Goal: Task Accomplishment & Management: Use online tool/utility

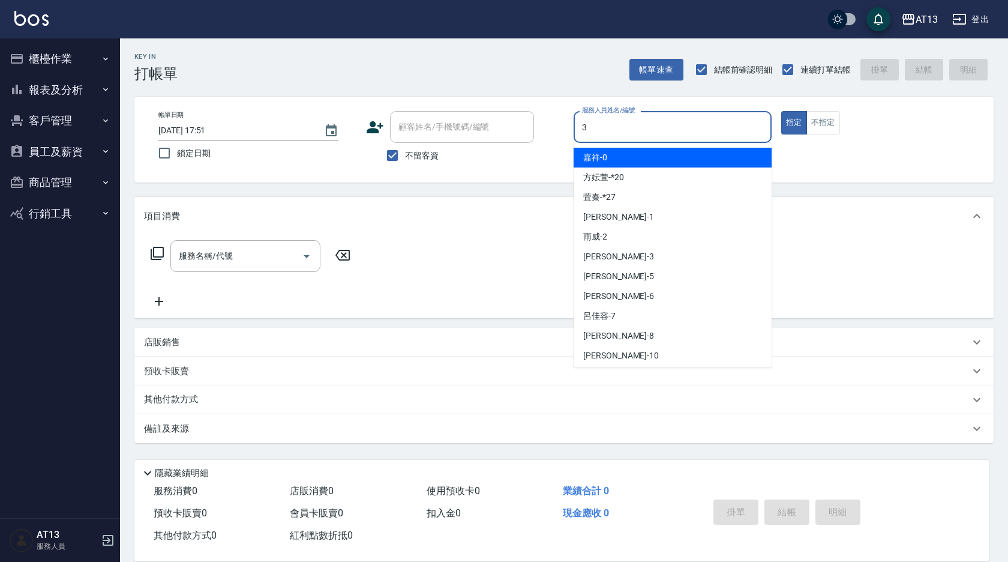
type input "3"
type button "true"
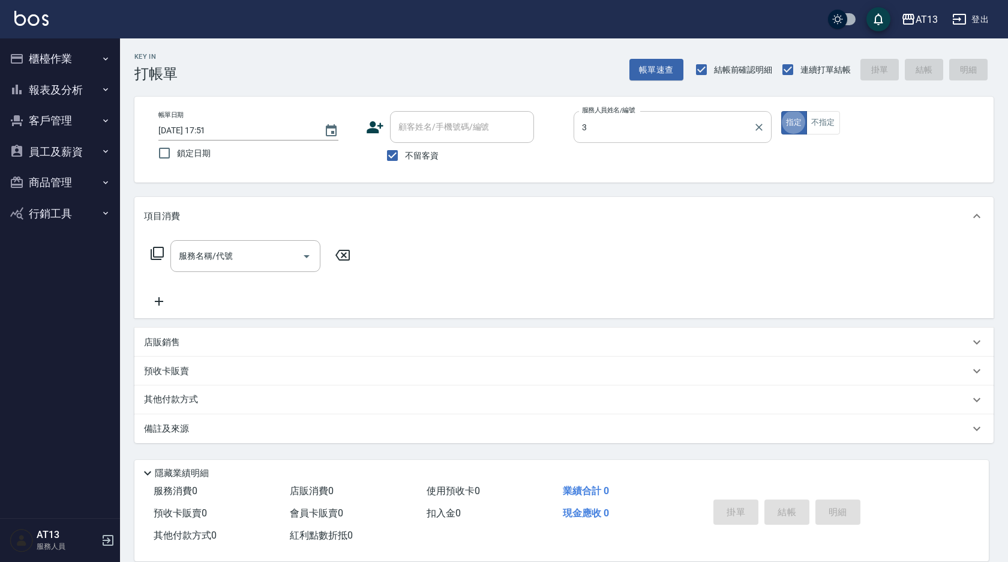
type input "[PERSON_NAME]-3"
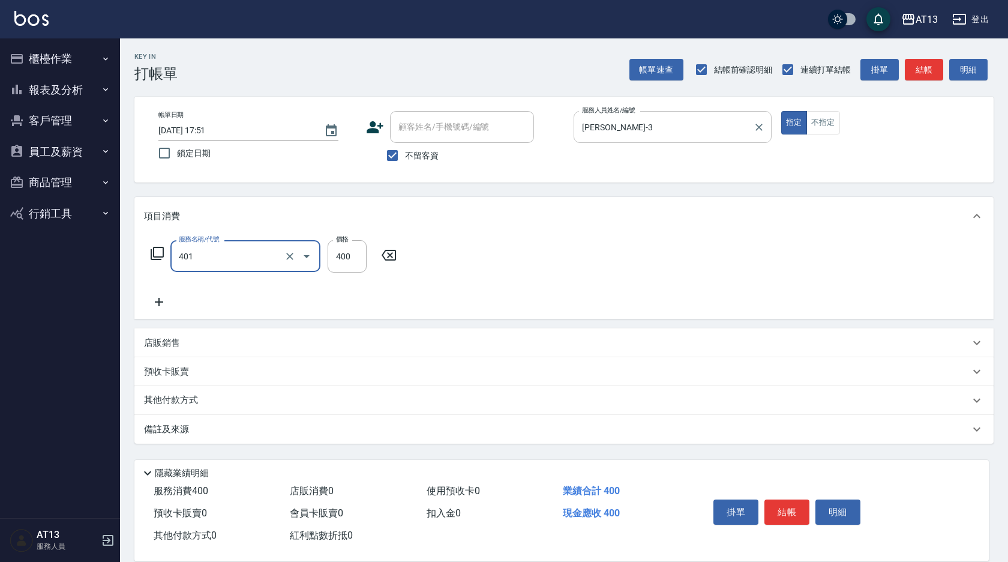
type input "剪髮(401)"
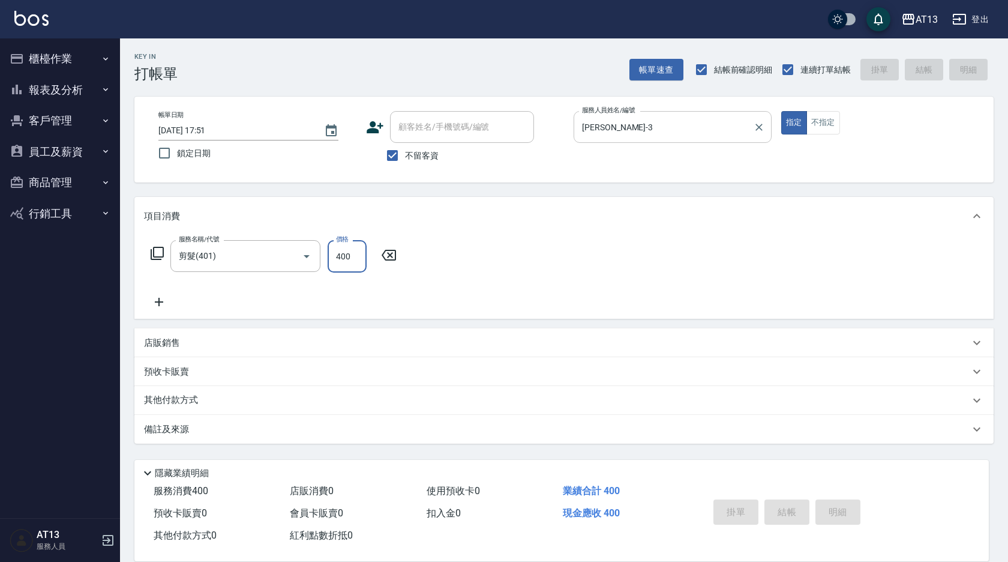
type input "[DATE] 17:52"
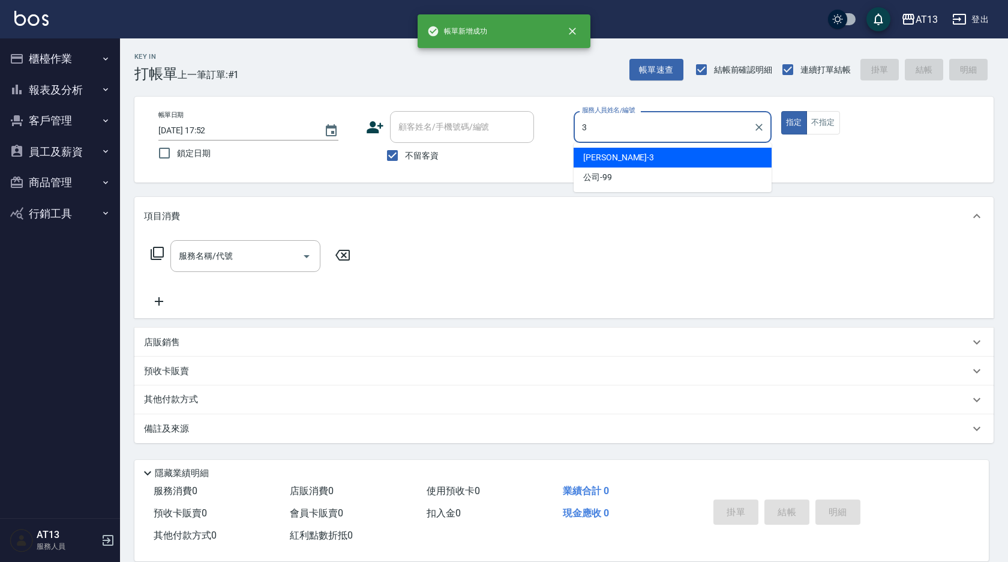
type input "[PERSON_NAME]-3"
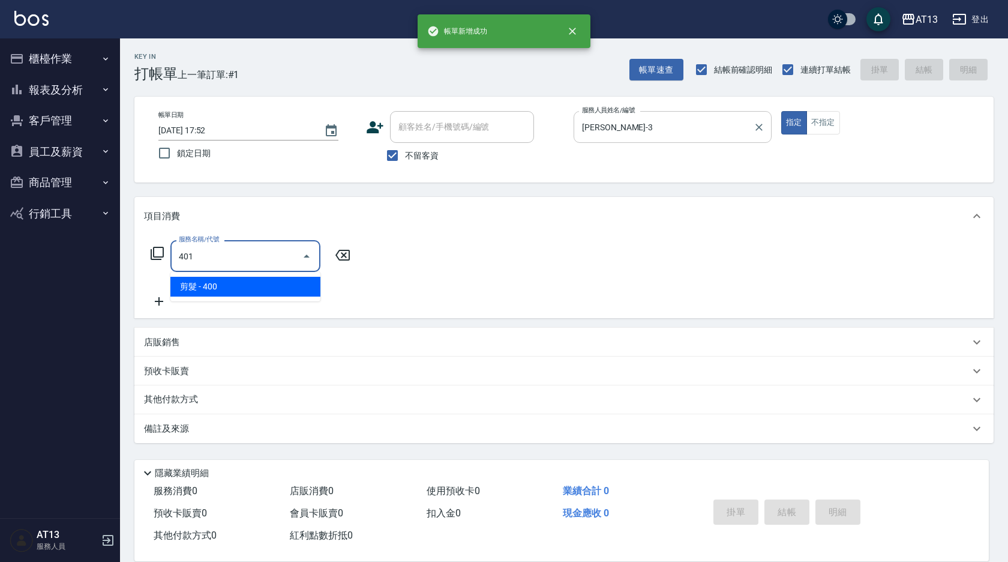
type input "剪髮(401)"
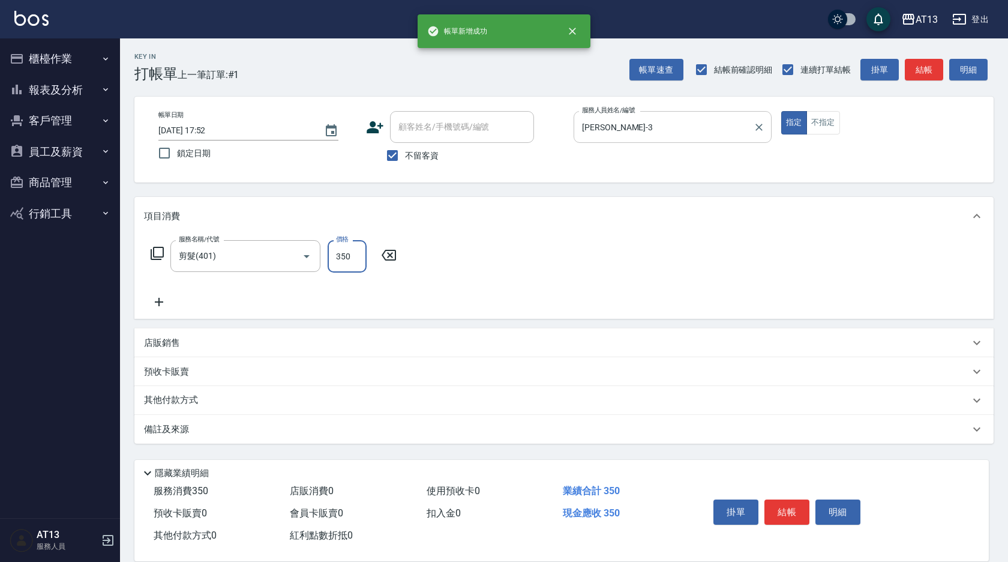
type input "350"
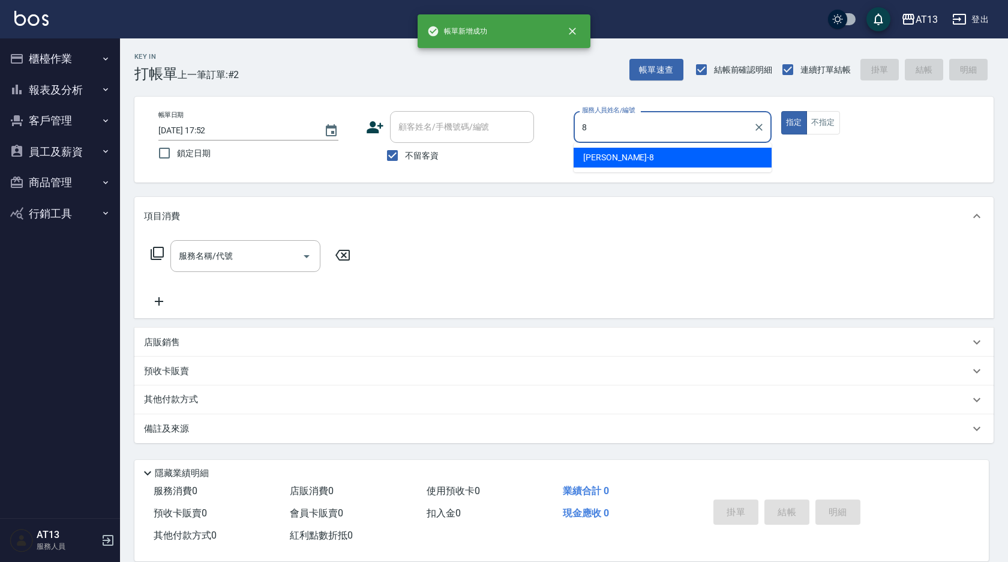
type input "[PERSON_NAME]-8"
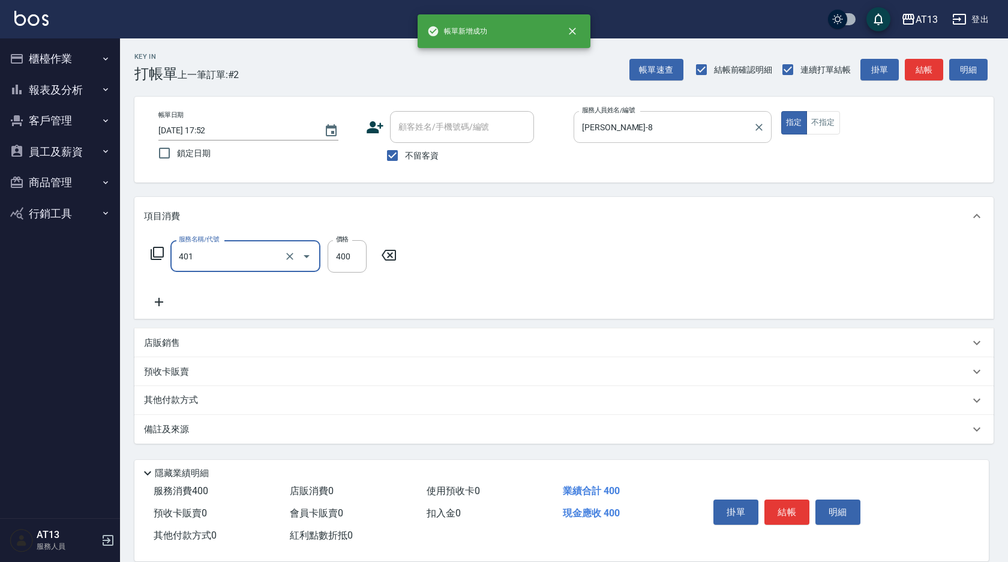
type input "剪髮(401)"
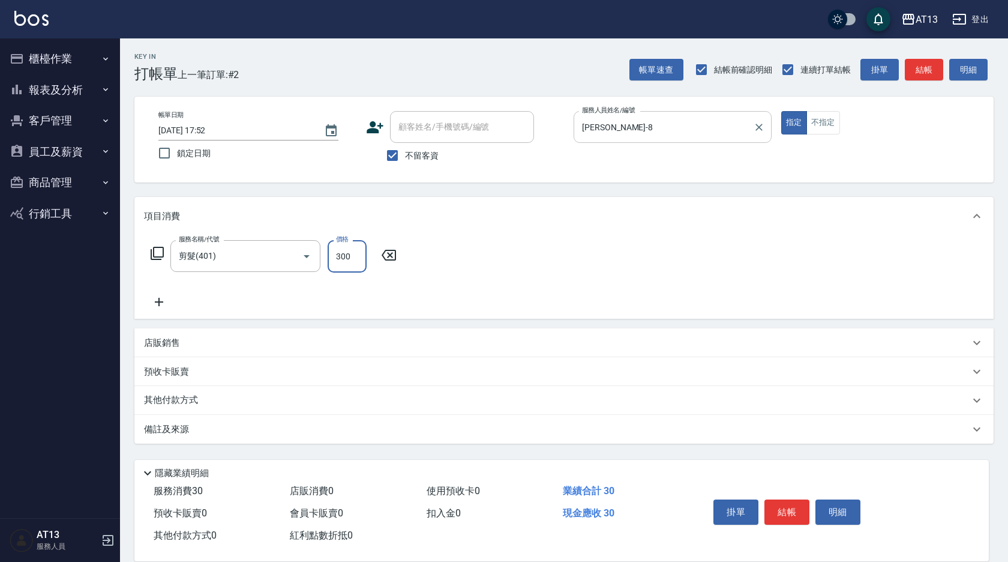
type input "300"
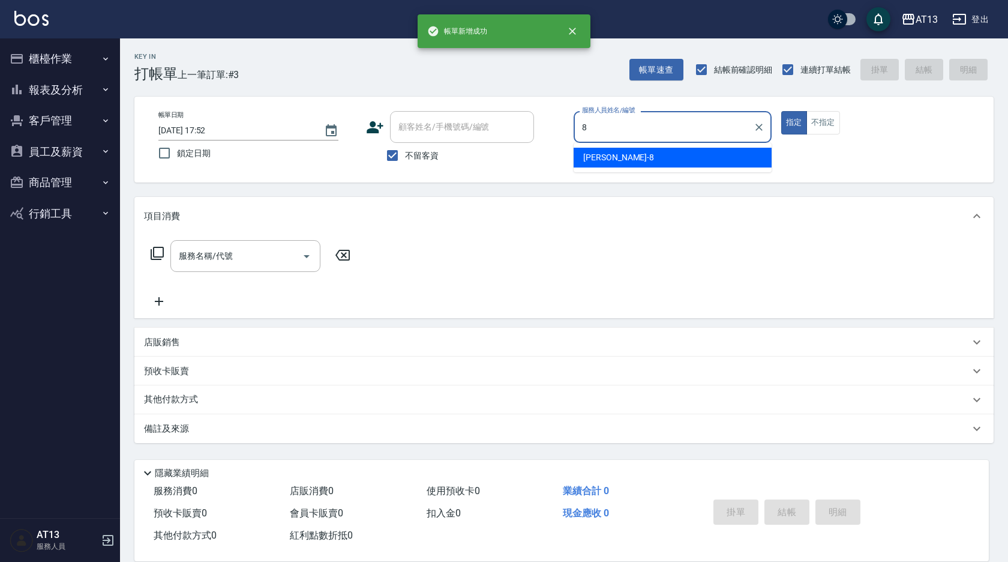
type input "[PERSON_NAME]-8"
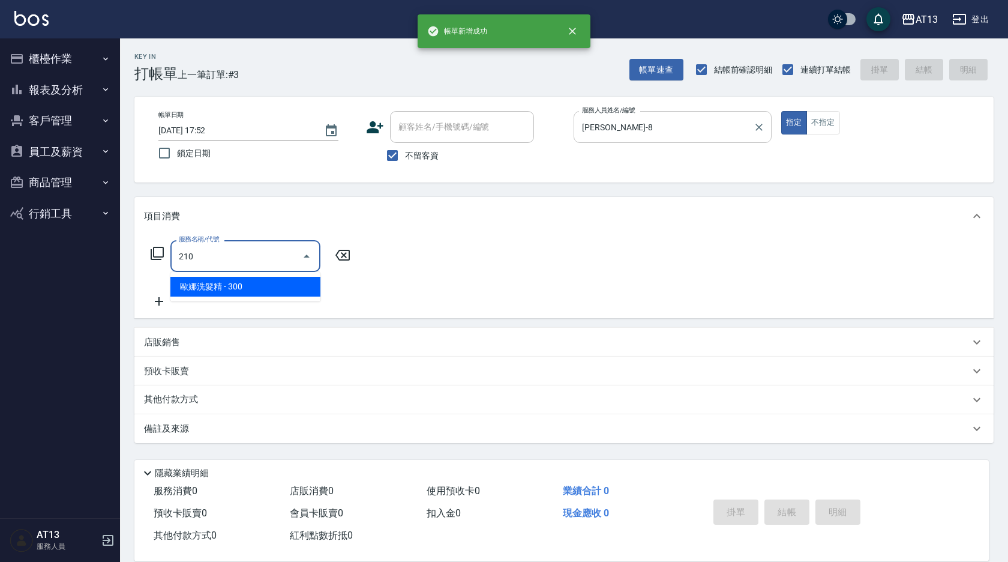
type input "歐娜洗髮精(210)"
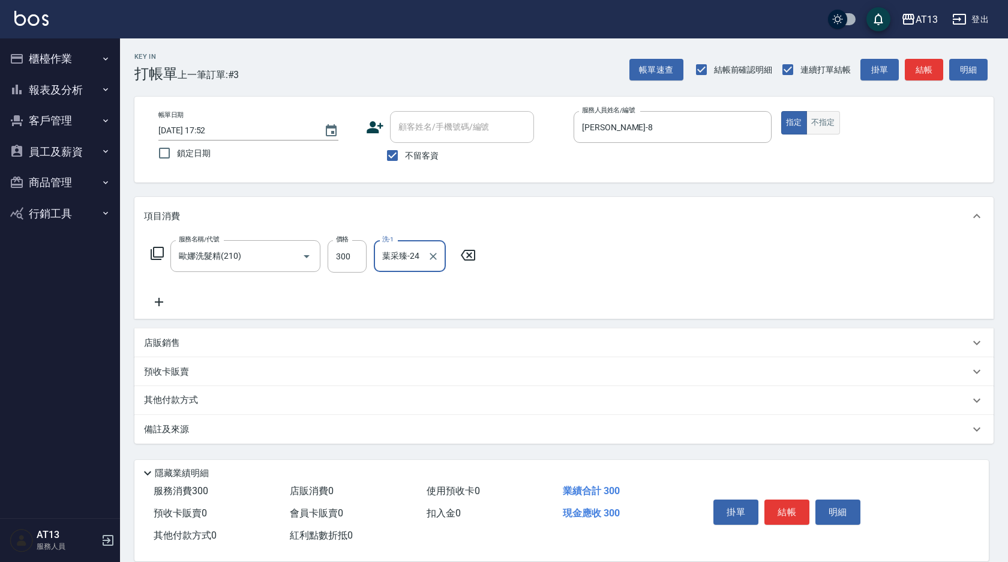
type input "葉采臻-24"
click at [833, 128] on button "不指定" at bounding box center [824, 122] width 34 height 23
type button "false"
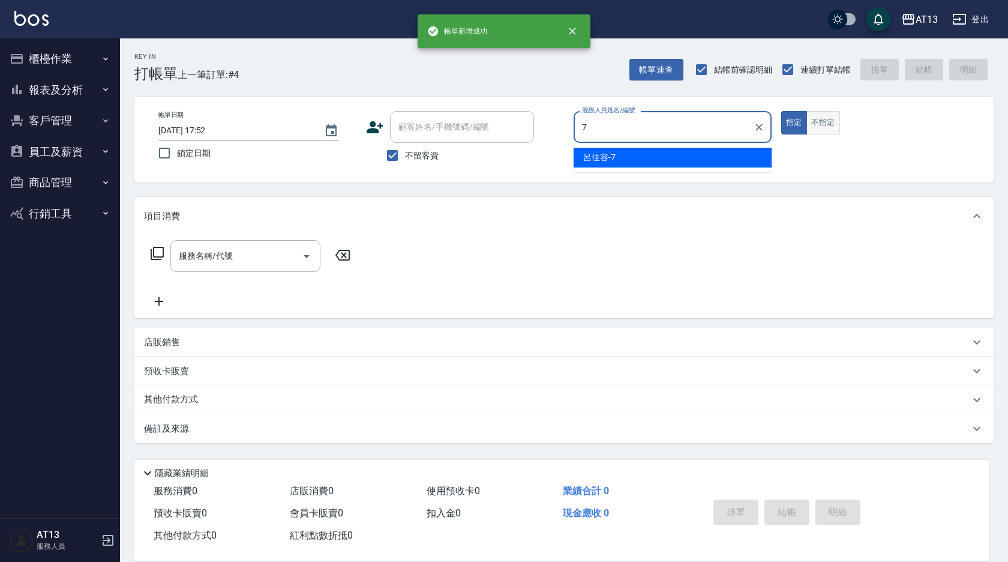
type input "呂佳容-7"
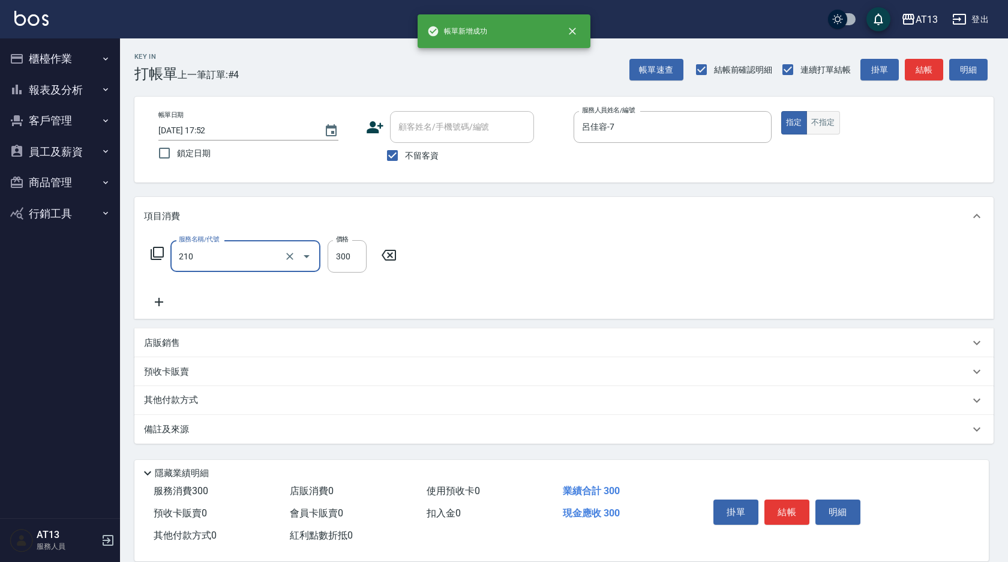
type input "歐娜洗髮精(210)"
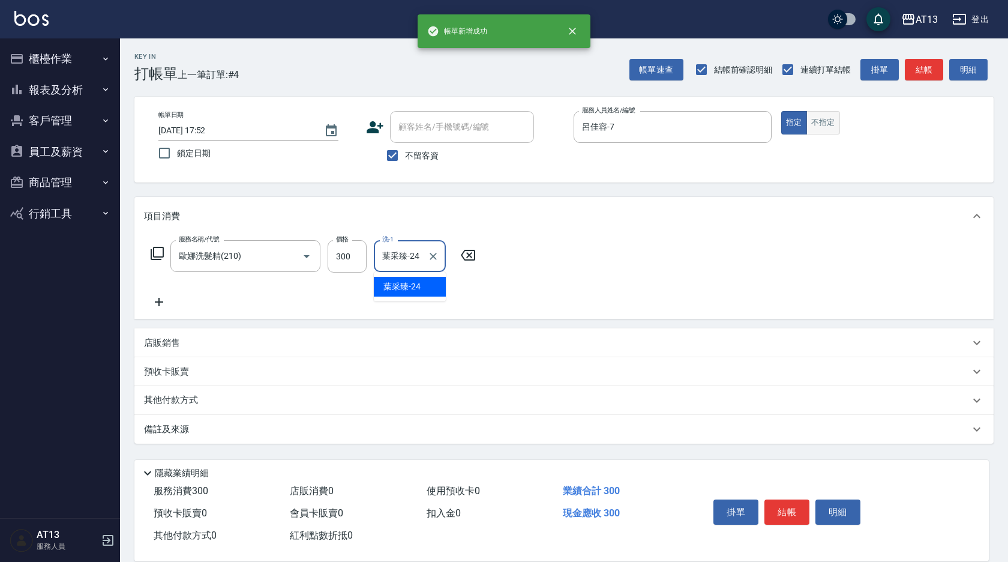
type input "葉采臻-24"
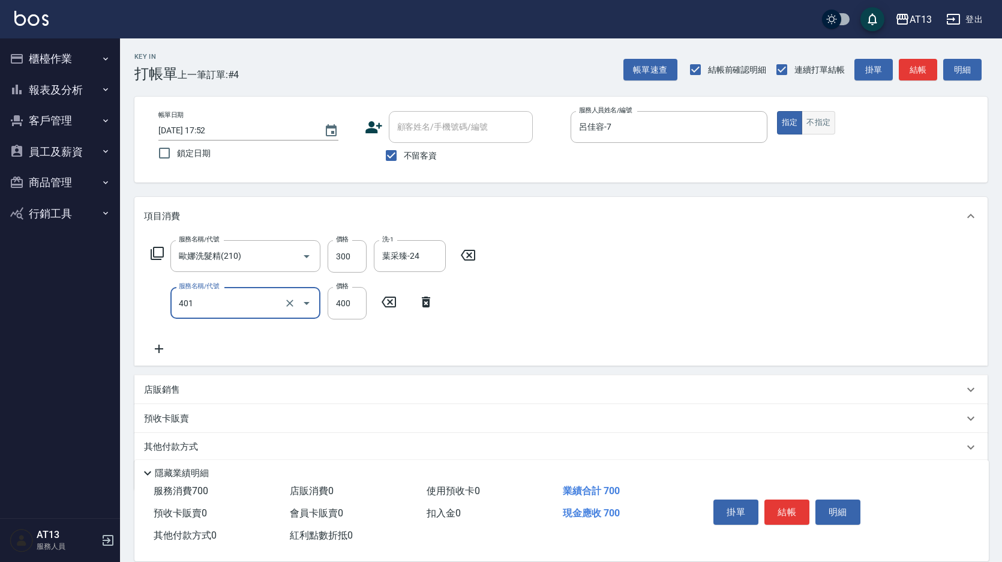
type input "剪髮(401)"
type input "300"
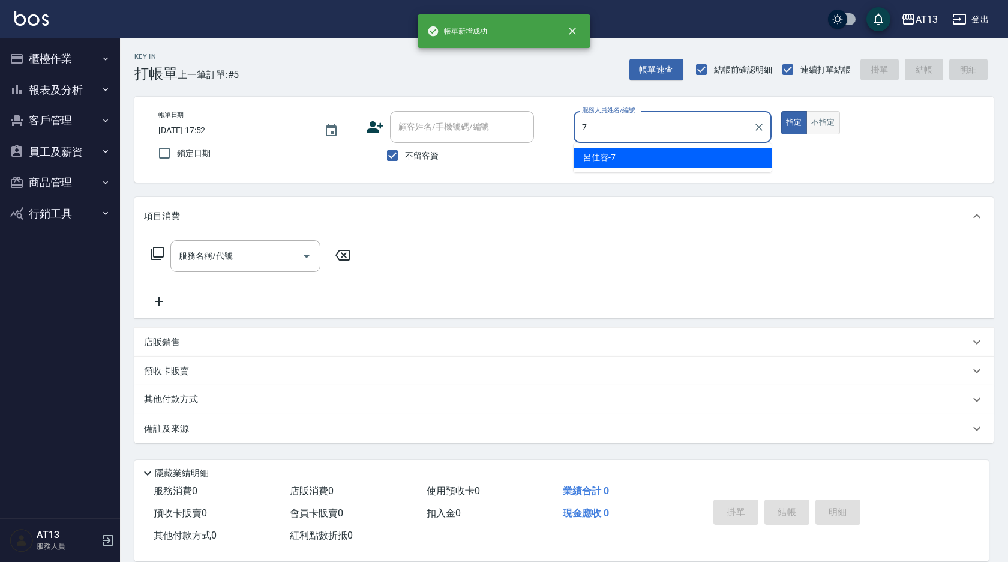
type input "呂佳容-7"
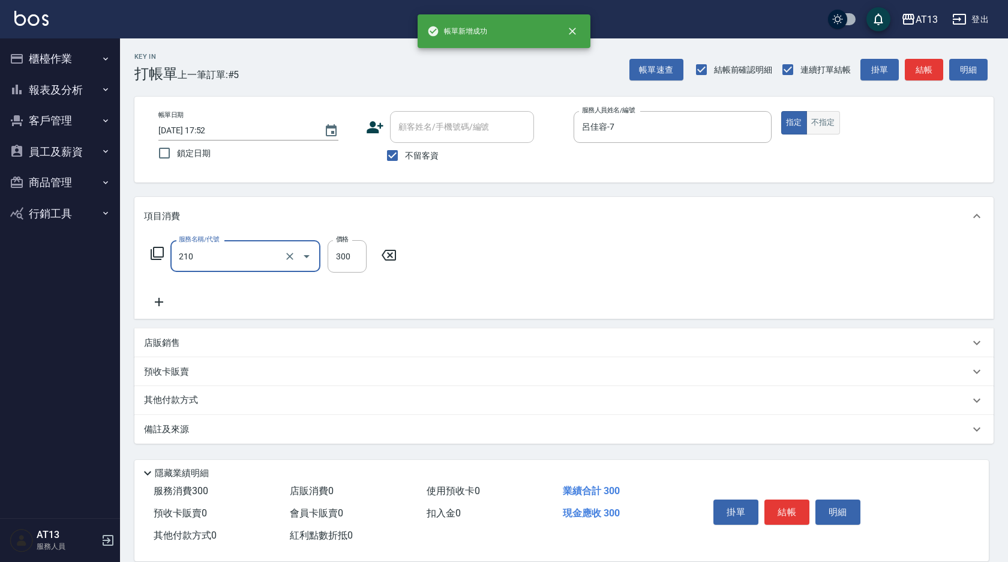
type input "歐娜洗髮精(210)"
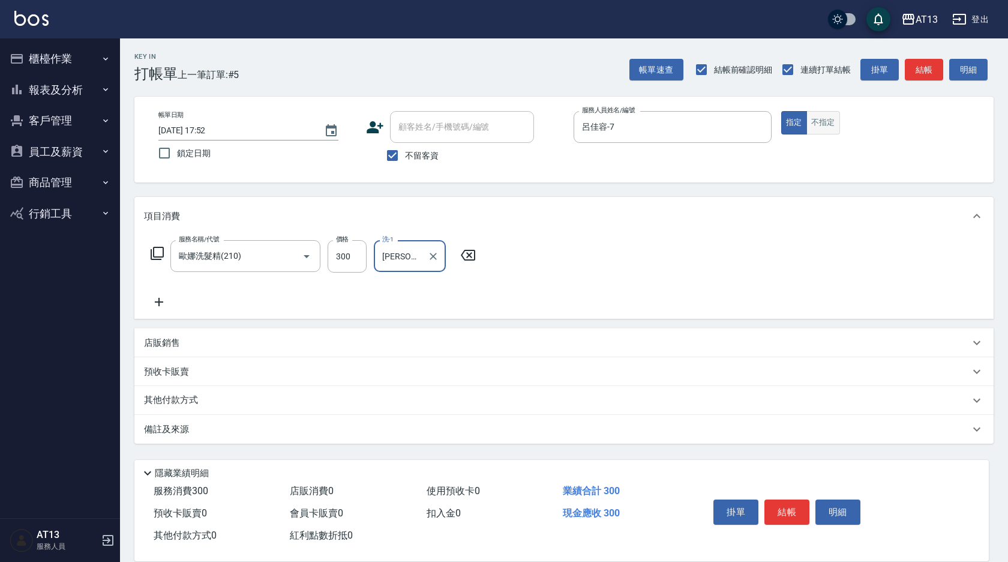
type input "[PERSON_NAME]-11"
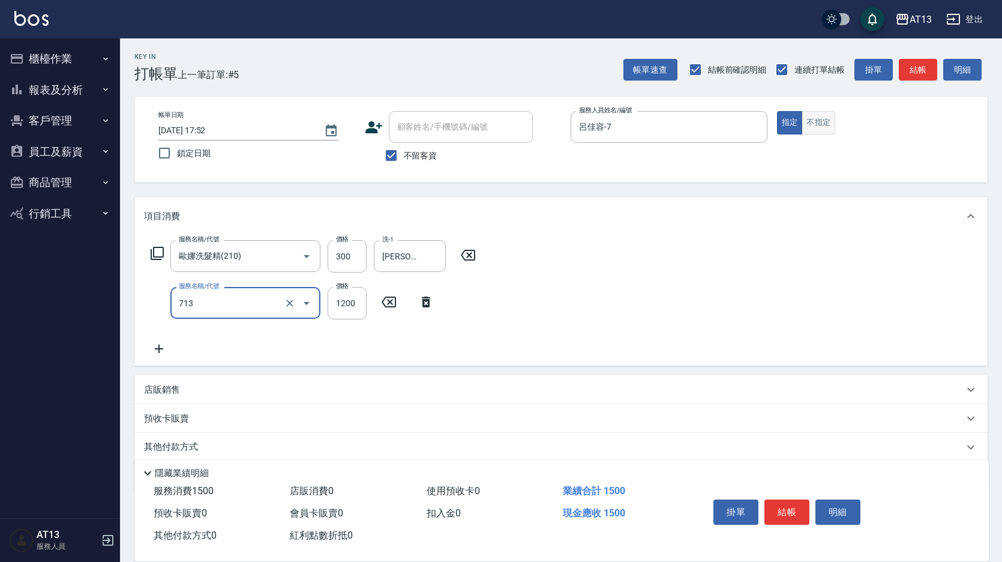
type input "水樣結構式1200(713)"
type input "840"
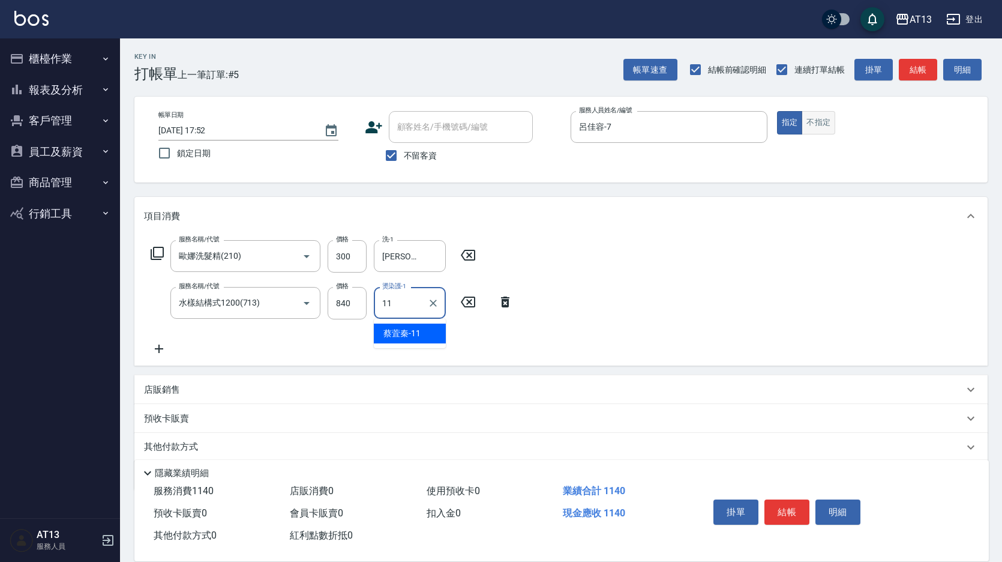
type input "[PERSON_NAME]-11"
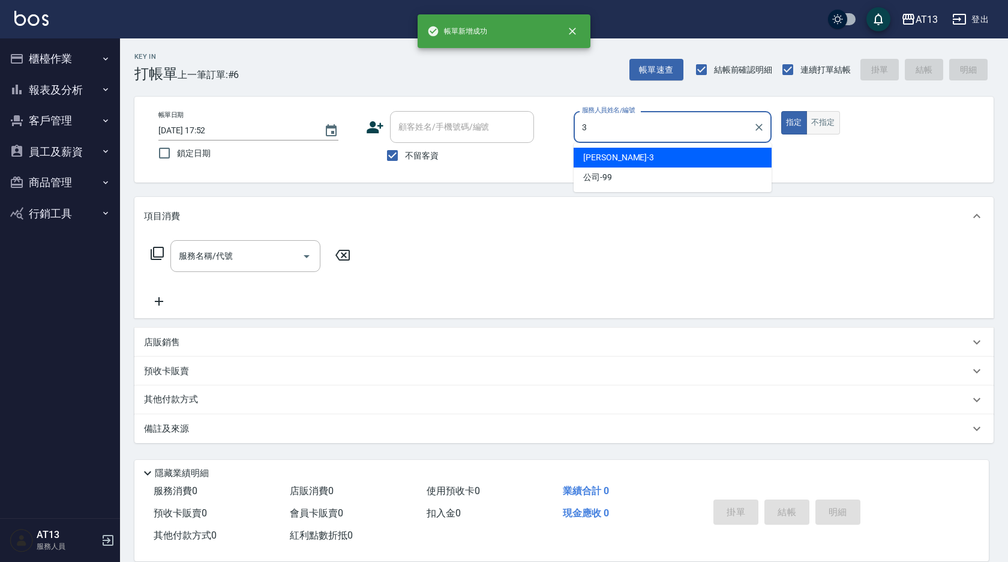
type input "[PERSON_NAME]-3"
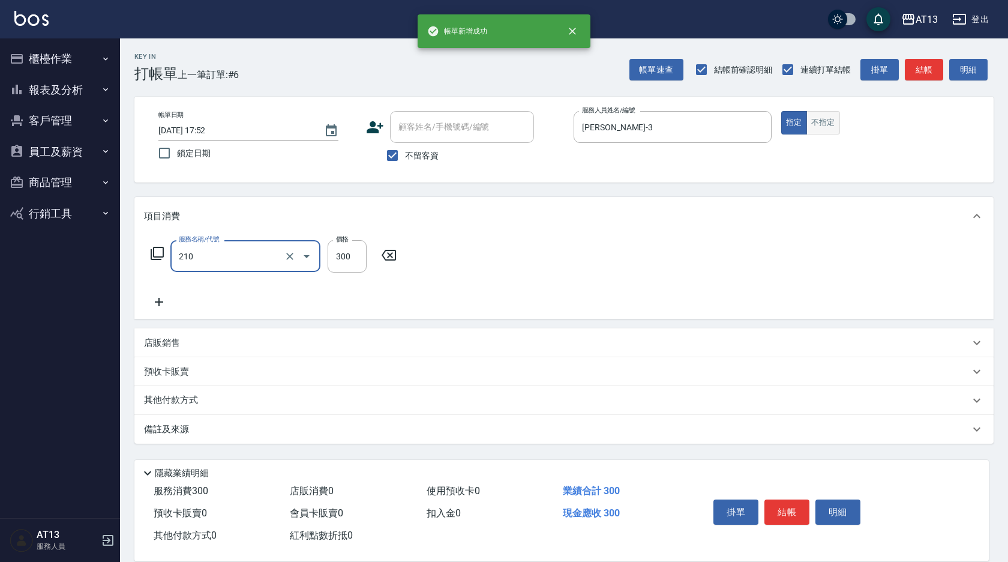
type input "歐娜洗髮精(210)"
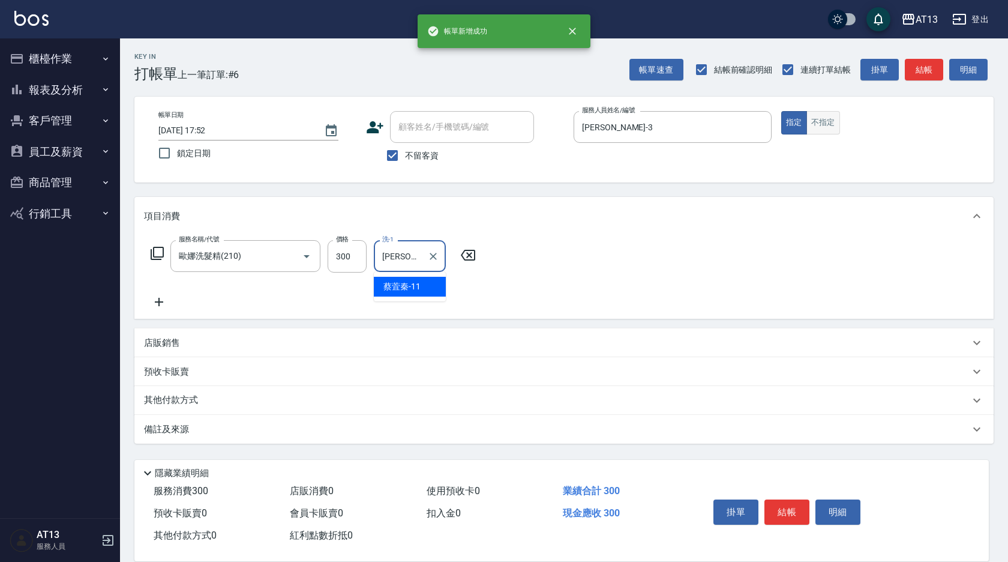
type input "[PERSON_NAME]-11"
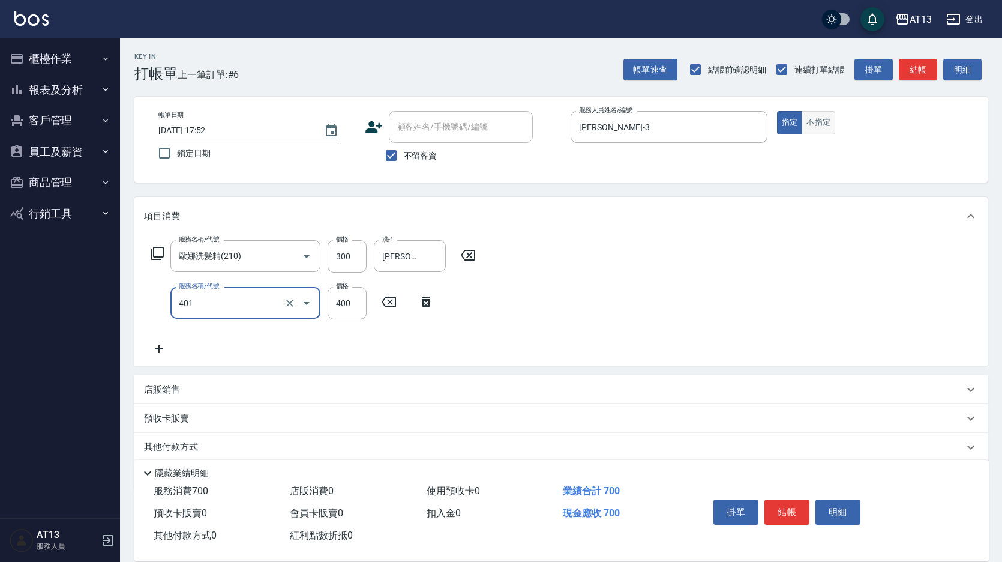
type input "剪髮(401)"
type input "350"
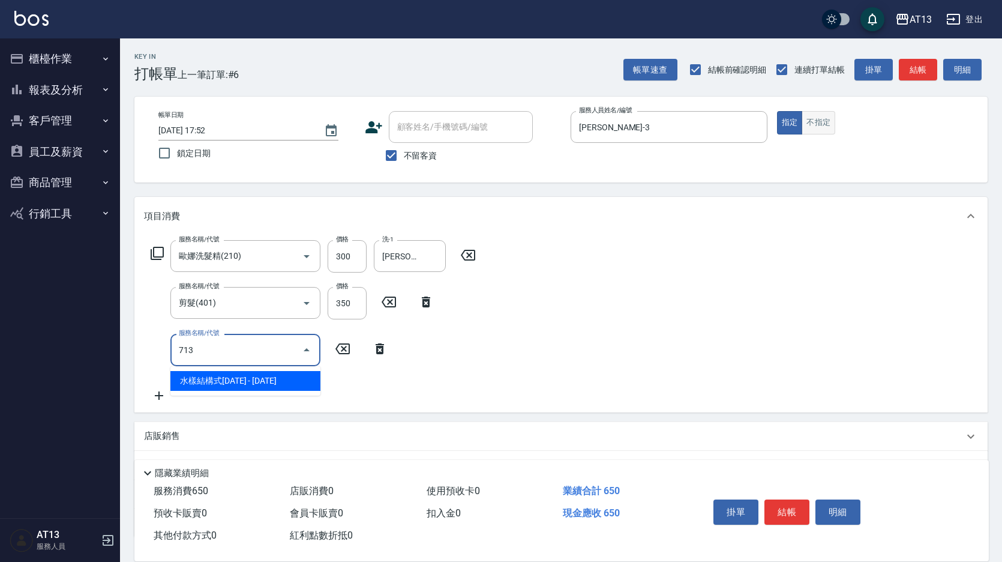
type input "水樣結構式1200(713)"
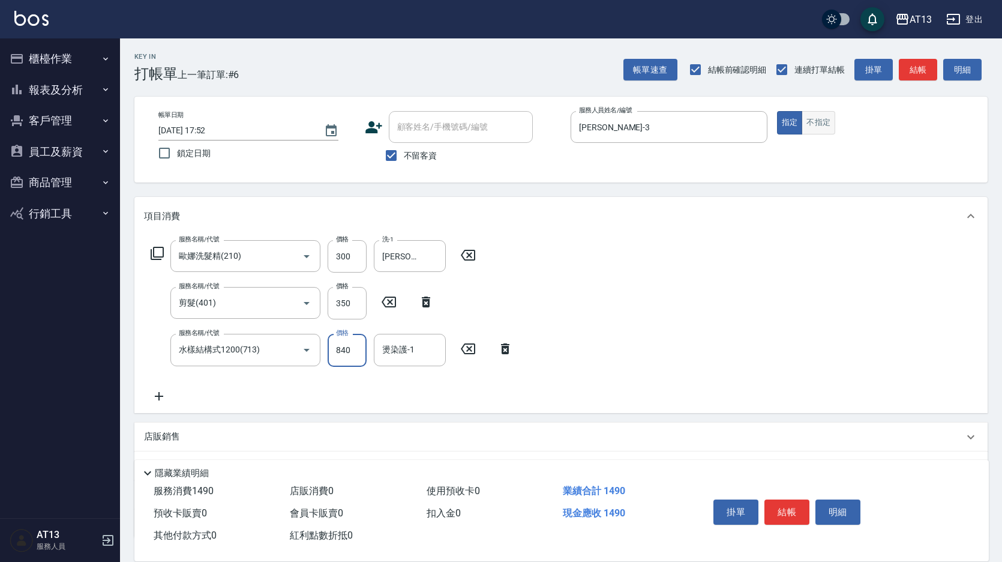
type input "840"
type input "[PERSON_NAME]-11"
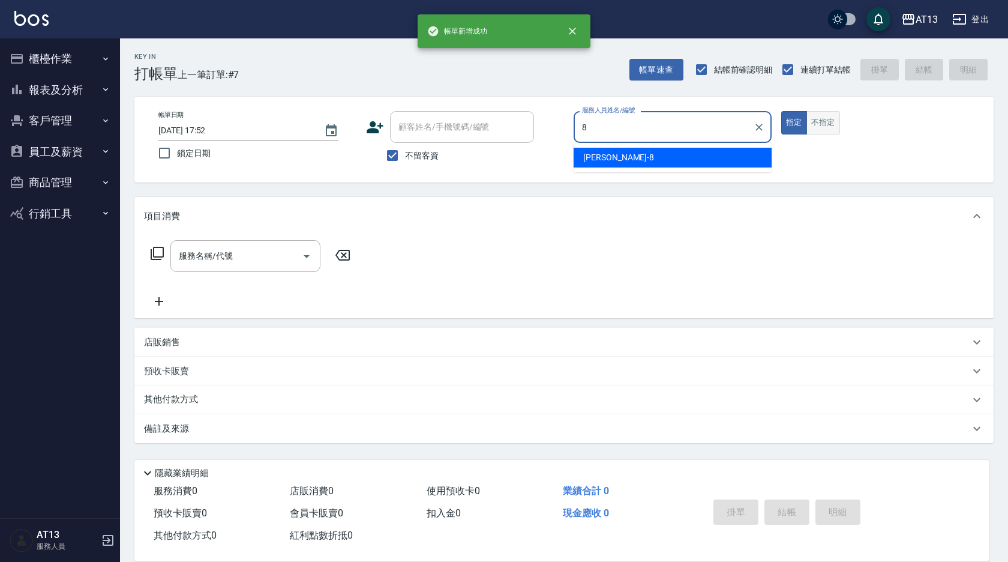
type input "[PERSON_NAME]-8"
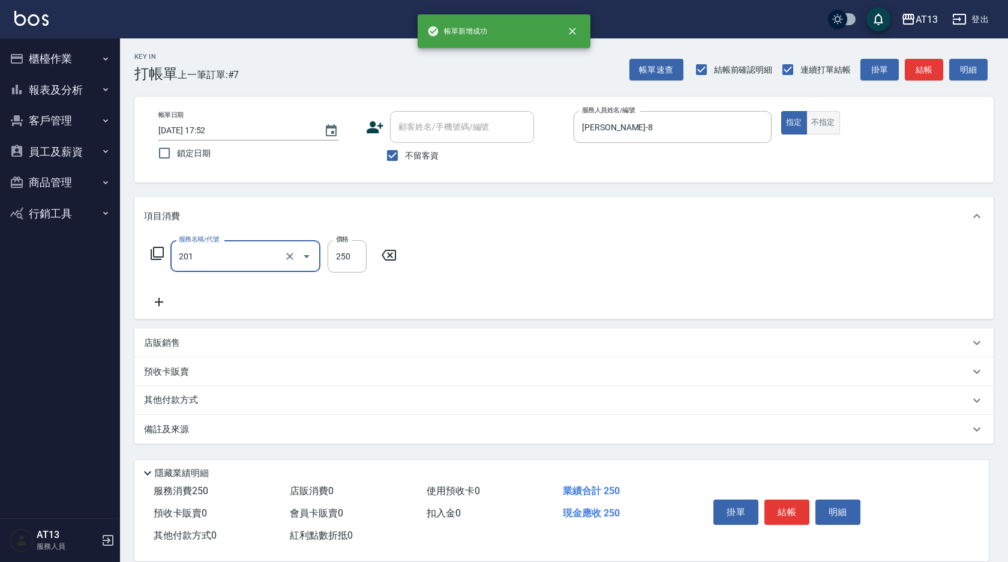
type input "洗髮(201)"
type input "[PERSON_NAME]-11"
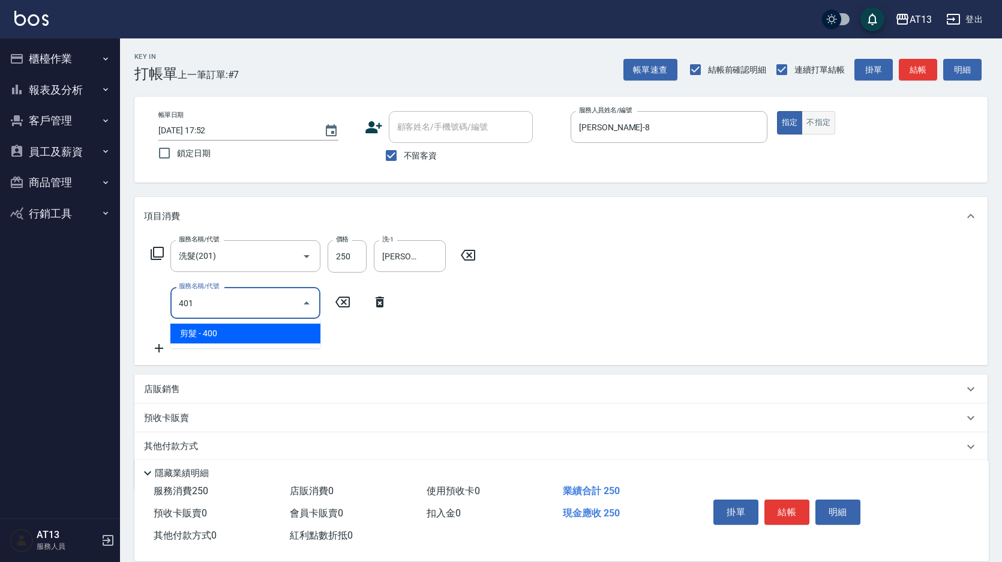
type input "剪髮(401)"
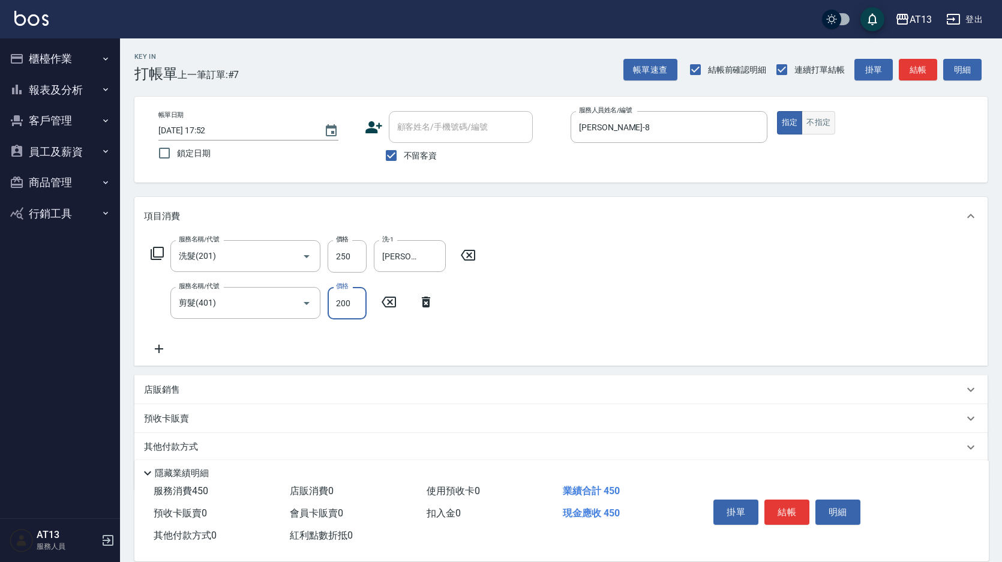
type input "200"
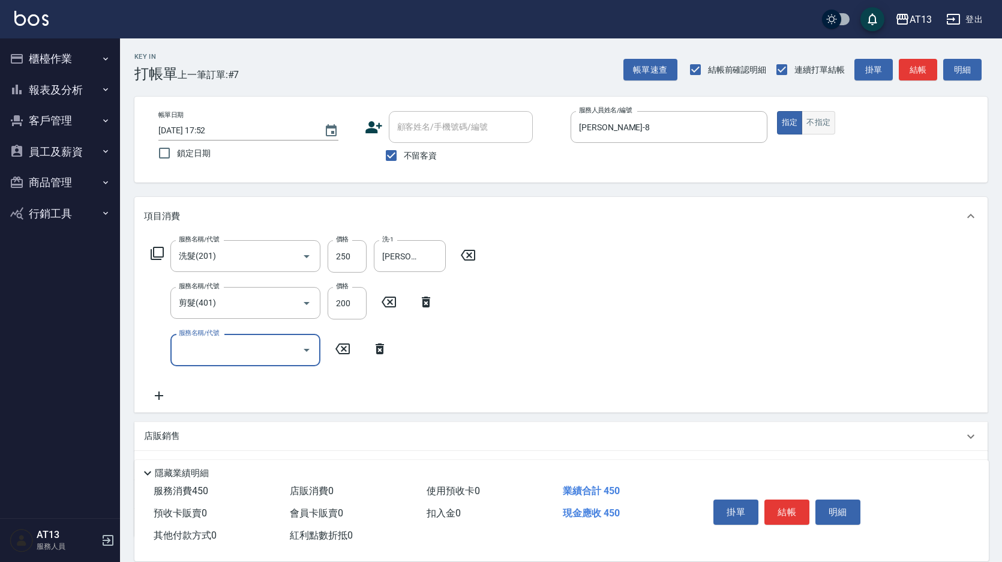
click at [832, 127] on button "不指定" at bounding box center [819, 122] width 34 height 23
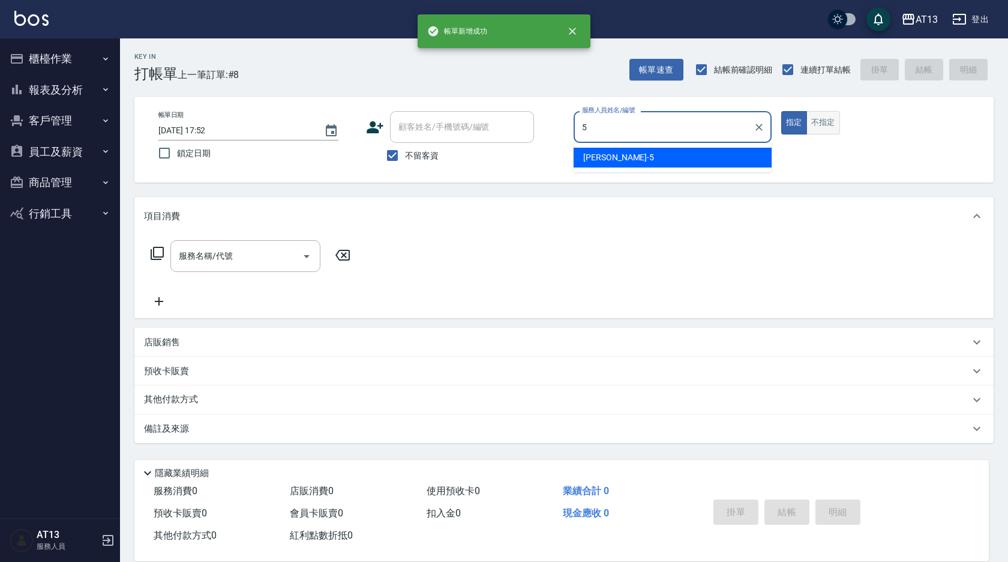
type input "[PERSON_NAME]-5"
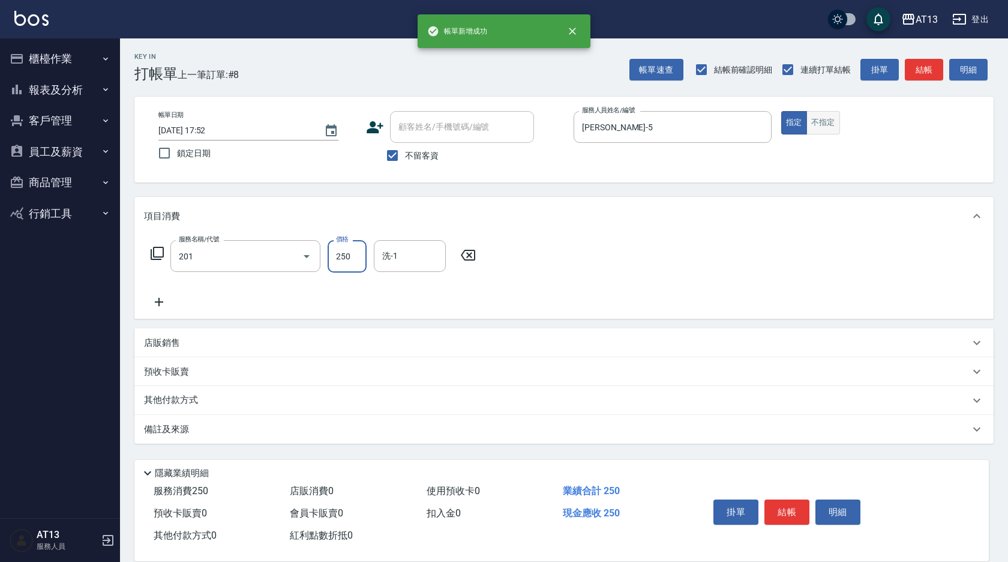
type input "洗髮(201)"
type input "[PERSON_NAME]-5"
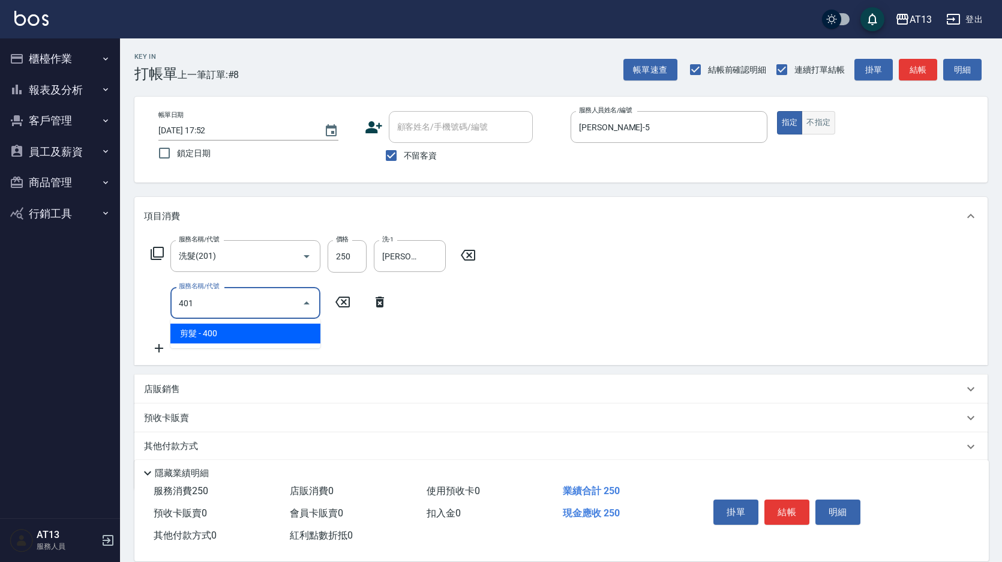
type input "剪髮(401)"
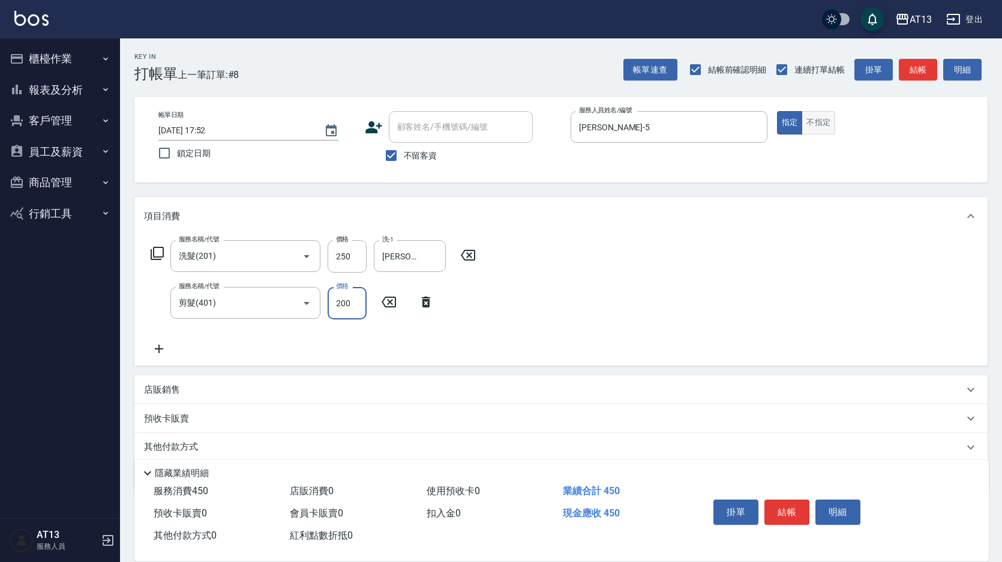
type input "200"
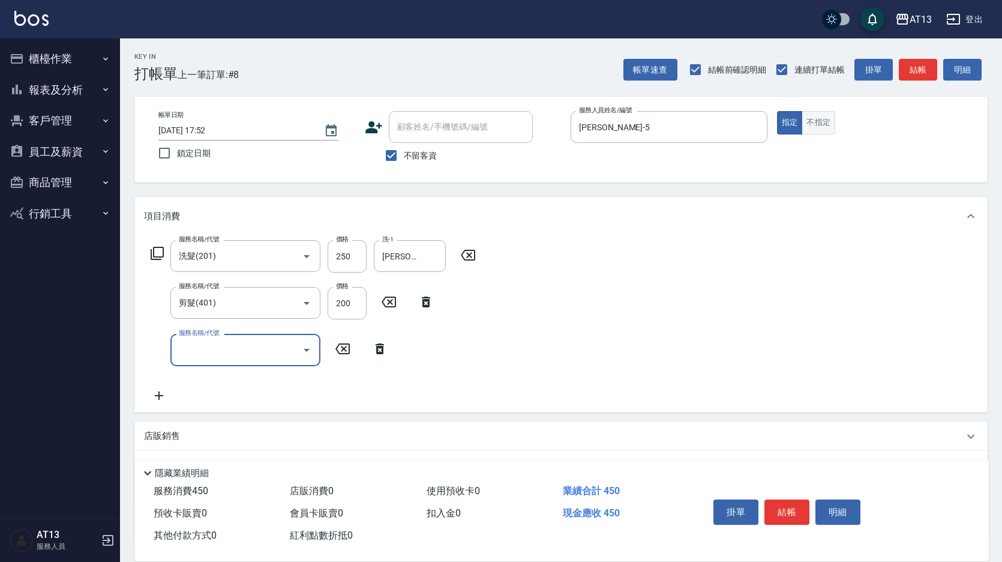
click at [832, 127] on button "不指定" at bounding box center [819, 122] width 34 height 23
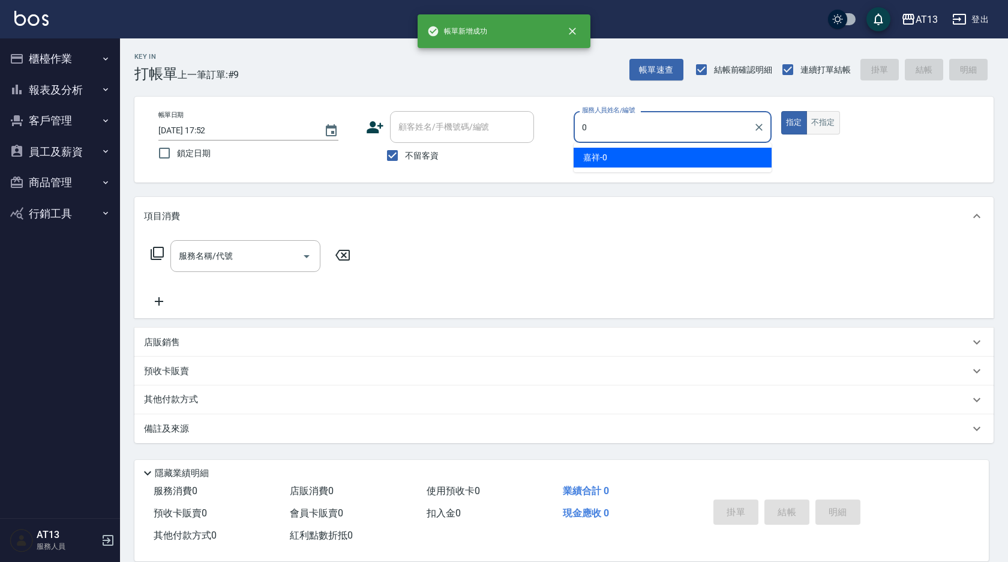
type input "嘉祥-0"
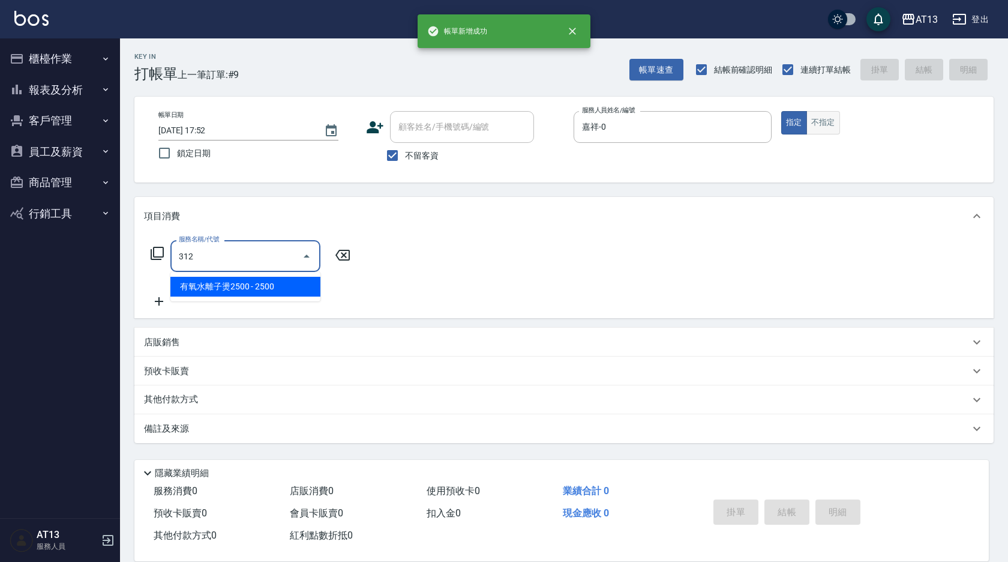
type input "有氧水離子燙2500(312)"
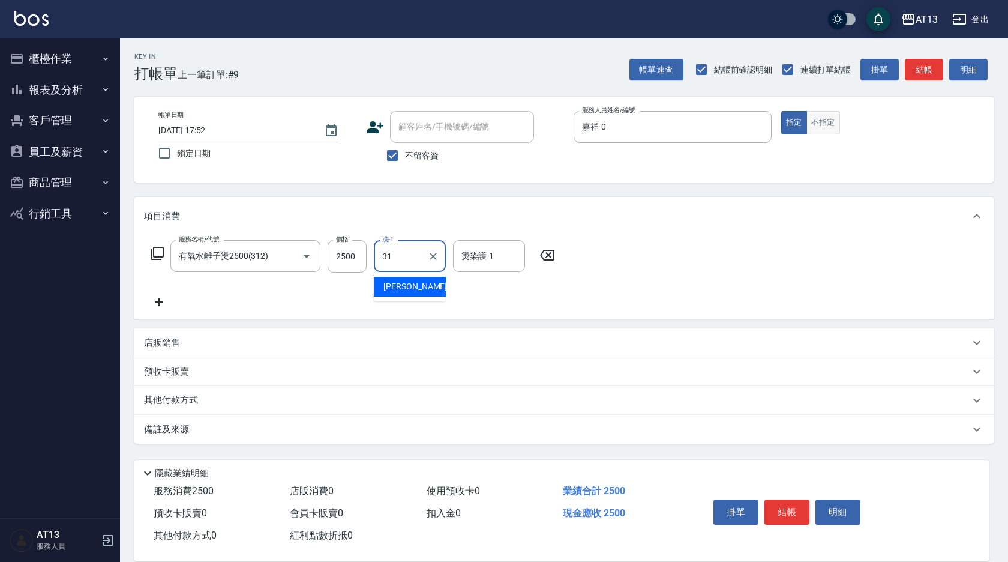
type input "[PERSON_NAME]-31"
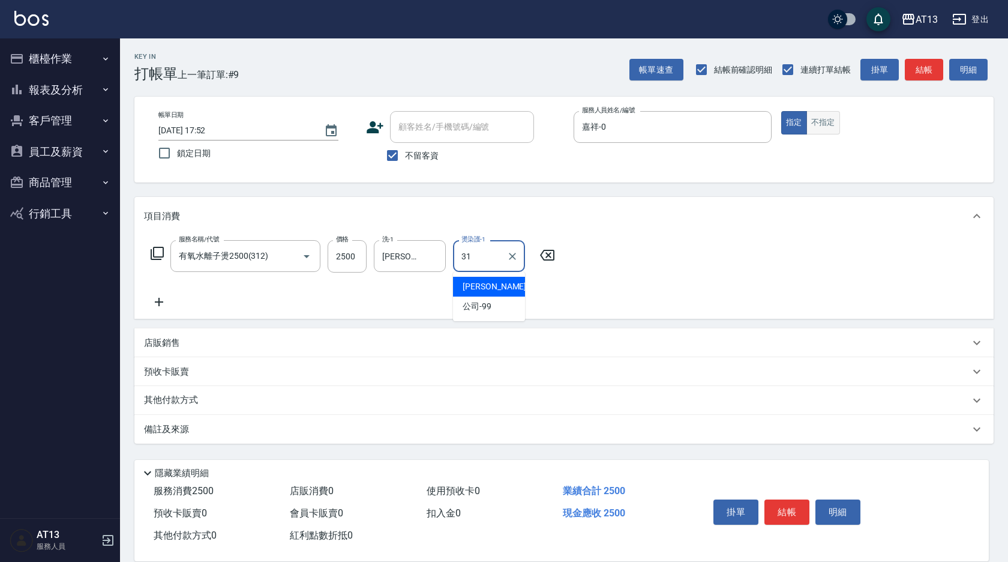
type input "[PERSON_NAME]-31"
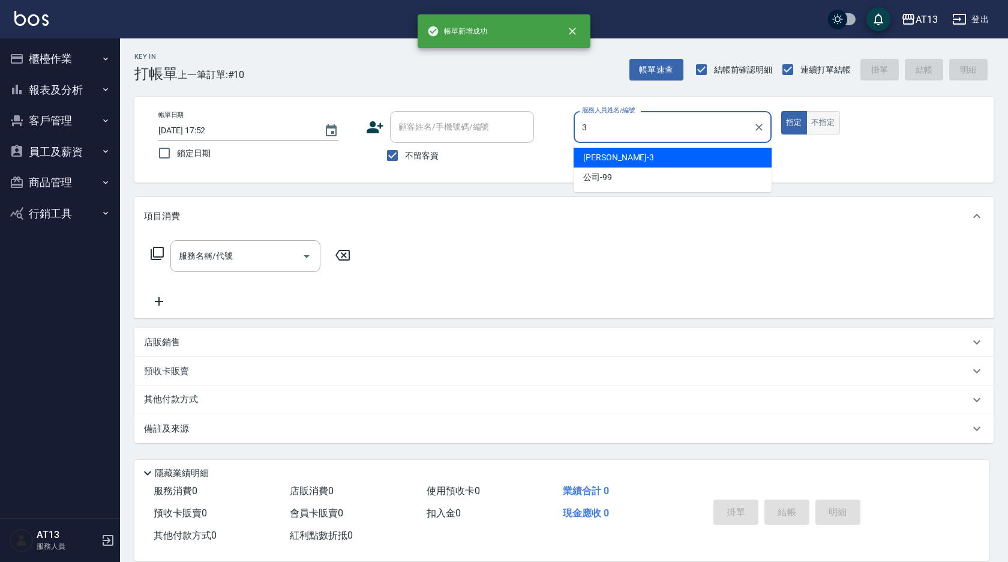
type input "[PERSON_NAME]-3"
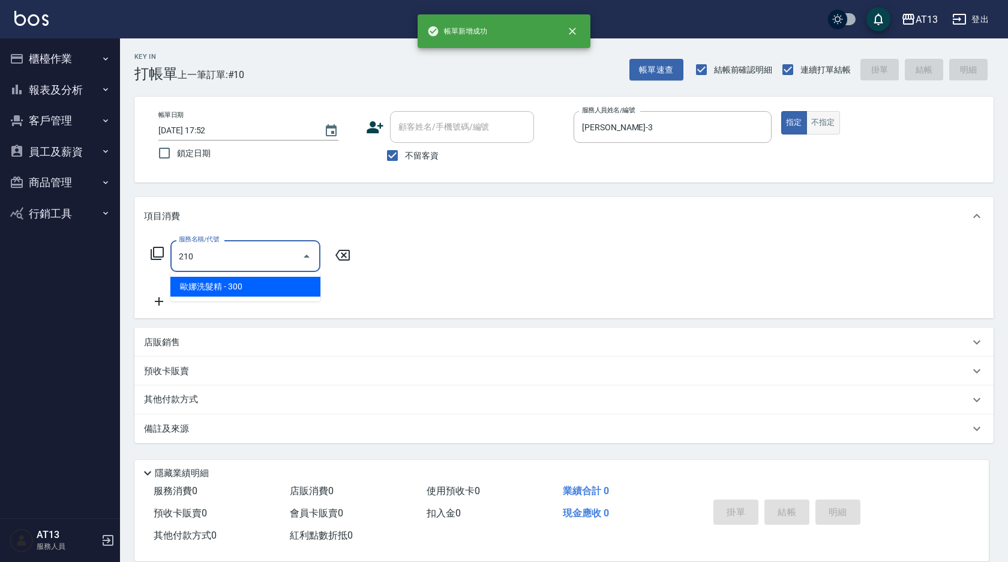
type input "歐娜洗髮精(210)"
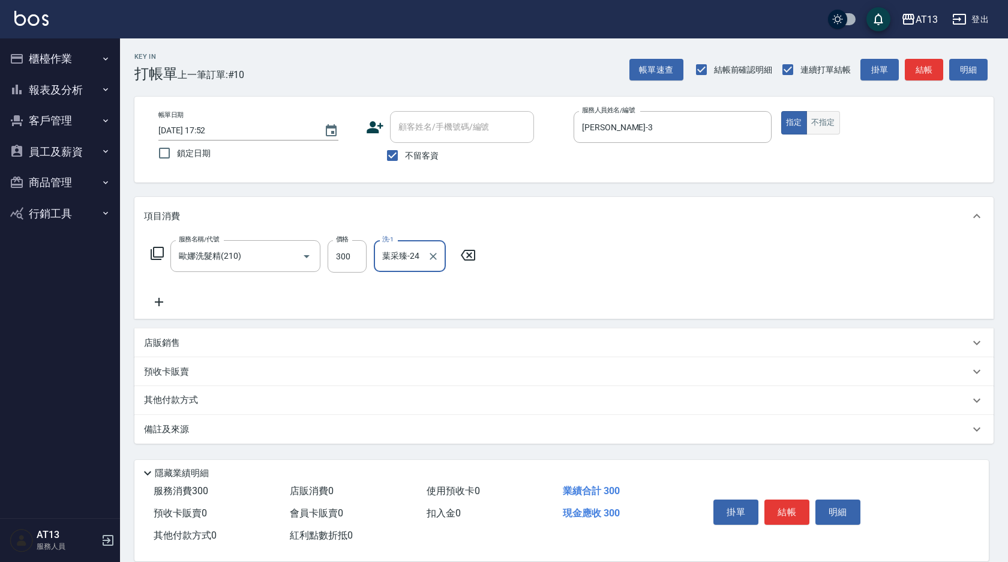
type input "葉采臻-24"
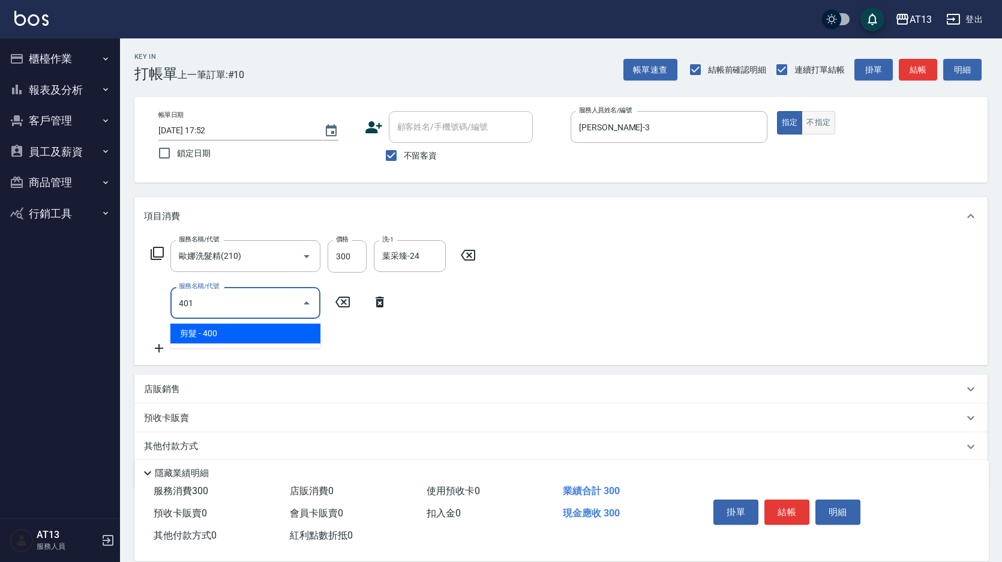
type input "剪髮(401)"
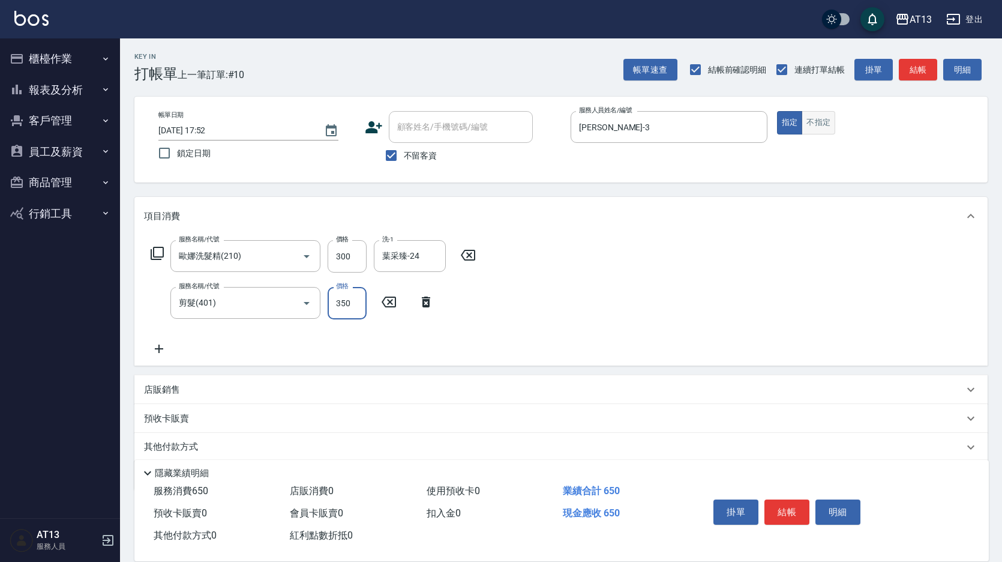
type input "350"
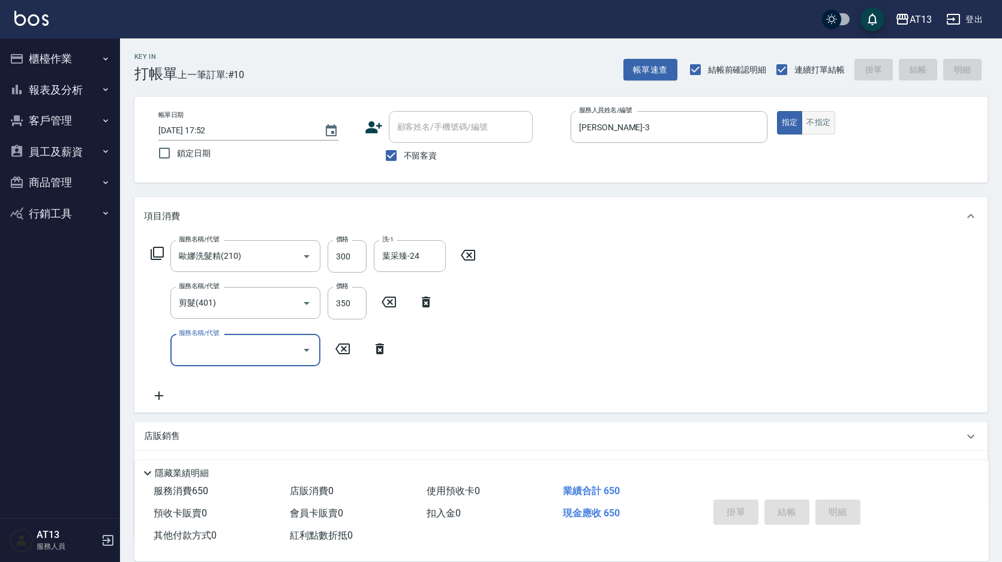
type input "[DATE] 17:53"
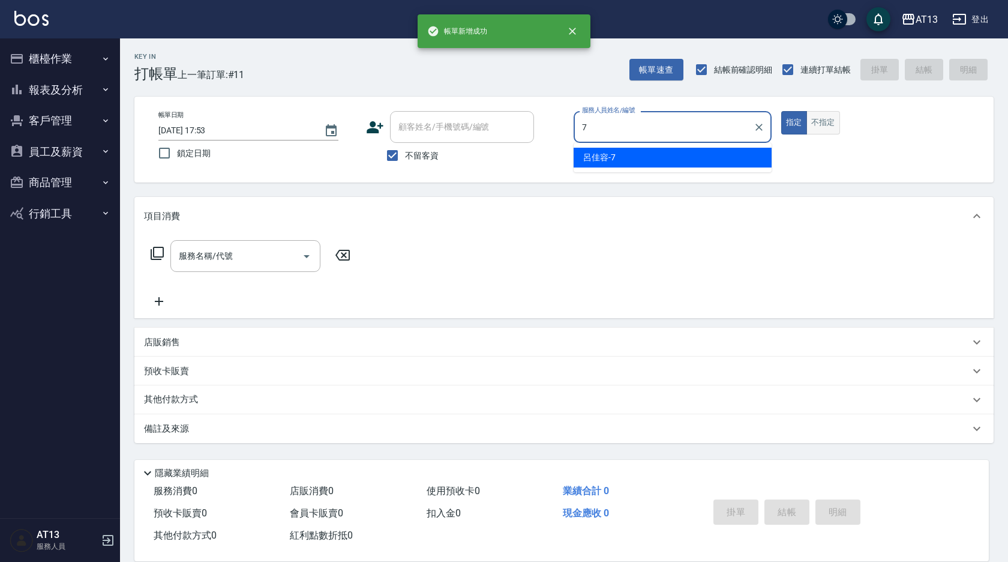
type input "呂佳容-7"
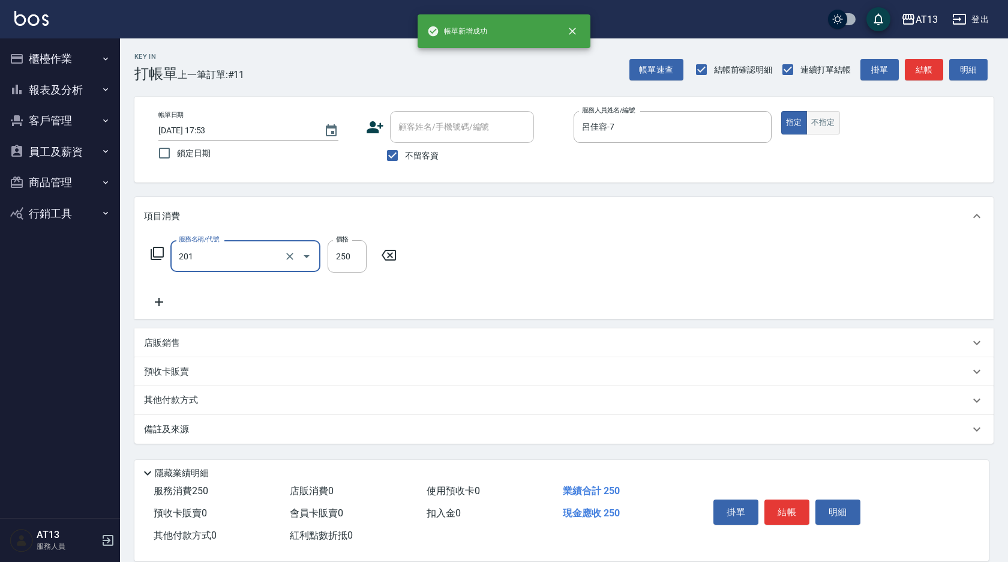
type input "洗髮(201)"
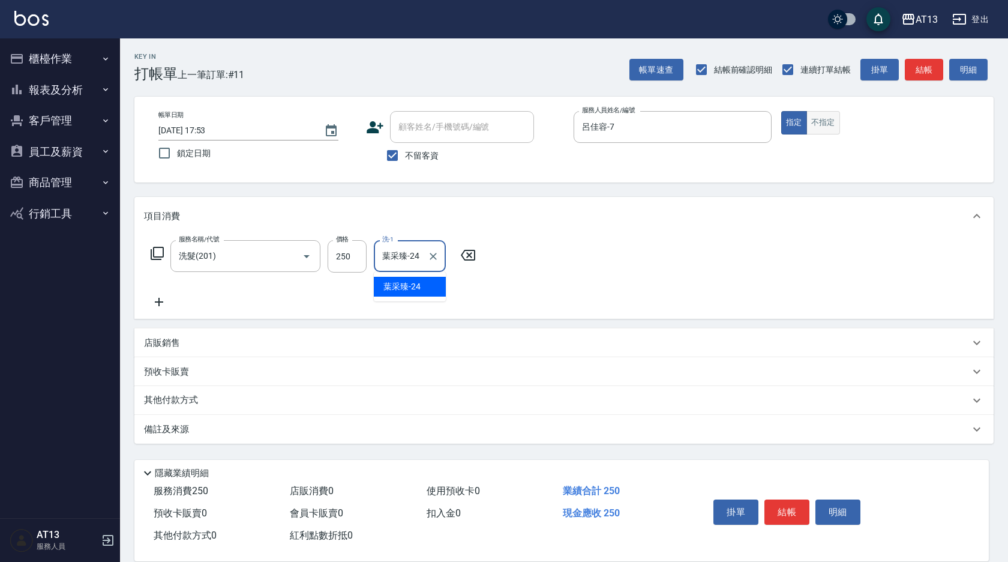
type input "葉采臻-24"
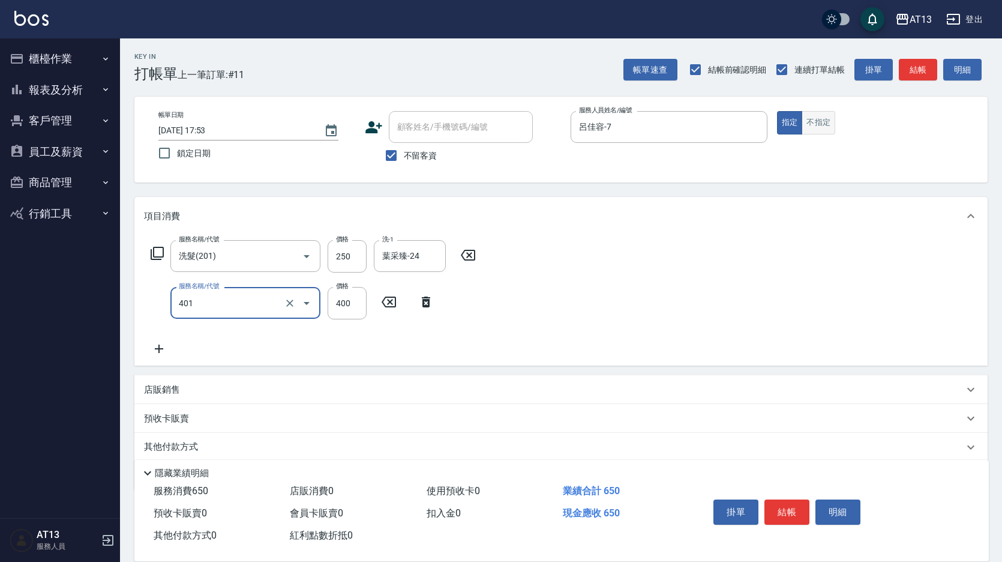
type input "剪髮(401)"
type input "300"
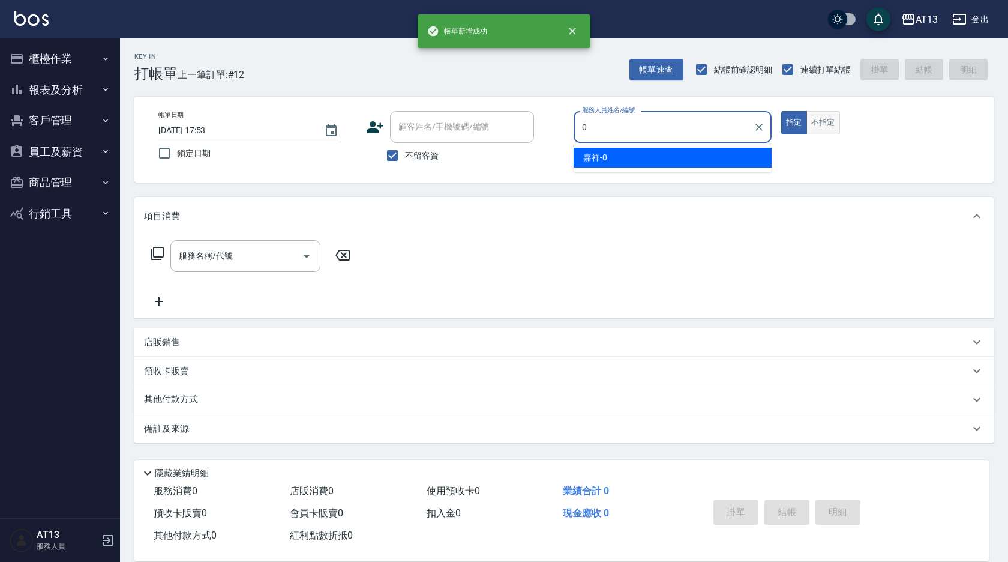
type input "嘉祥-0"
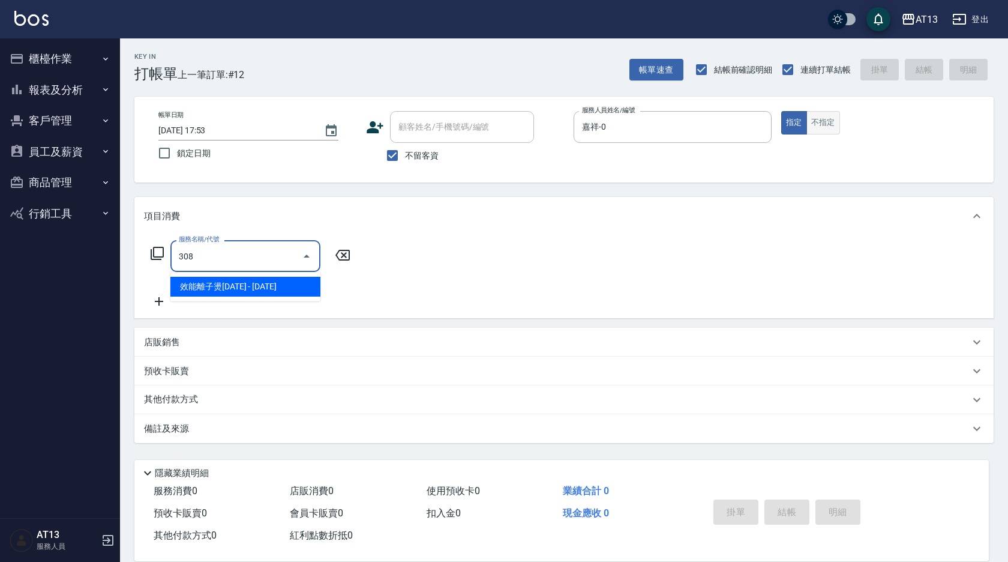
type input "效能離子燙1500(308)"
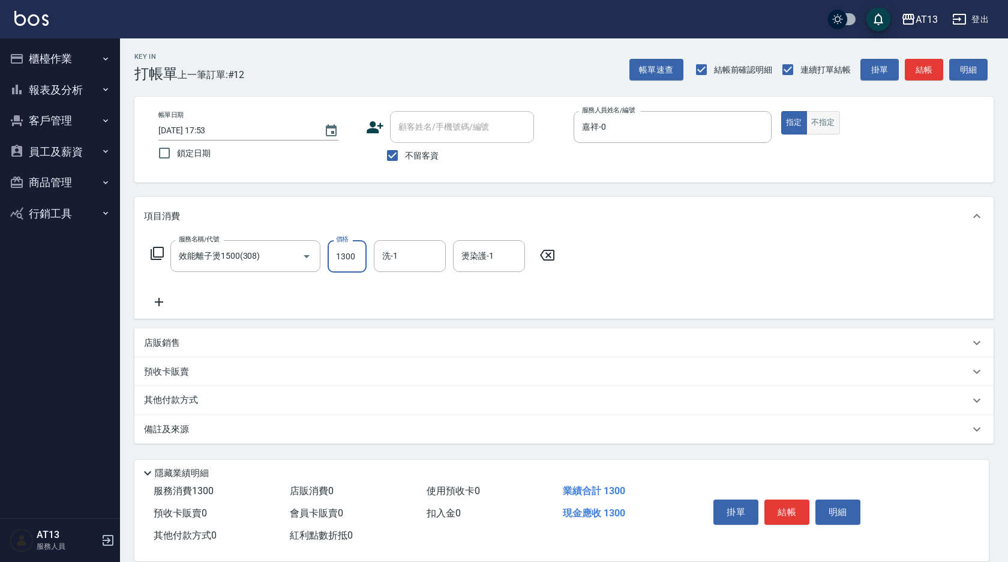
type input "1300"
type input "[PERSON_NAME]-31"
click at [658, 334] on div "店販銷售" at bounding box center [564, 342] width 860 height 29
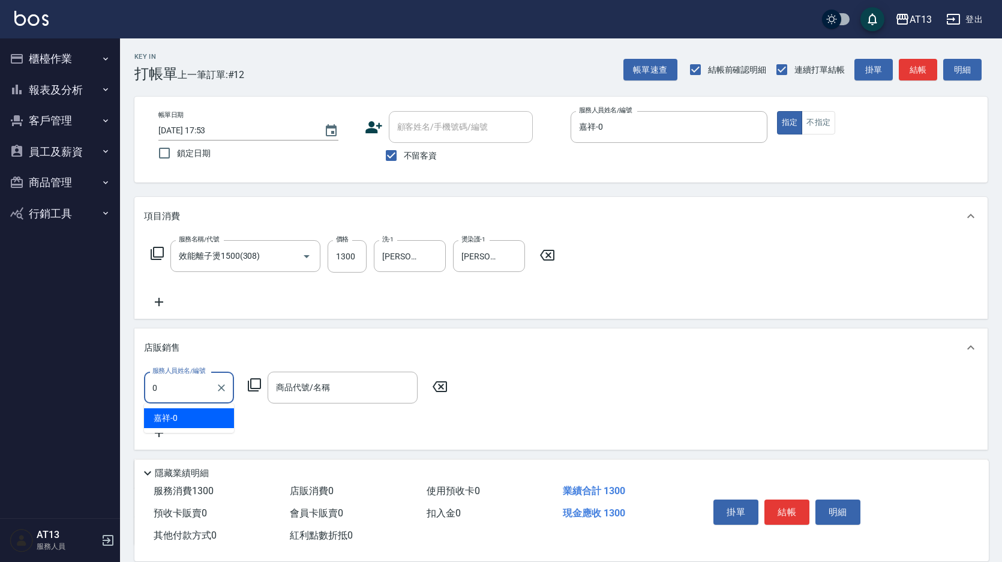
type input "嘉祥-0"
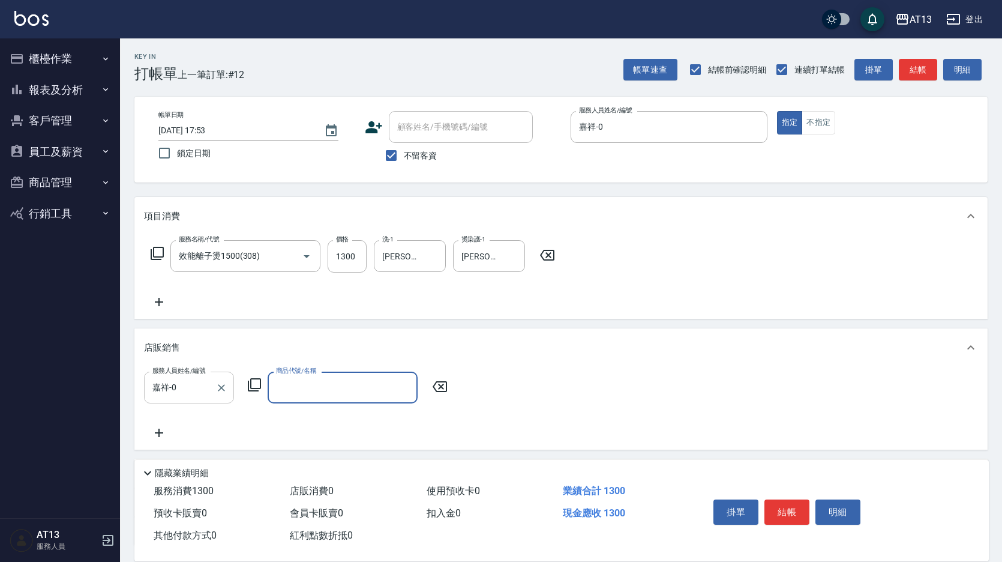
type input "ㄇ"
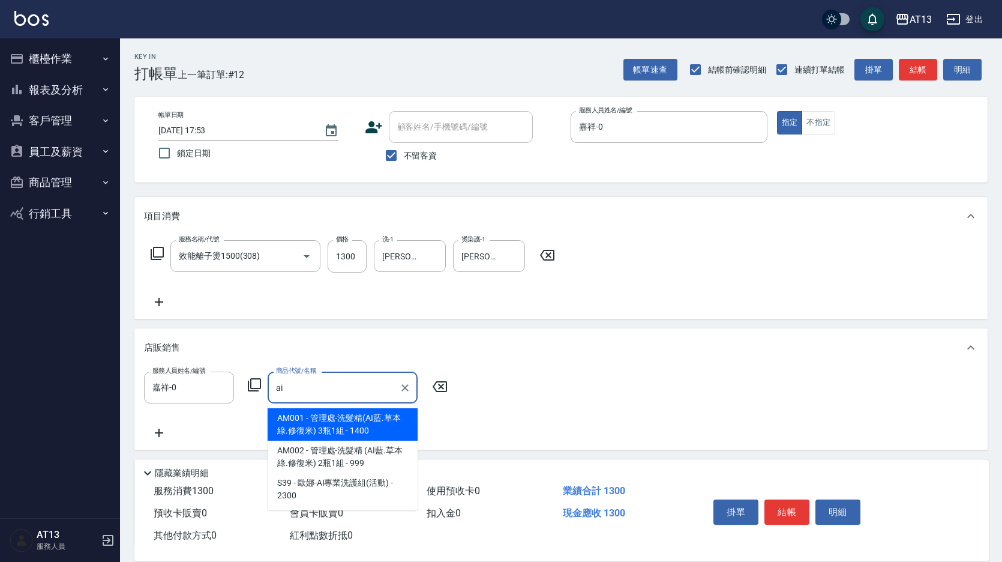
click at [353, 422] on span "AM001 - 管理處-洗髮精(AI藍.草本綠.修復米) 3瓶1組 - 1400" at bounding box center [343, 424] width 150 height 32
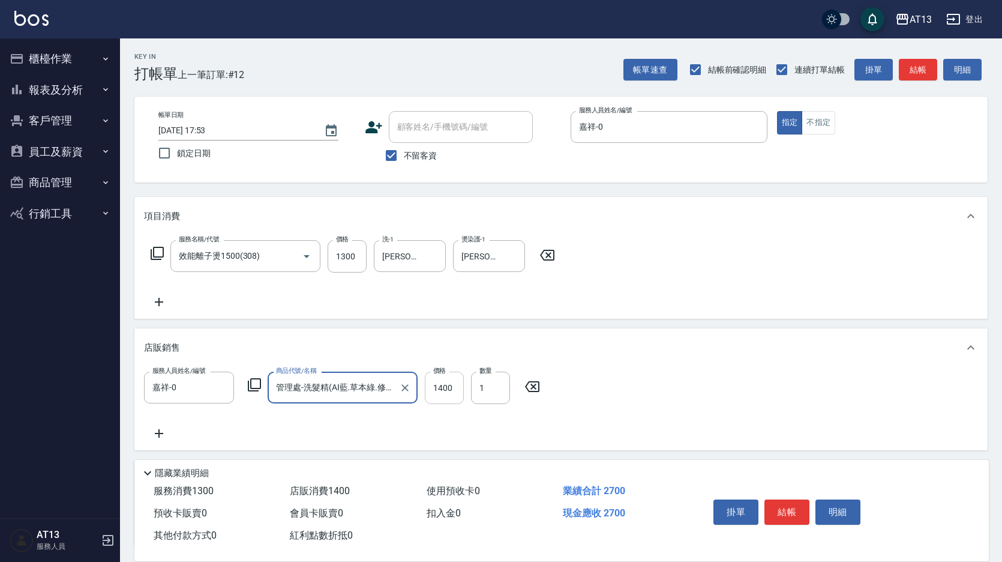
type input "管理處-洗髮精(AI藍.草本綠.修復米) 3瓶1組"
click at [444, 390] on input "1400" at bounding box center [444, 388] width 39 height 32
type input "1200"
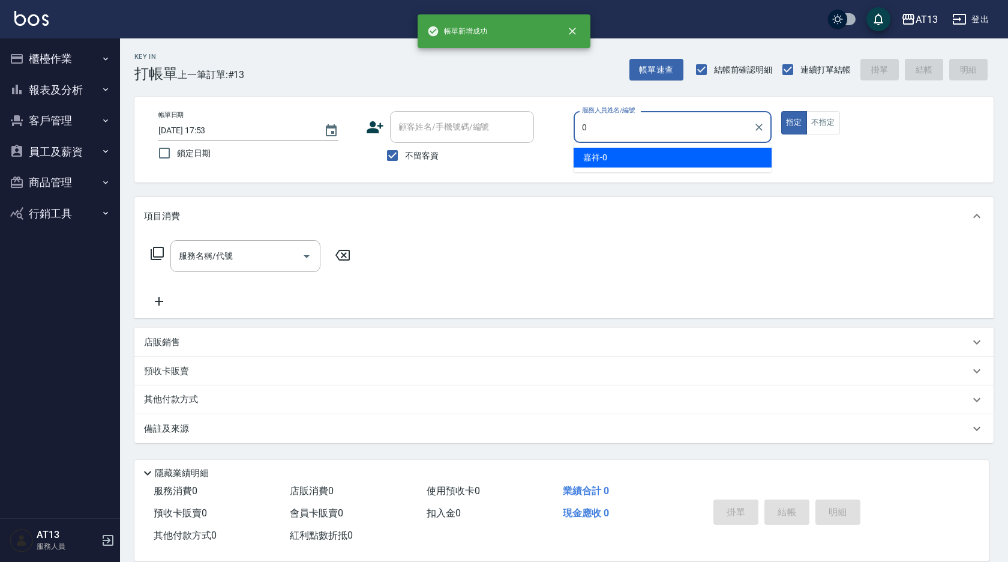
type input "嘉祥-0"
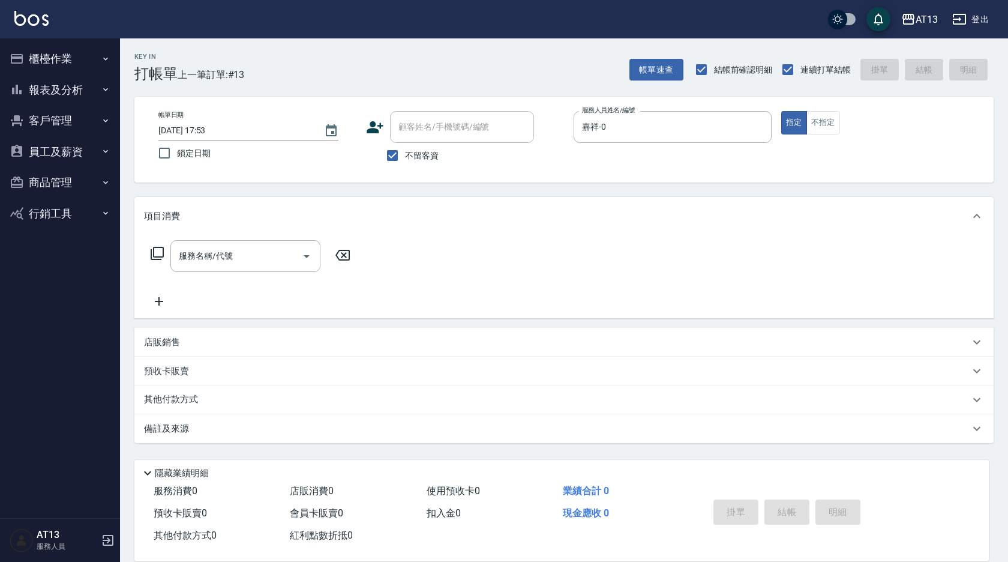
click at [473, 318] on div "服務名稱/代號 服務名稱/代號" at bounding box center [564, 276] width 860 height 83
click at [458, 337] on div "店販銷售" at bounding box center [557, 342] width 826 height 13
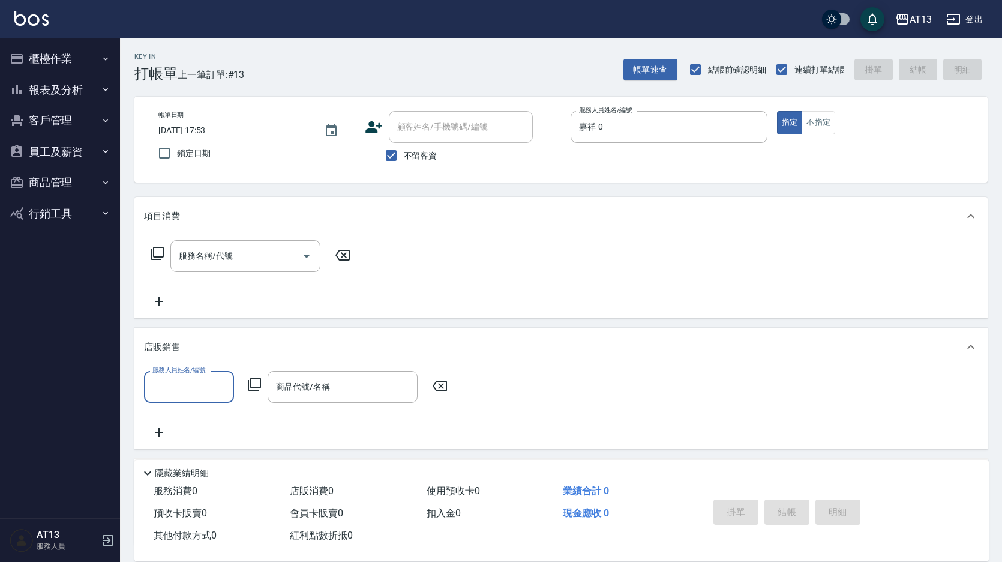
click at [160, 381] on input "服務人員姓名/編號" at bounding box center [188, 386] width 79 height 21
type input "嘉祥-0"
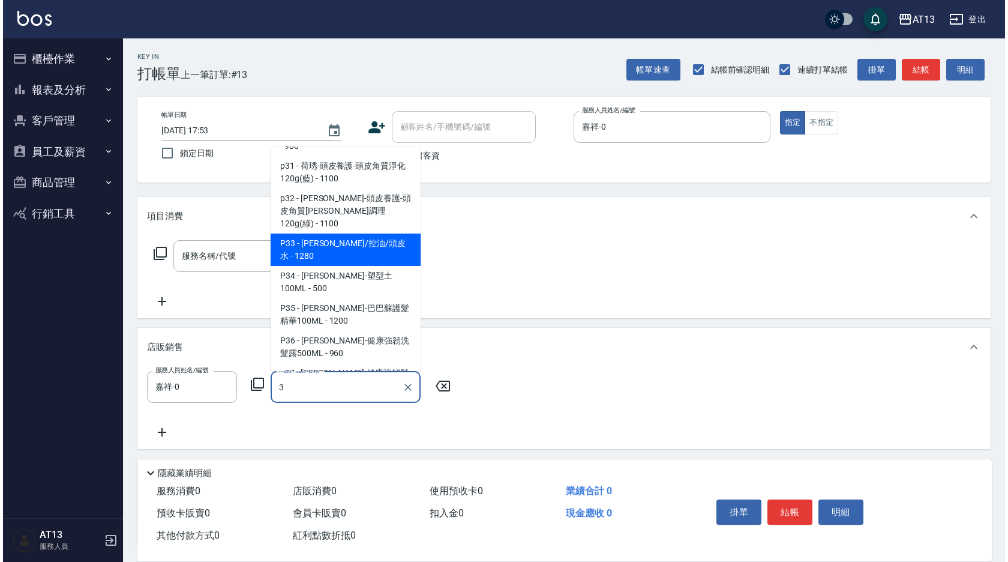
scroll to position [840, 0]
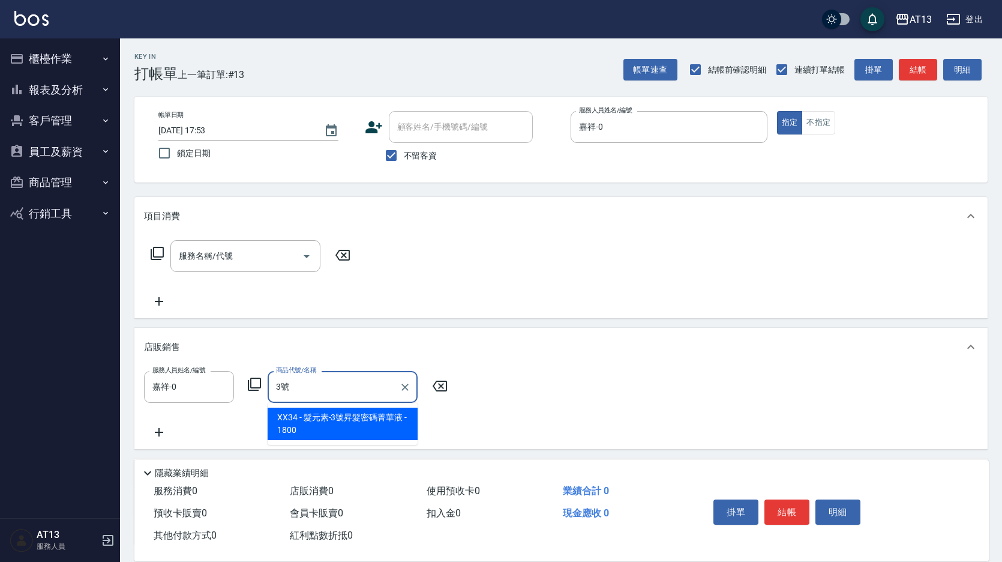
click at [354, 412] on span "XX34 - 髮元素-3號昇髮密碼菁華液 - 1800" at bounding box center [343, 424] width 150 height 32
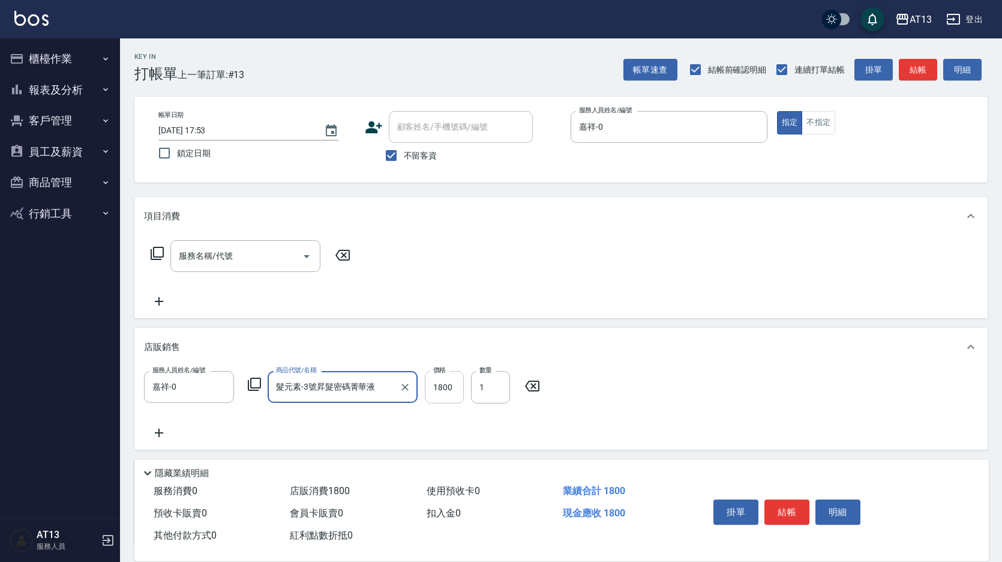
type input "髮元素-3號昇髮密碼菁華液"
click at [430, 385] on input "1800" at bounding box center [444, 387] width 39 height 32
type input "1440"
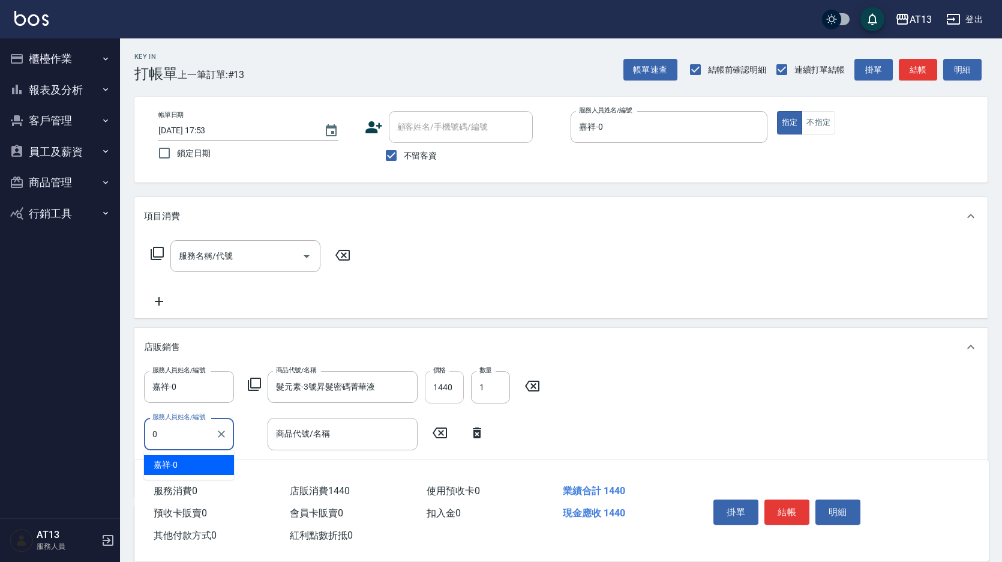
type input "嘉祥-0"
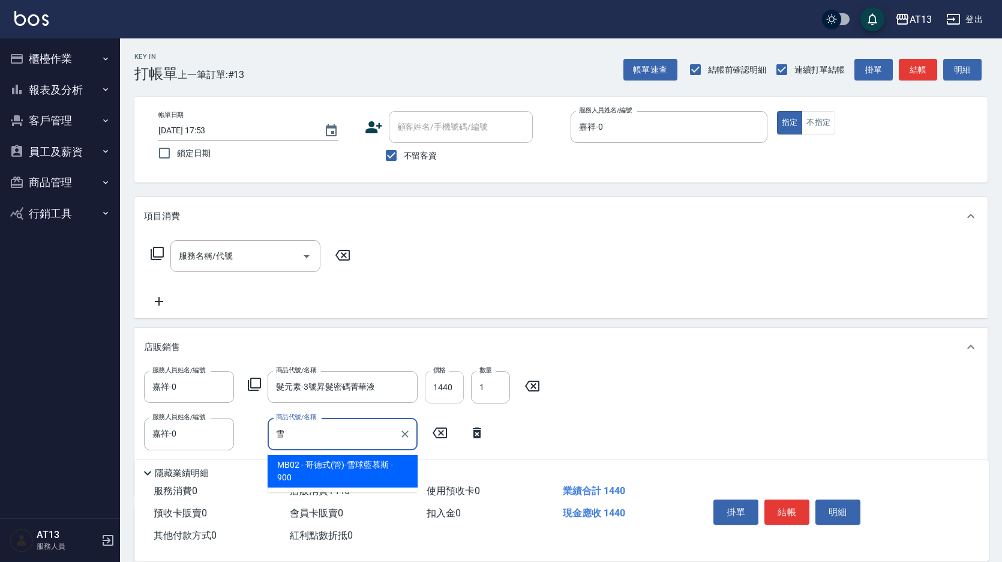
type input "哥德式(管)-雪球藍慕斯"
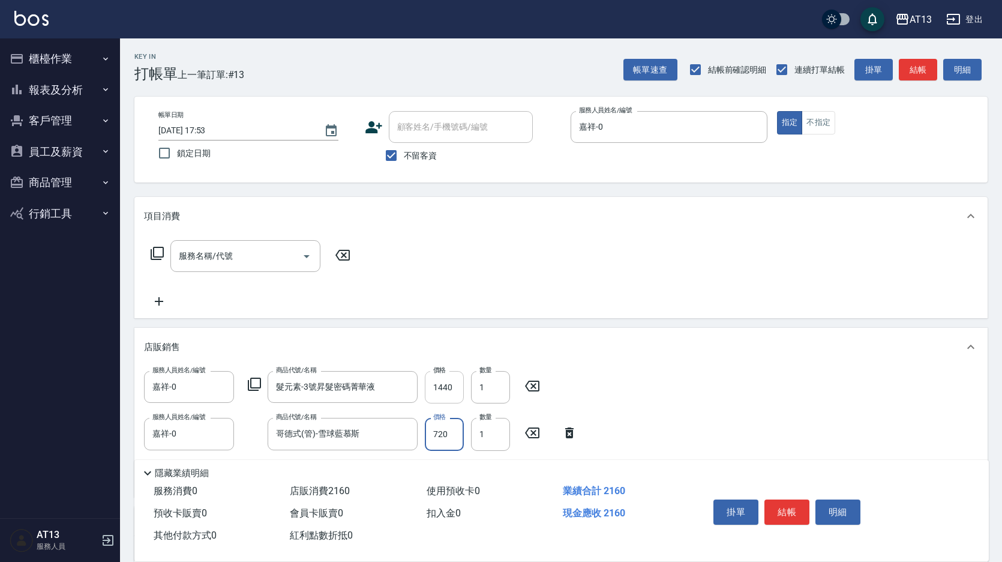
type input "720"
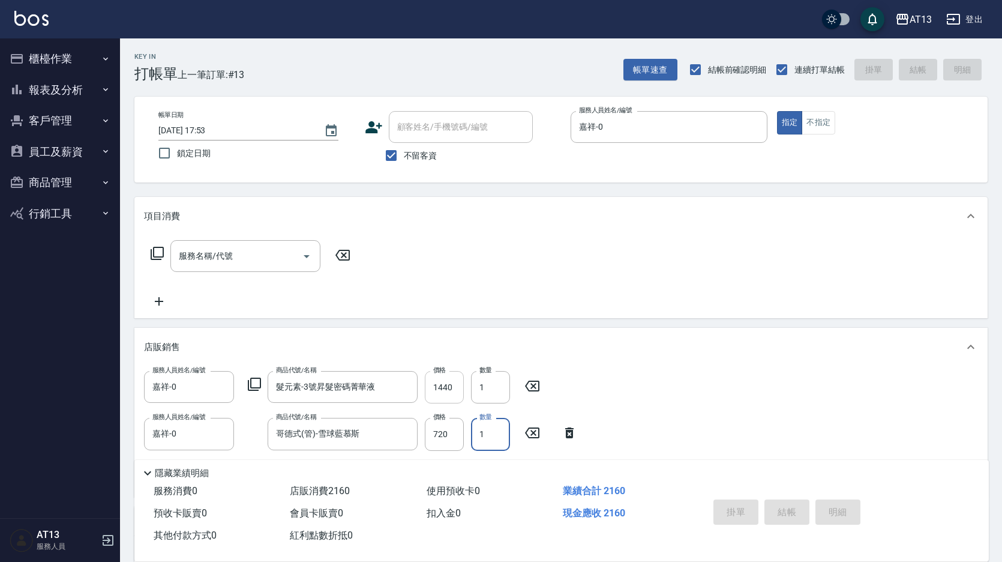
type input "[DATE] 17:54"
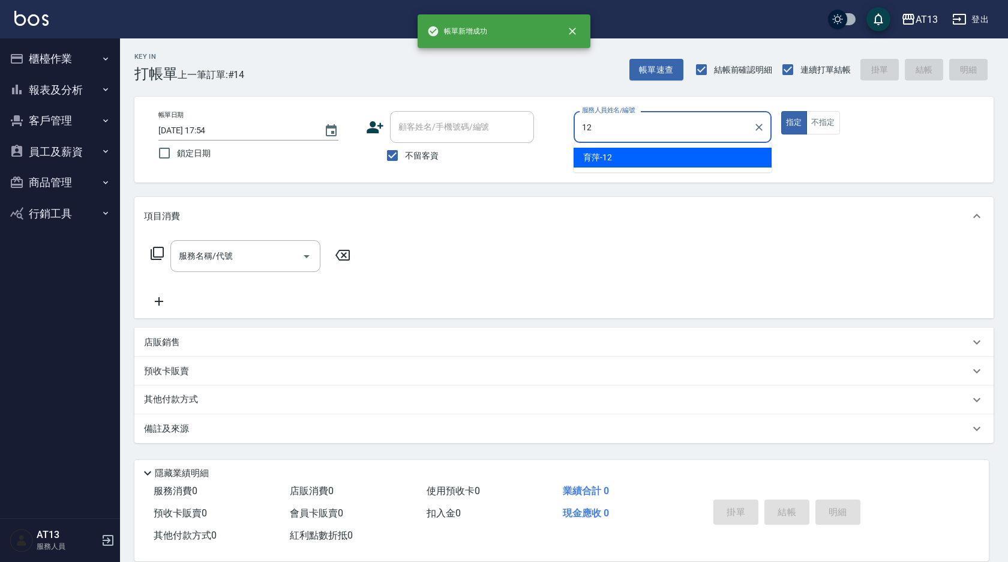
type input "育萍-12"
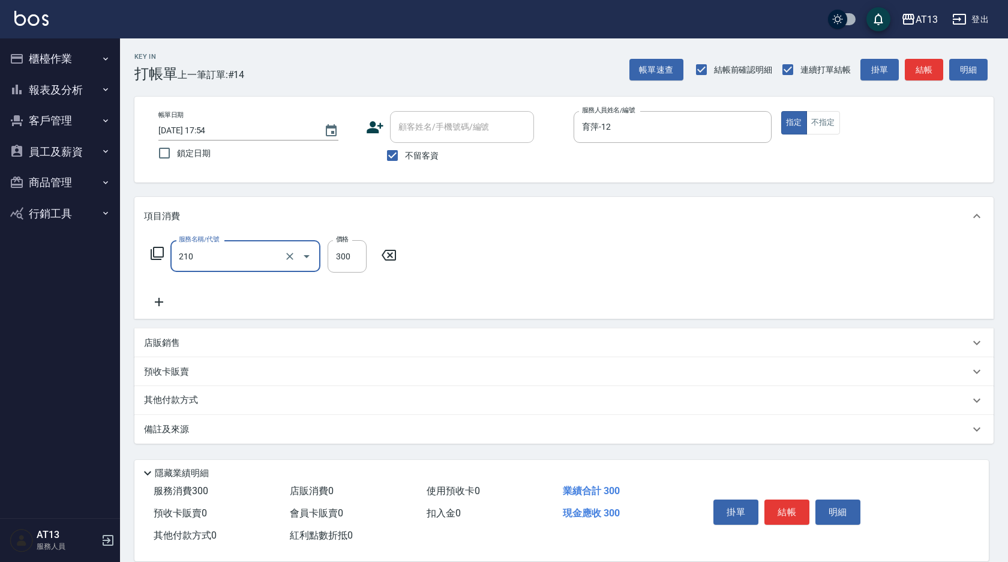
type input "歐娜洗髮精(210)"
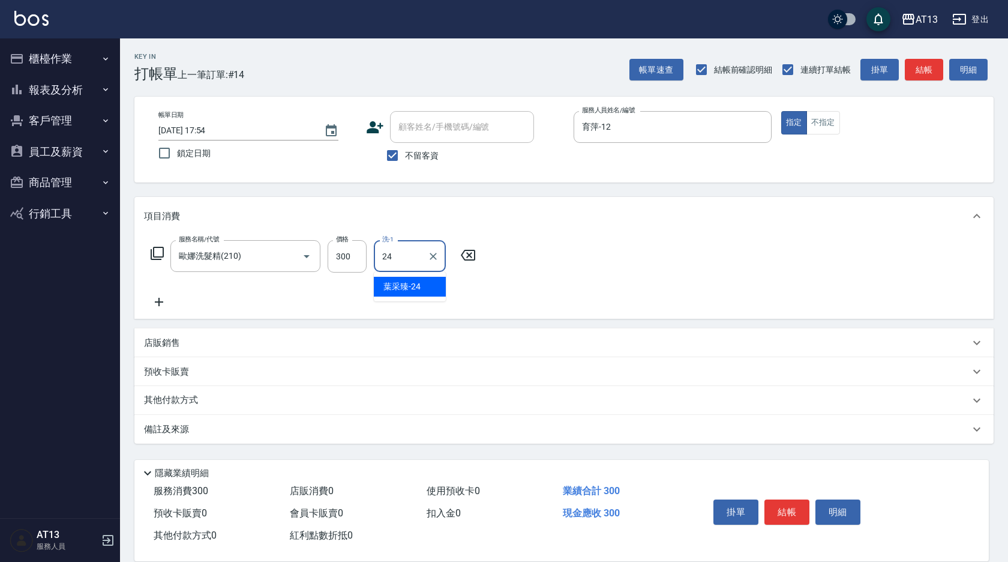
type input "葉采臻-24"
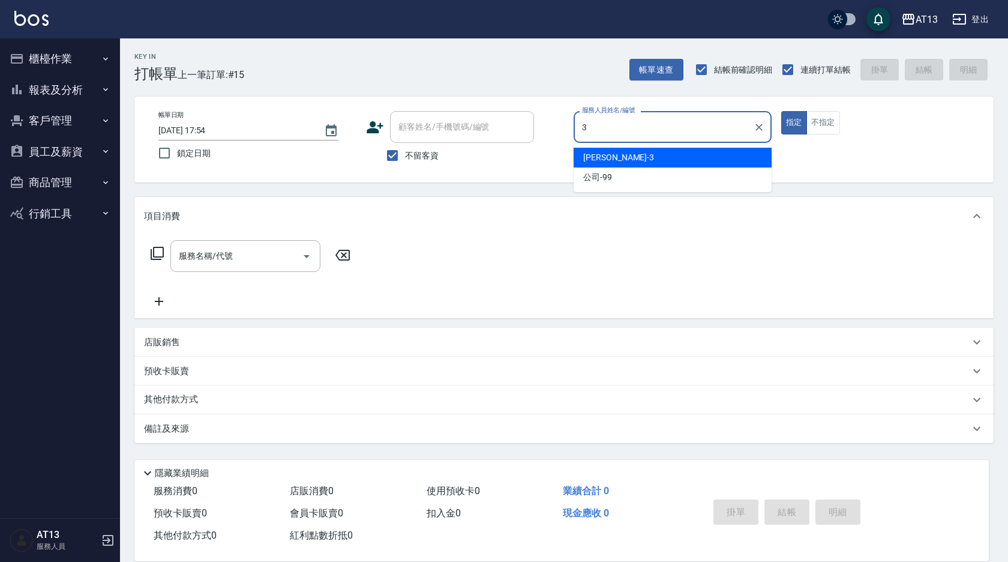
type input "[PERSON_NAME]-3"
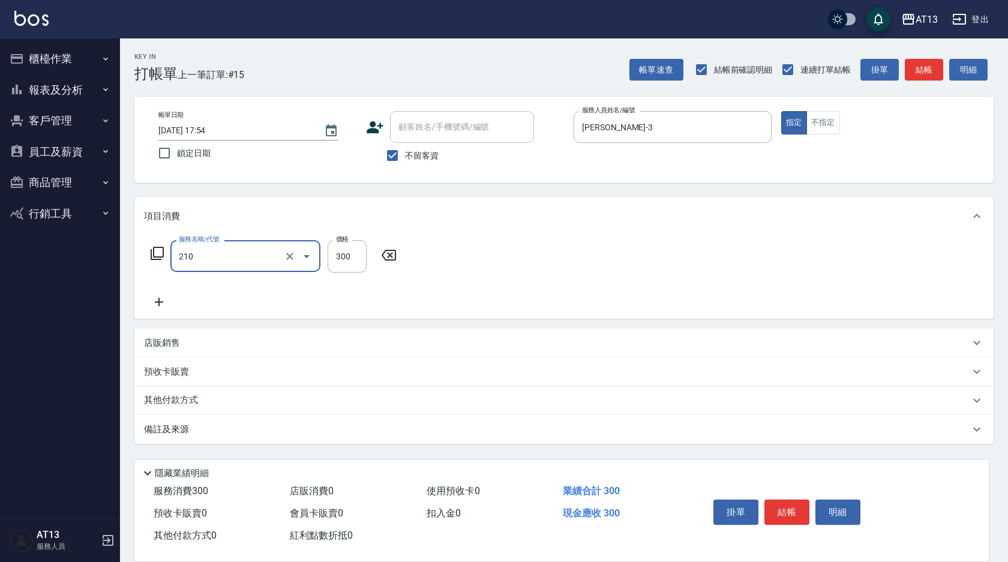
type input "歐娜洗髮精(210)"
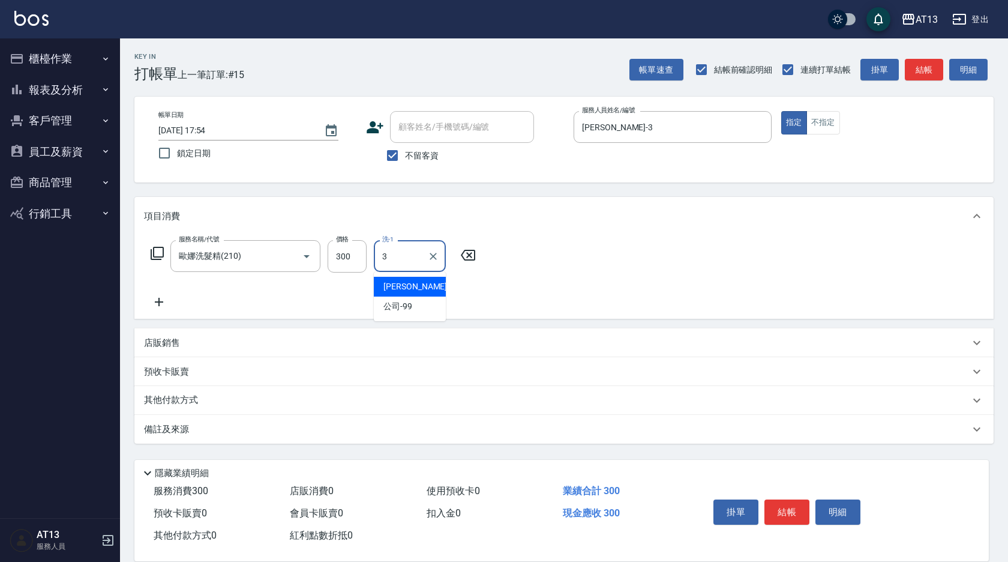
type input "[PERSON_NAME]-3"
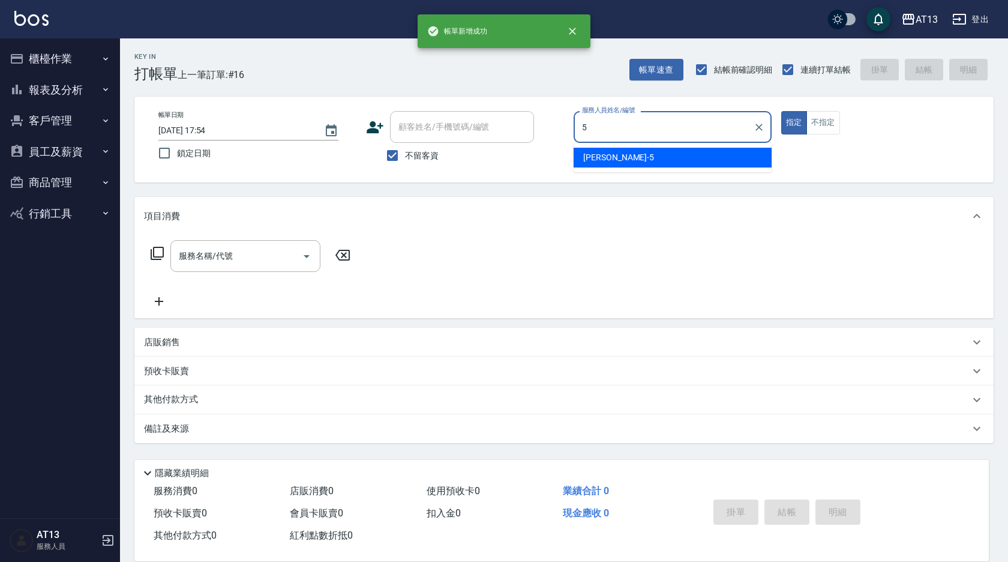
type input "[PERSON_NAME]-5"
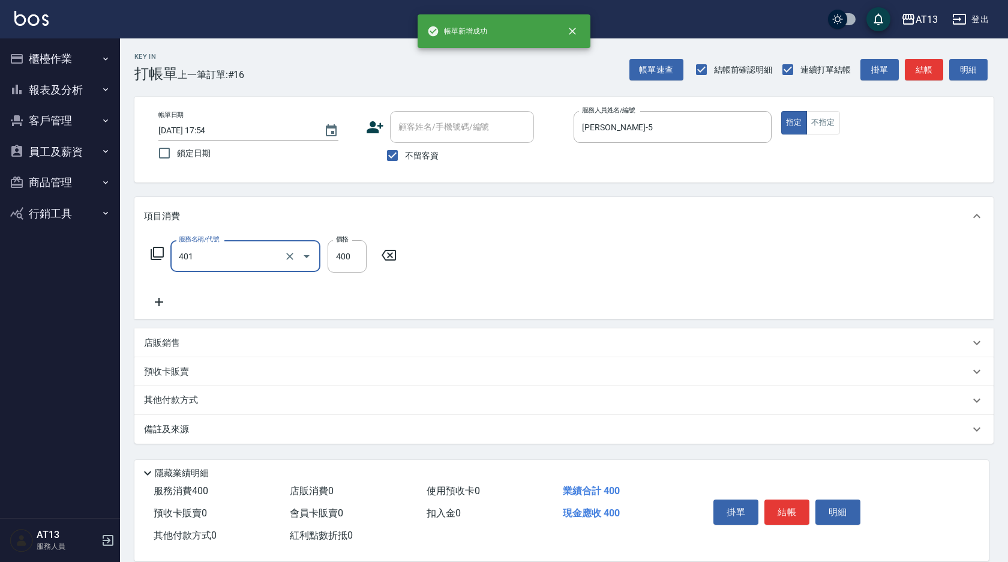
type input "剪髮(401)"
type input "200"
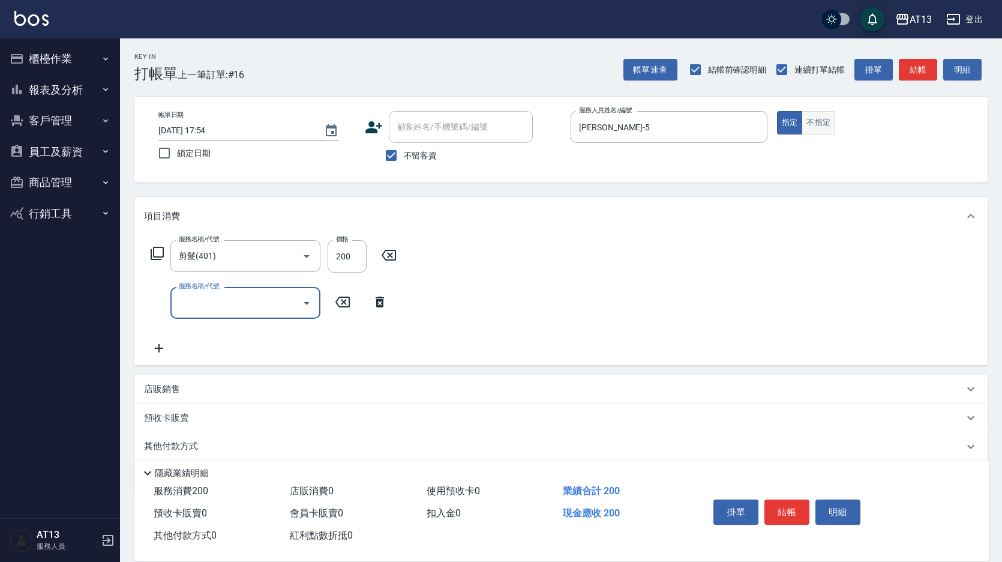
click at [810, 128] on button "不指定" at bounding box center [819, 122] width 34 height 23
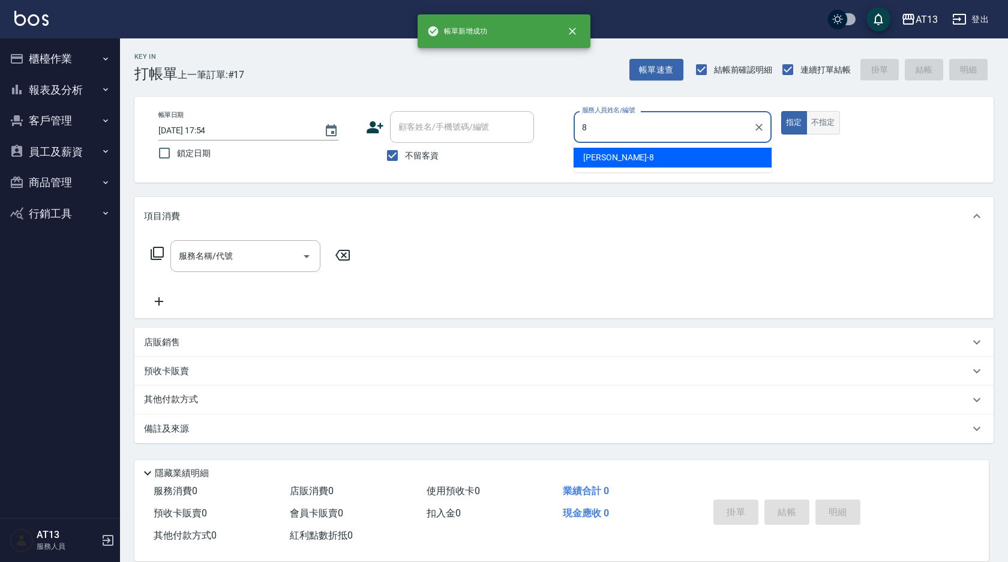
type input "[PERSON_NAME]-8"
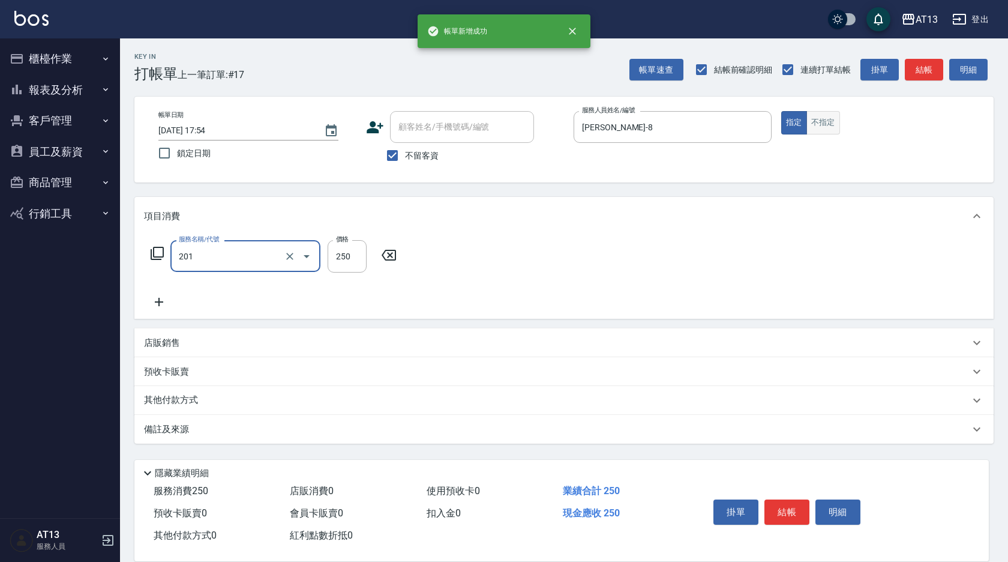
type input "洗髮(201)"
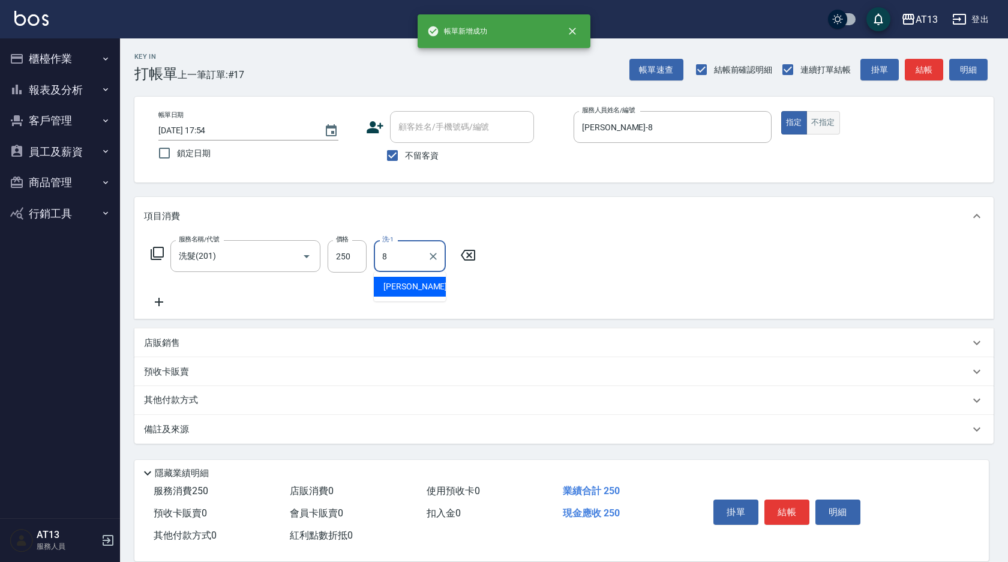
type input "[PERSON_NAME]-8"
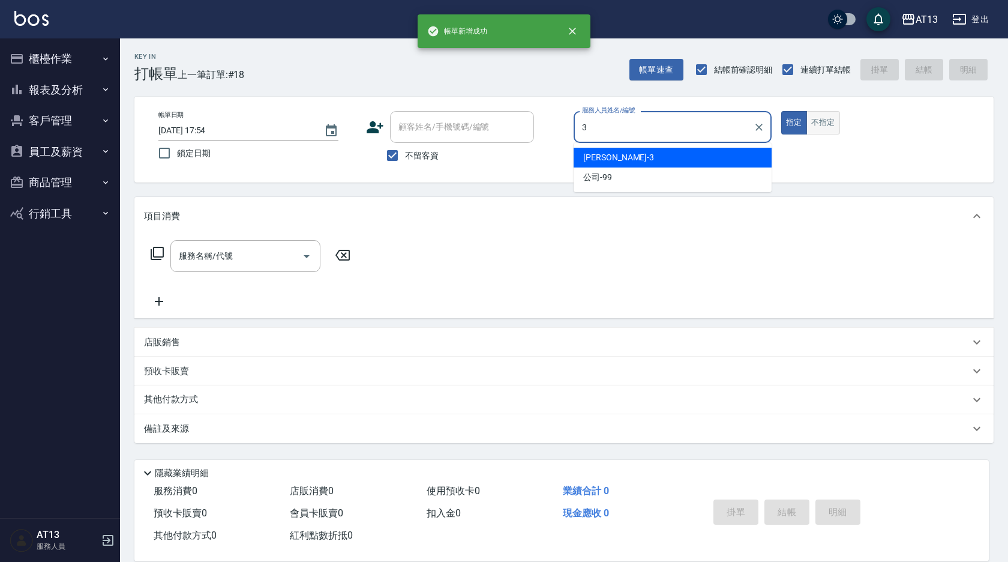
type input "[PERSON_NAME]-3"
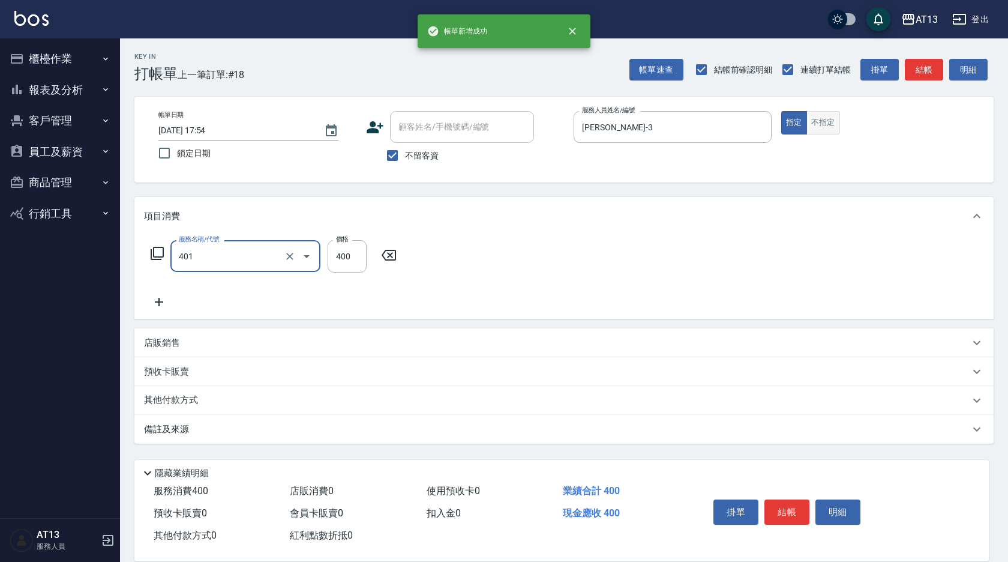
type input "剪髮(401)"
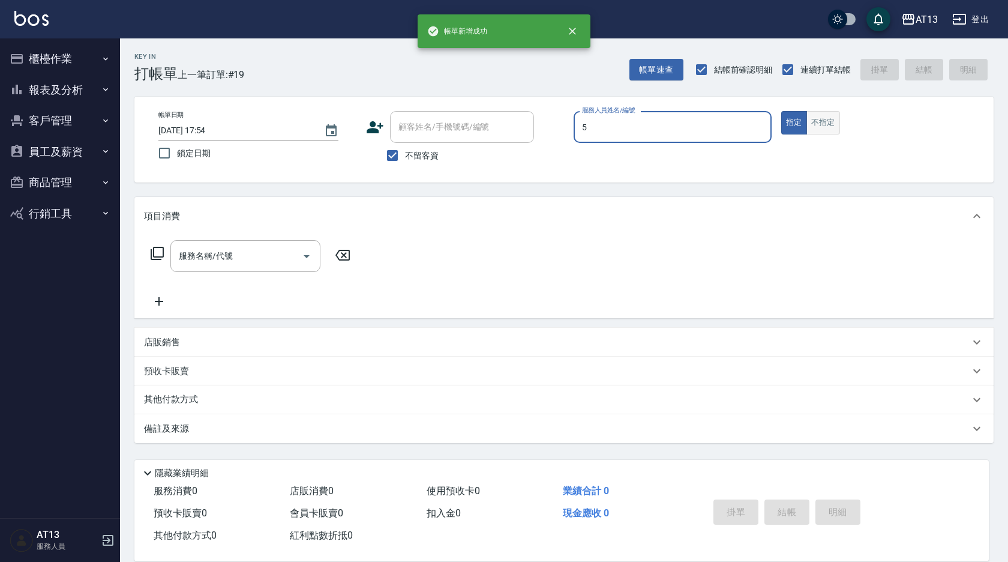
type input "[PERSON_NAME]-5"
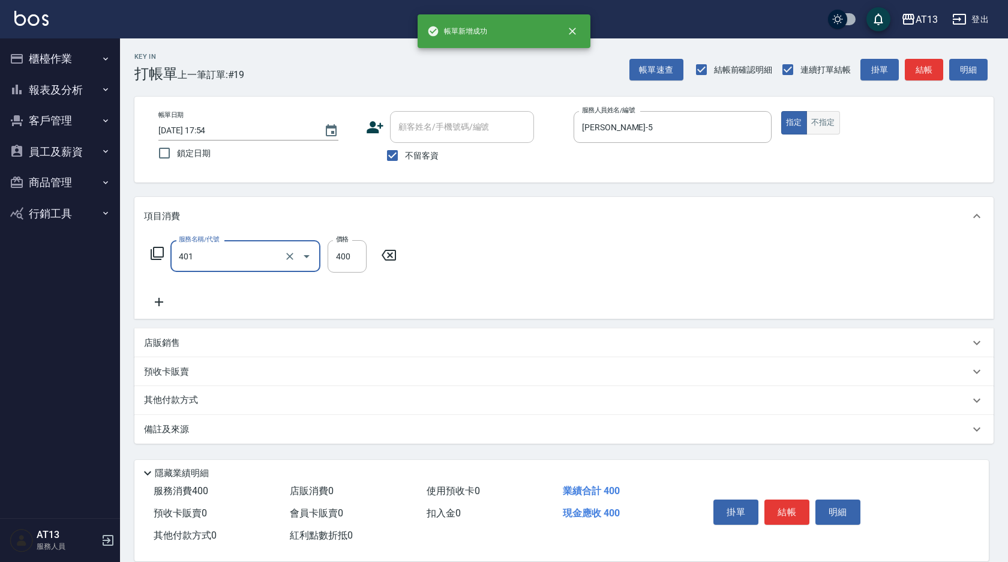
type input "剪髮(401)"
type input "200"
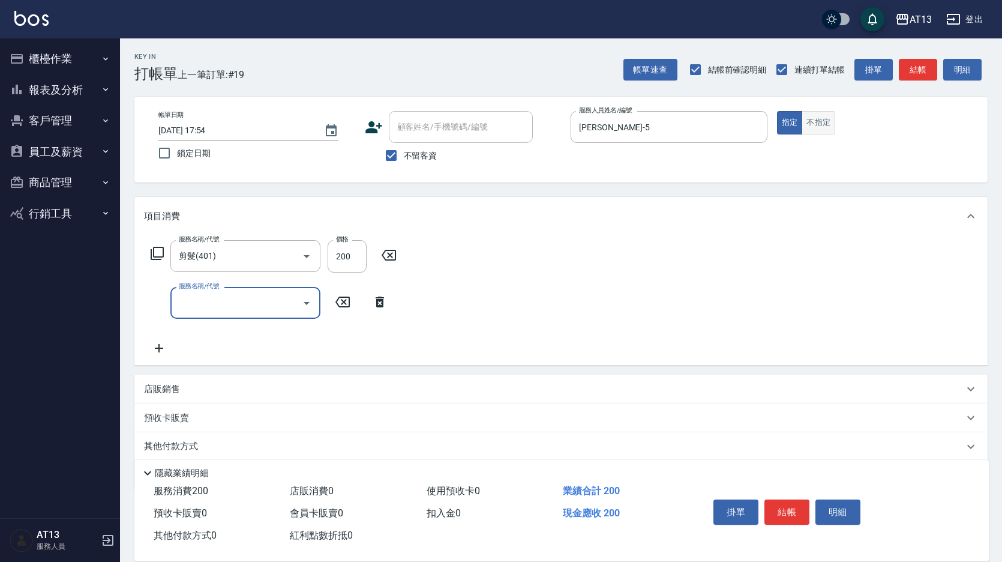
click at [818, 128] on button "不指定" at bounding box center [819, 122] width 34 height 23
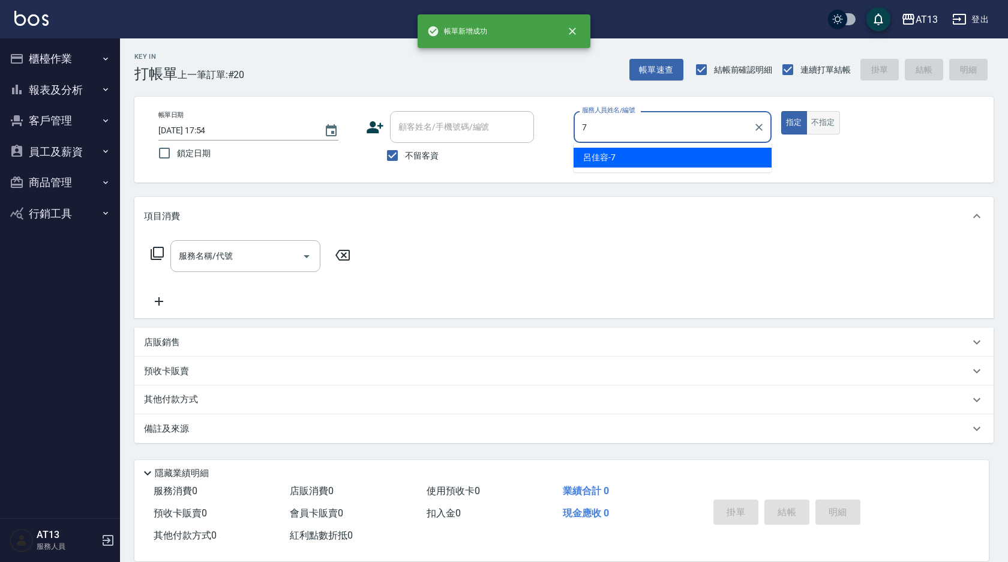
type input "呂佳容-7"
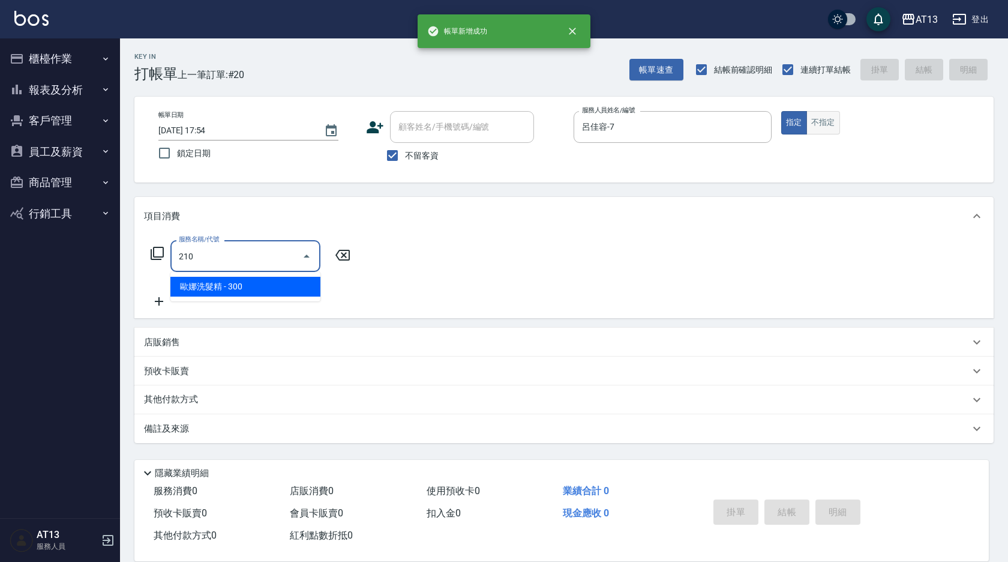
type input "歐娜洗髮精(210)"
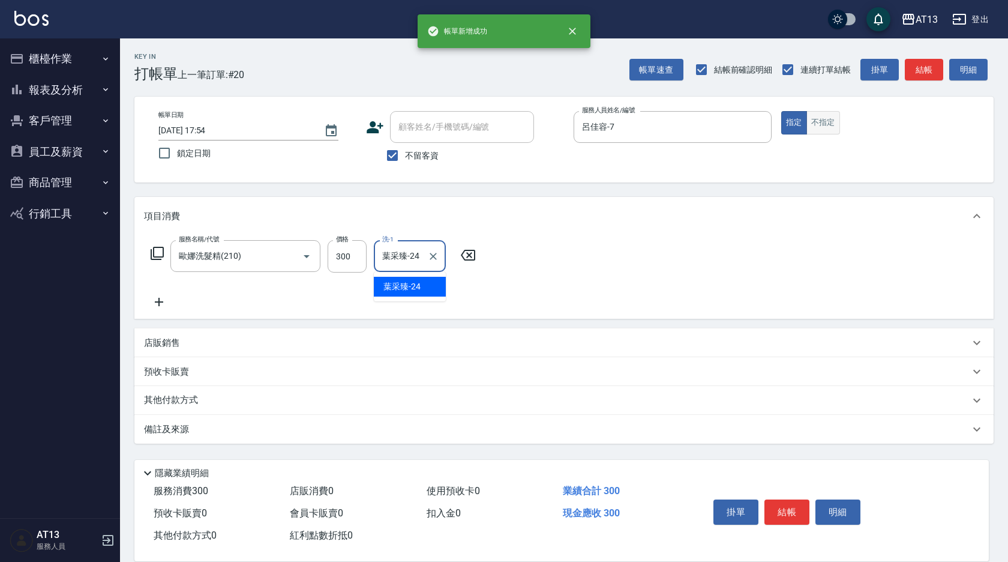
type input "葉采臻-24"
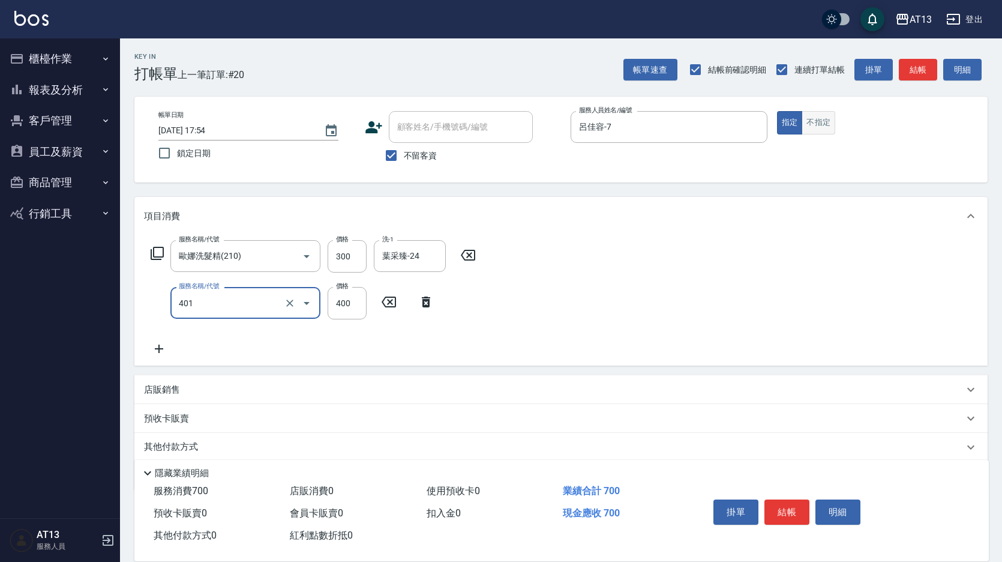
type input "剪髮(401)"
type input "250"
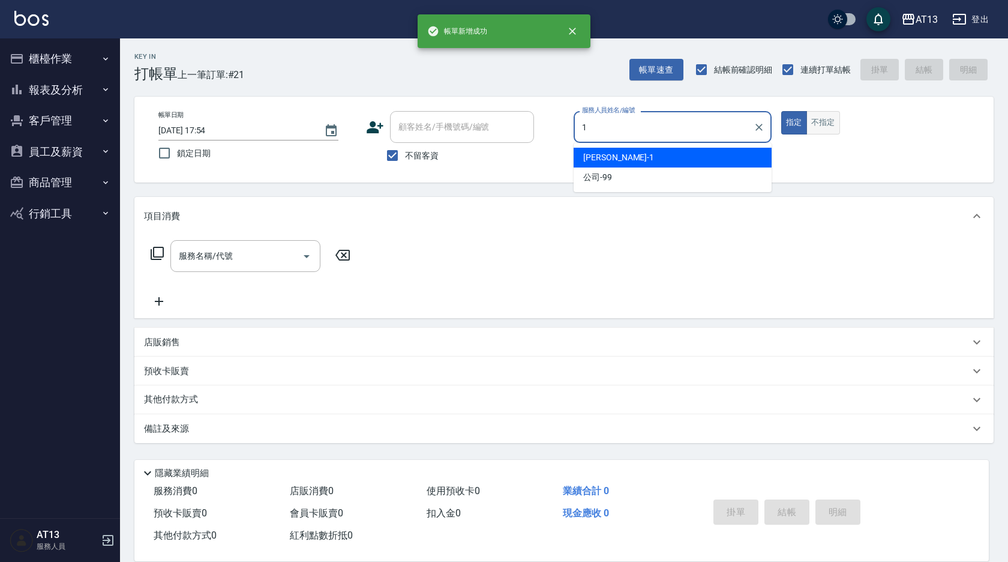
type input "[PERSON_NAME]-1"
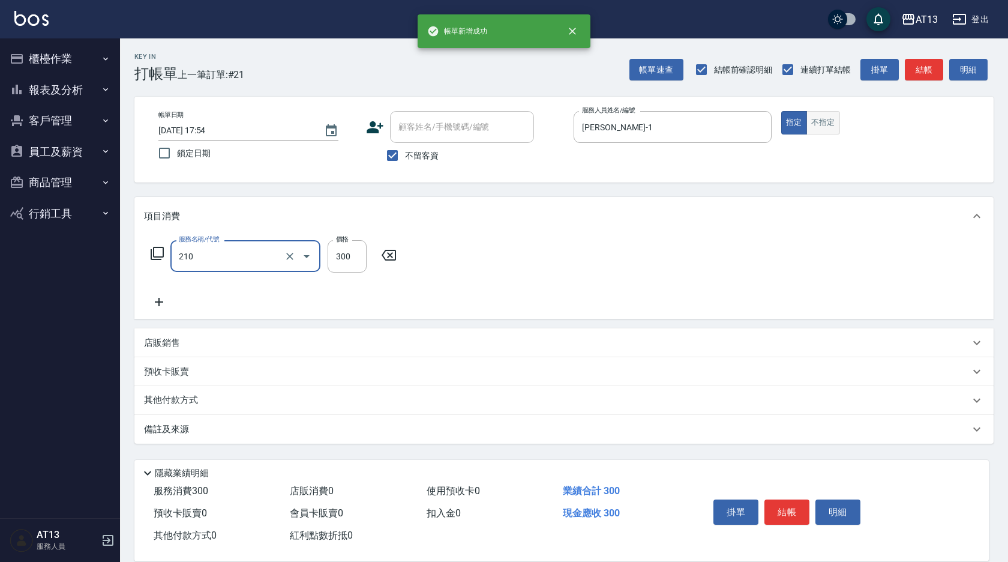
type input "歐娜洗髮精(210)"
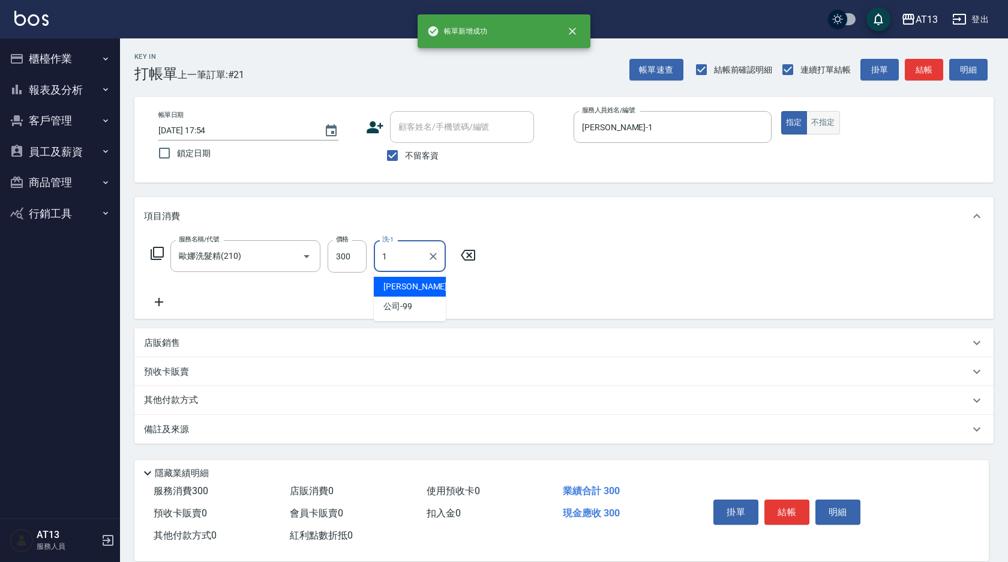
type input "[PERSON_NAME]-1"
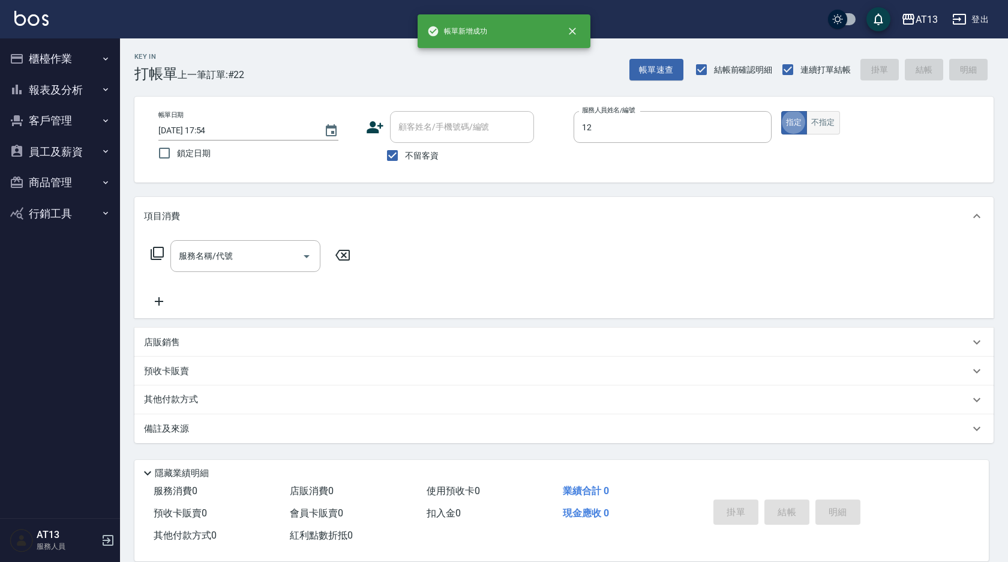
type input "育萍-12"
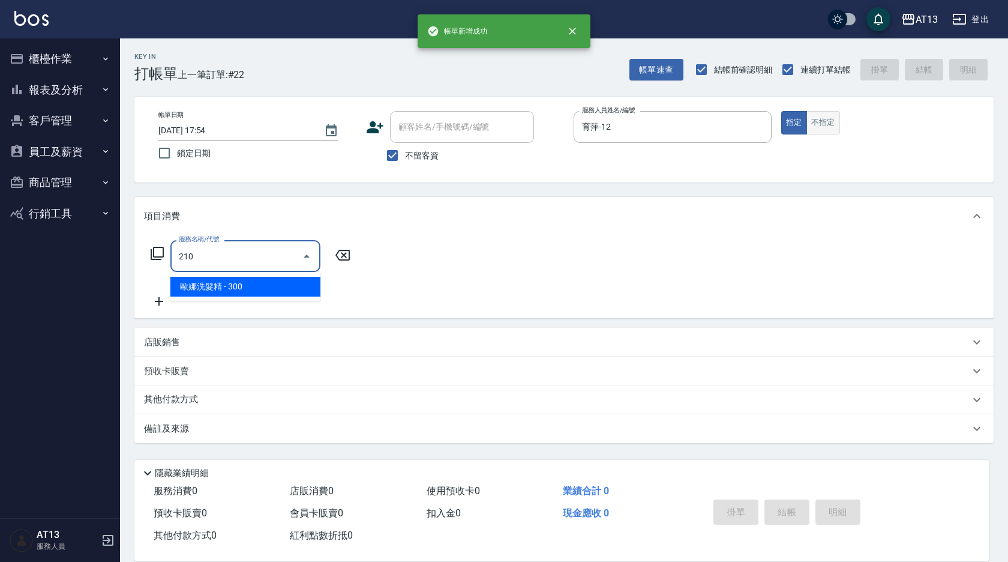
type input "歐娜洗髮精(210)"
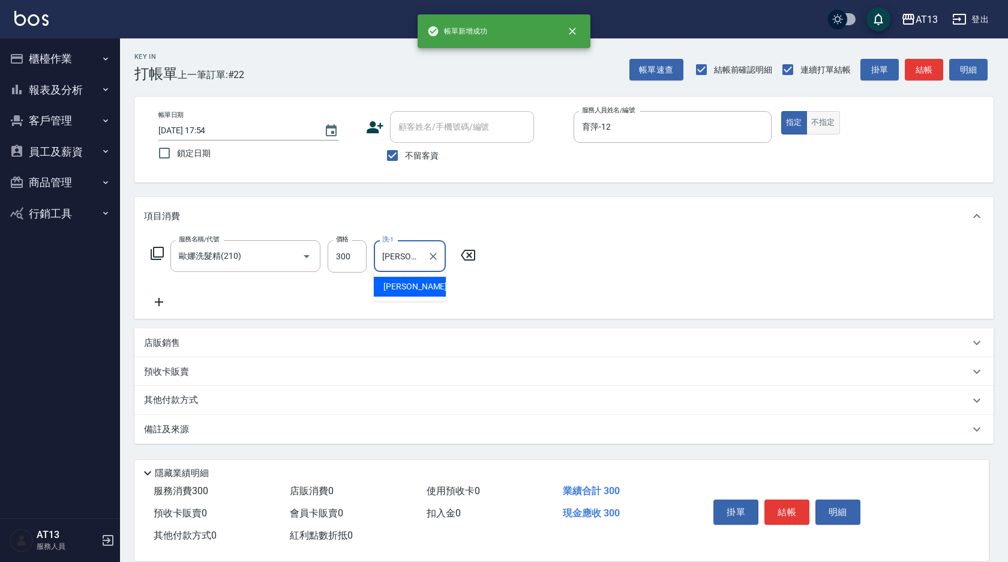
type input "[PERSON_NAME]-31"
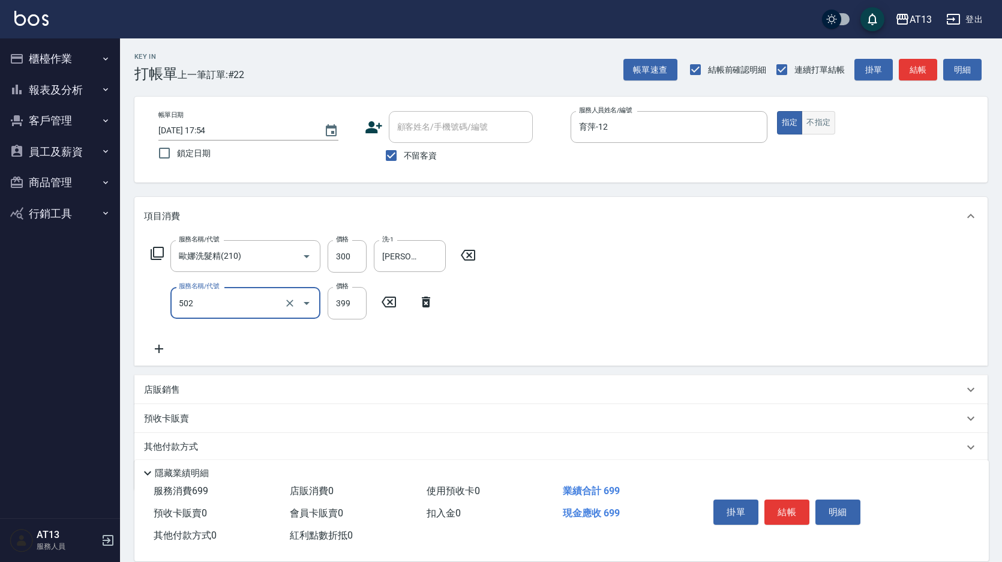
type input "挑染5束399(502)"
type input "600"
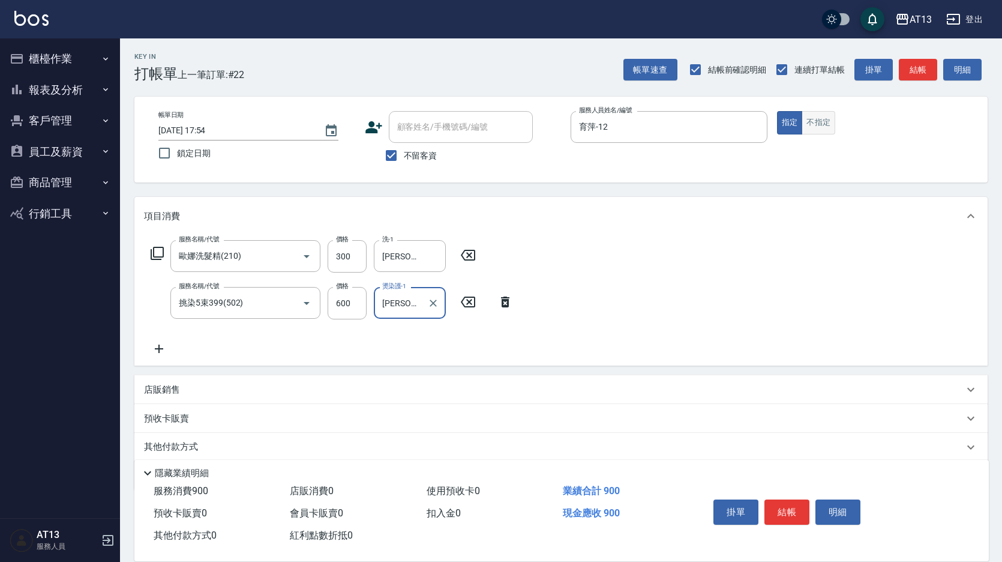
type input "[PERSON_NAME]-31"
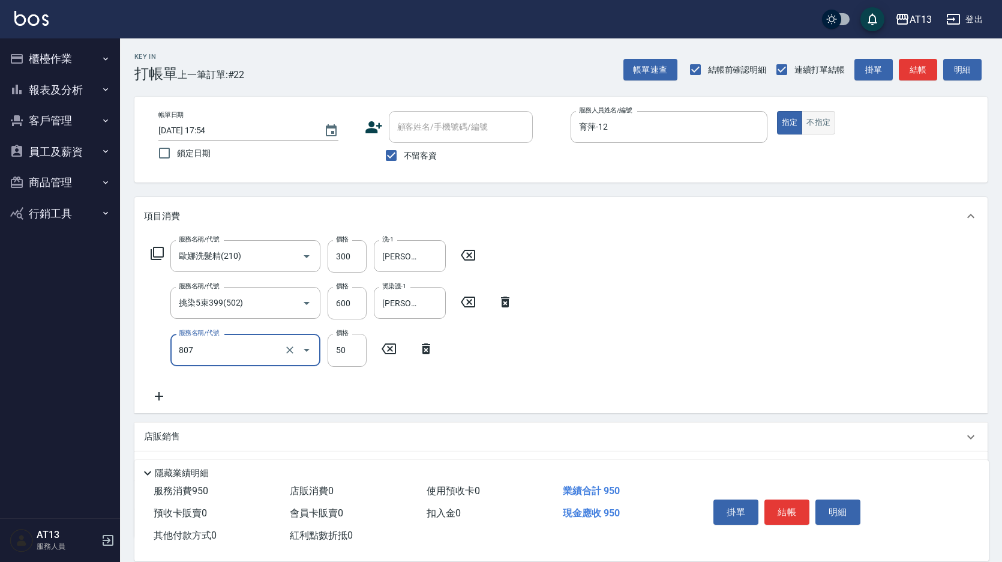
type input "TG護髮素(潤絲)(807)"
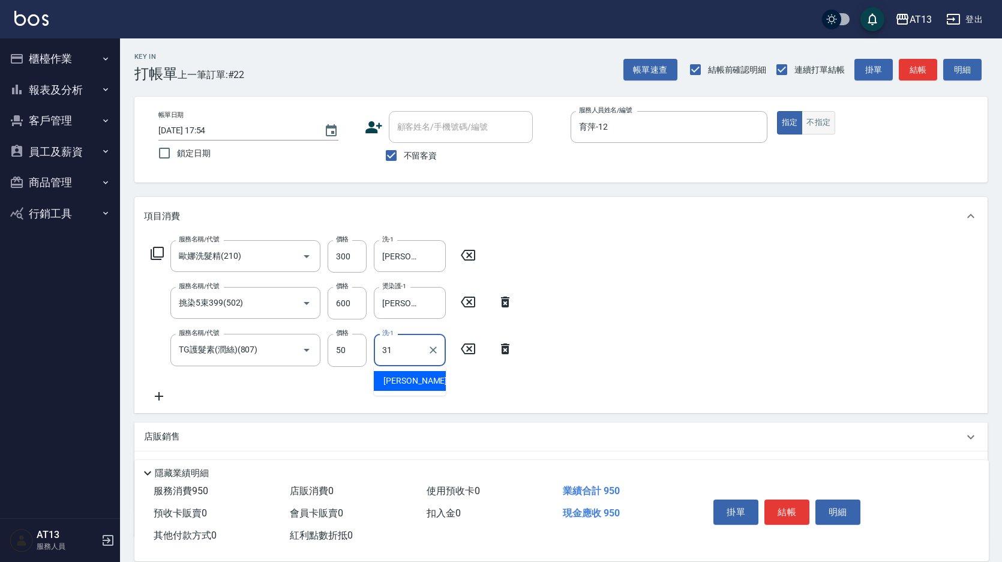
type input "[PERSON_NAME]-31"
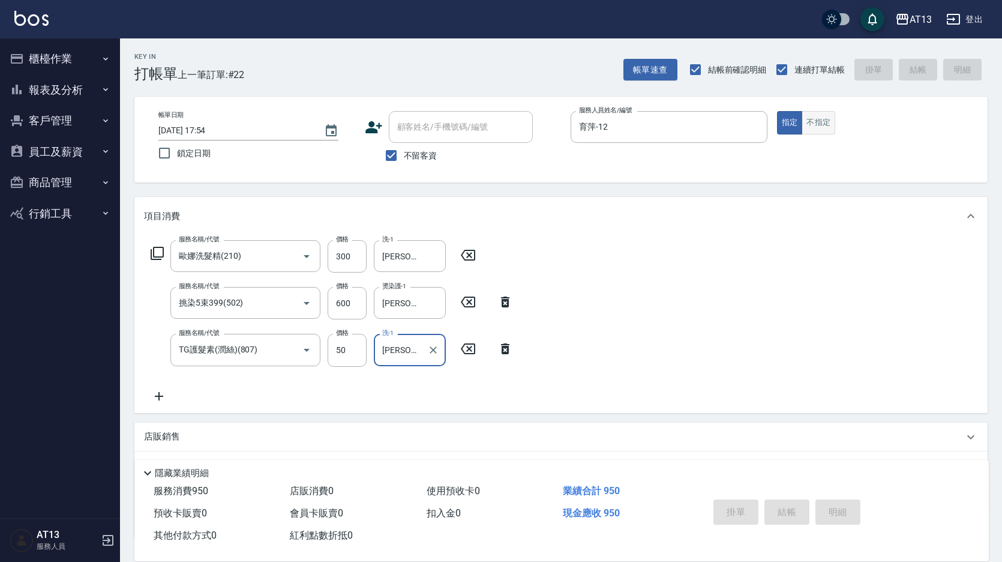
type input "[DATE] 17:55"
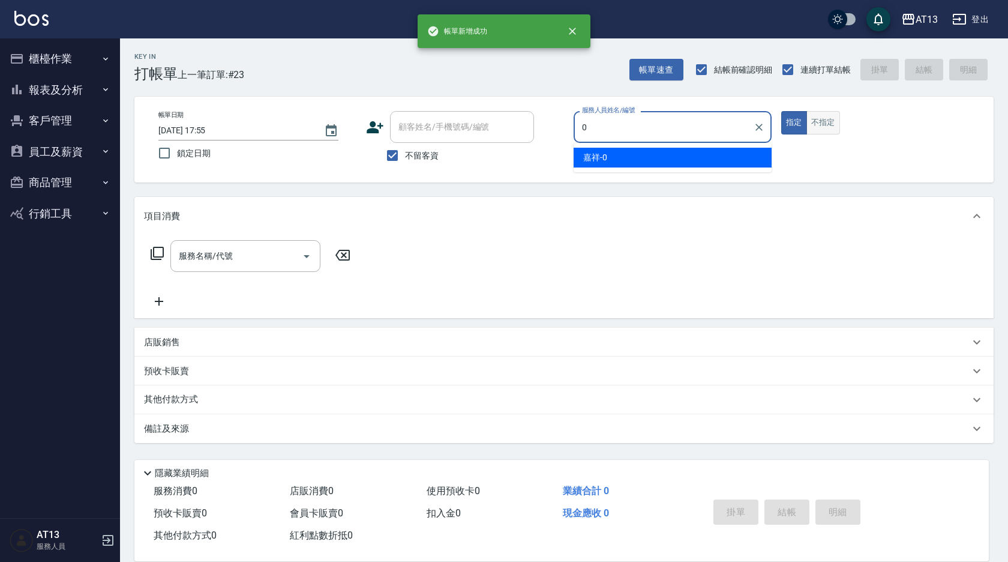
type input "嘉祥-0"
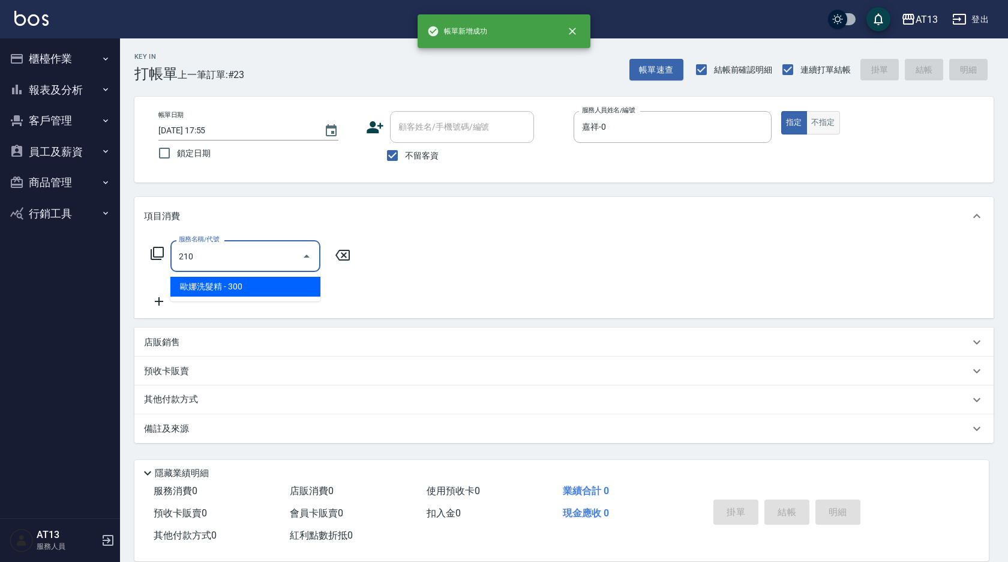
type input "歐娜洗髮精(210)"
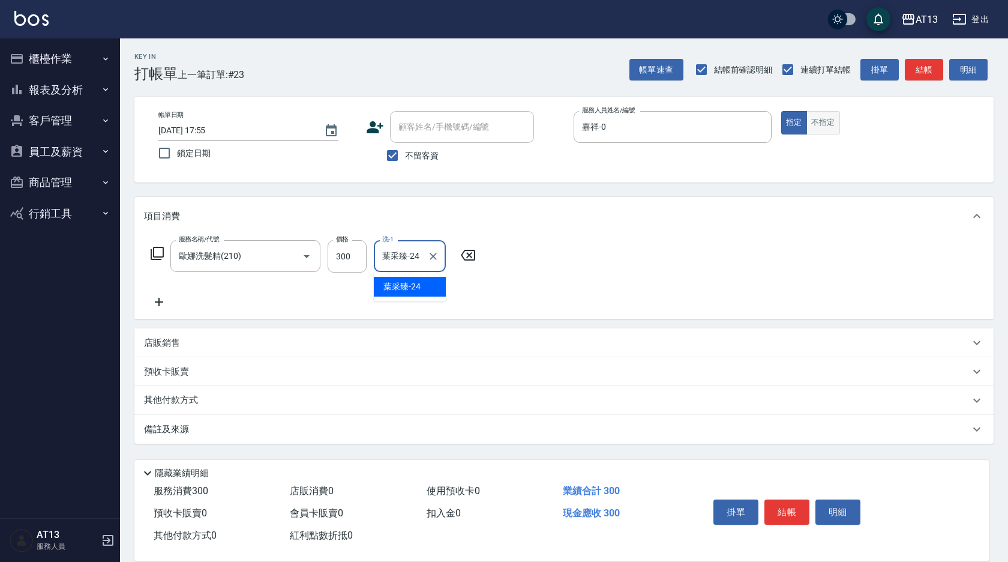
type input "葉采臻-24"
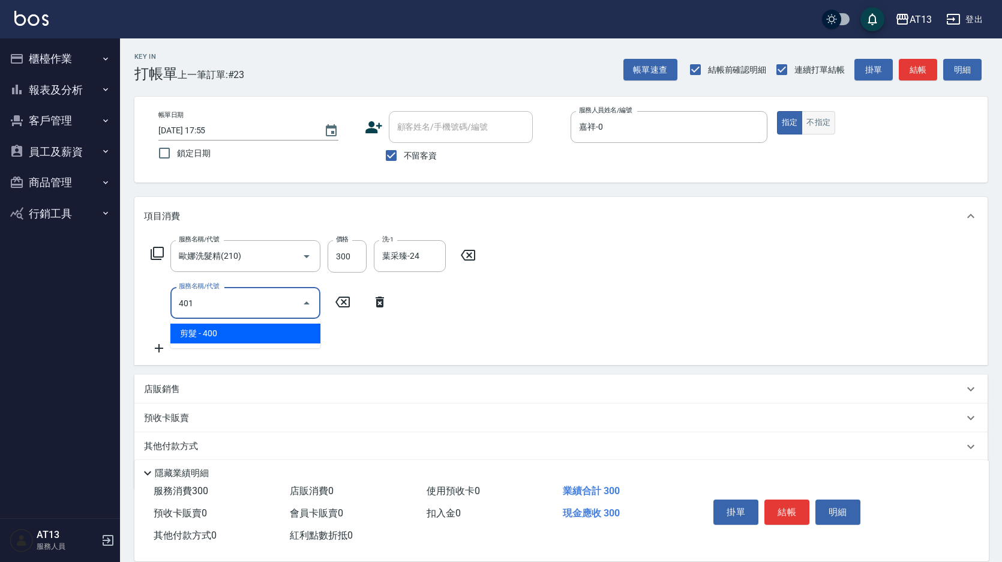
type input "剪髮(401)"
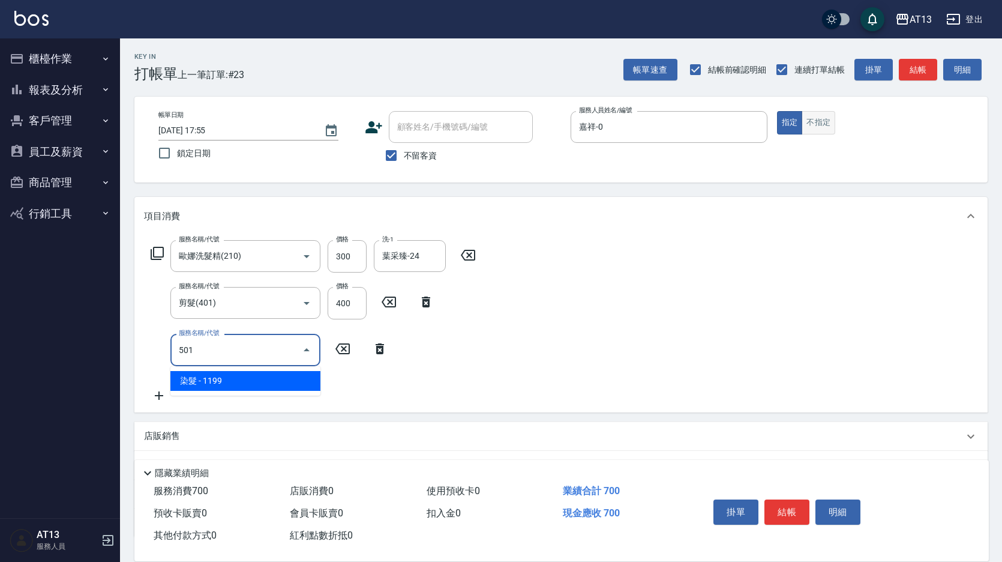
type input "染髮(501)"
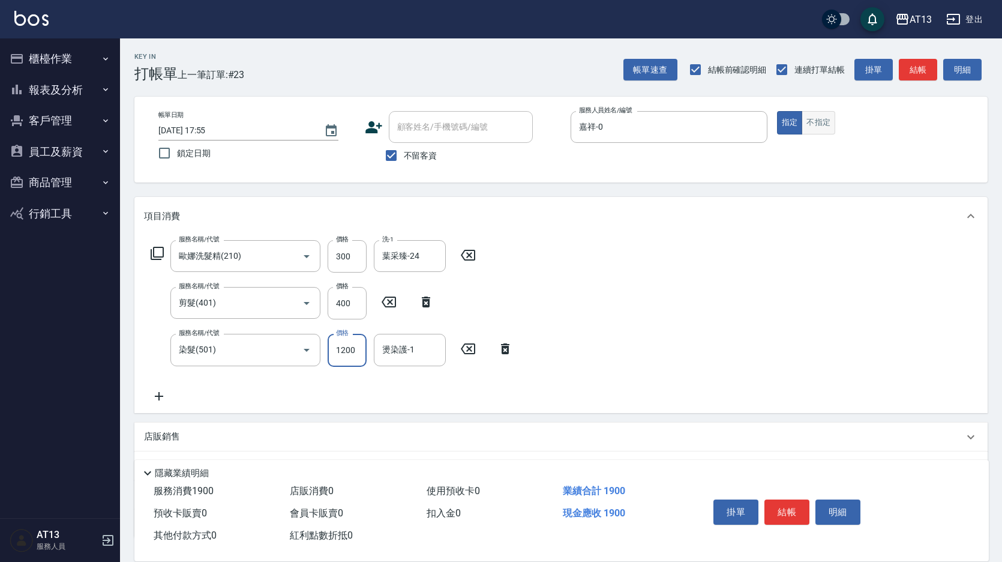
type input "1200"
type input "葉采臻-24"
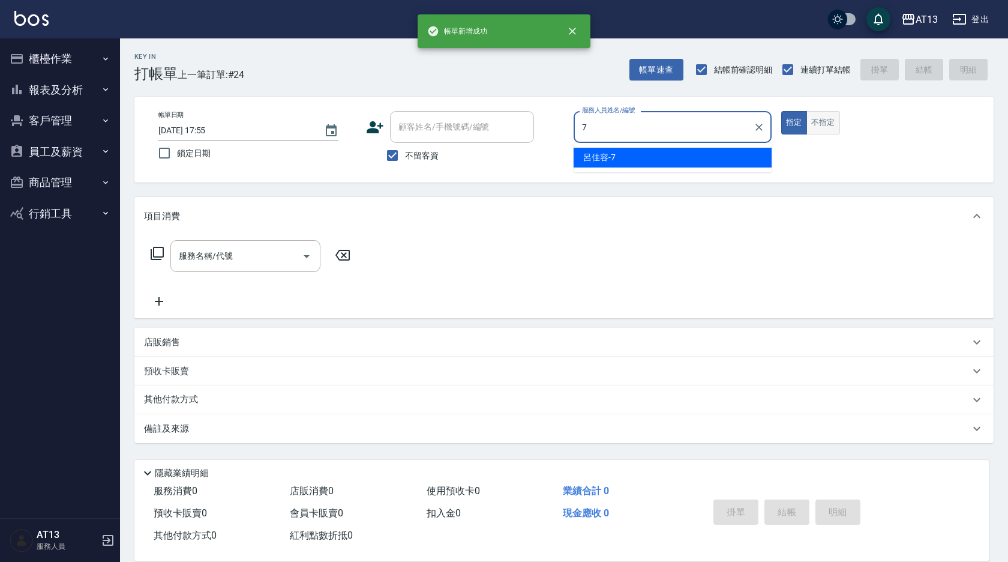
type input "呂佳容-7"
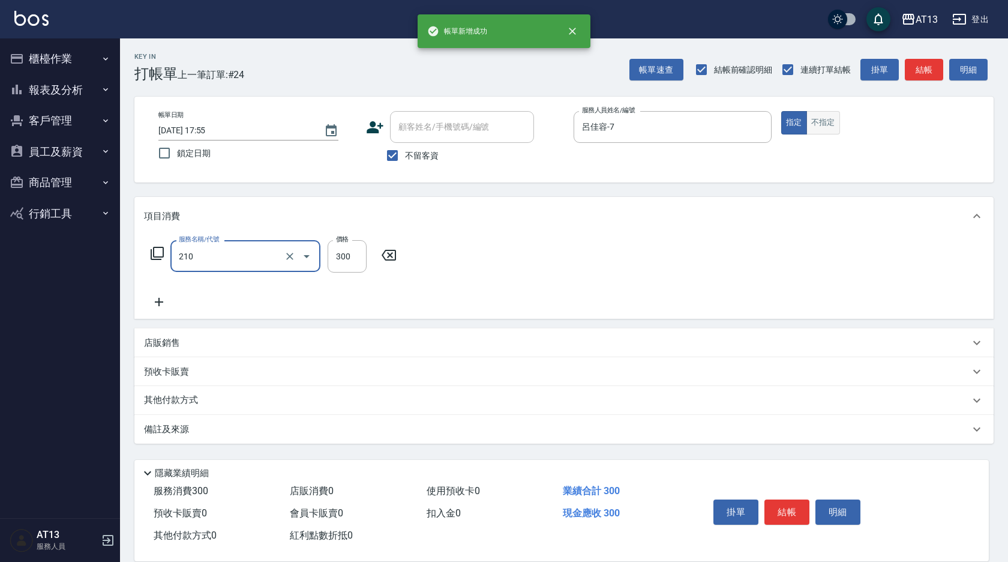
type input "歐娜洗髮精(210)"
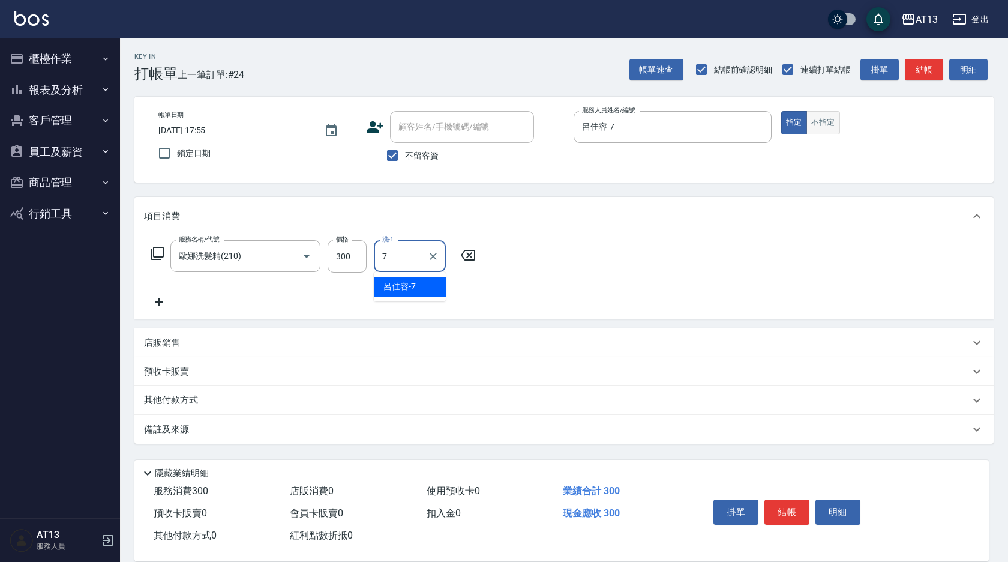
type input "呂佳容-7"
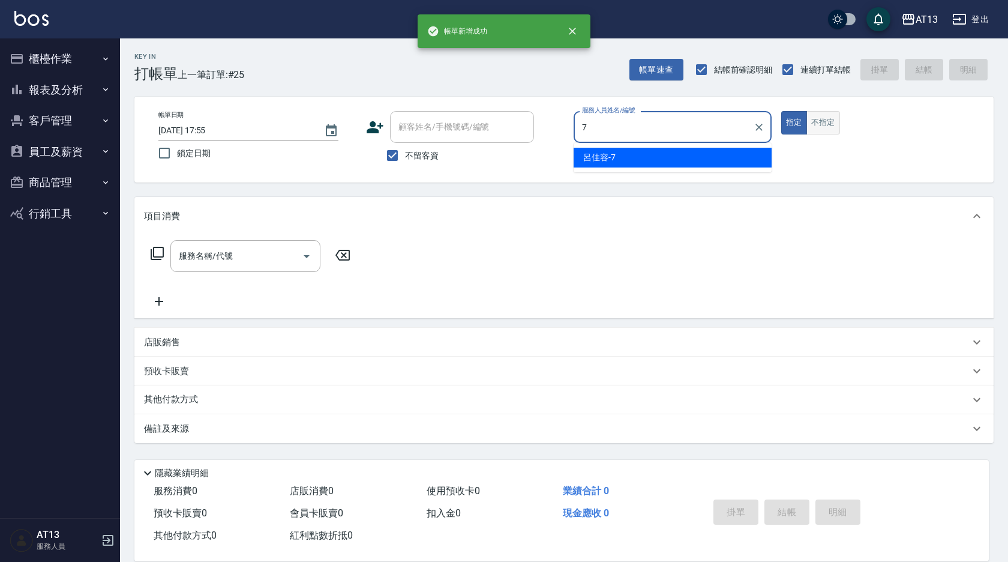
type input "呂佳容-7"
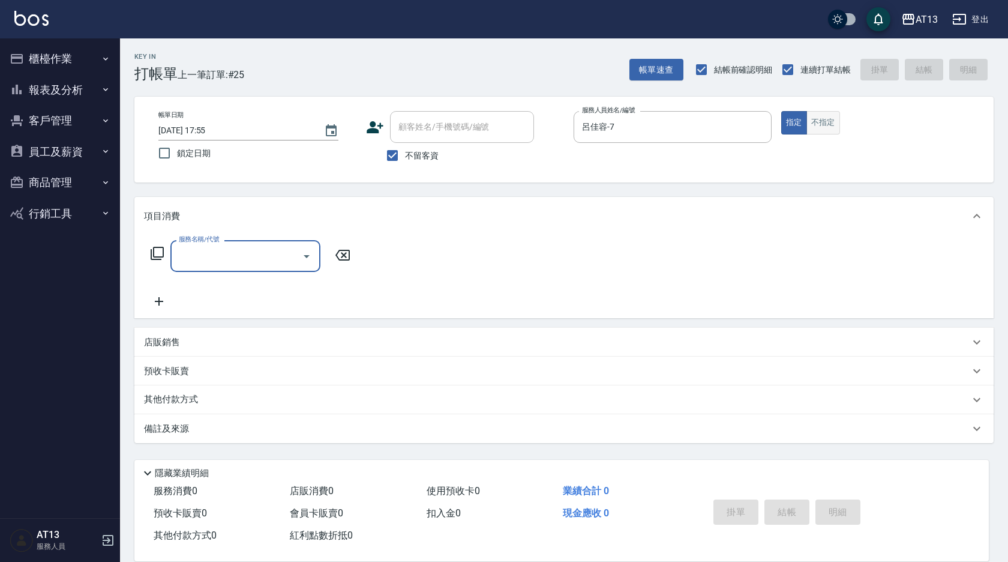
type input "7"
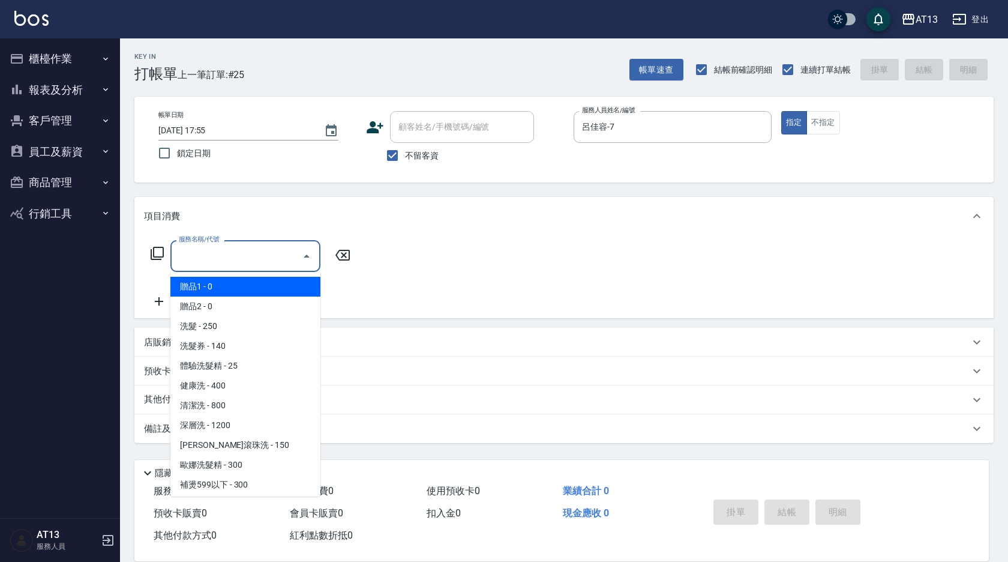
click at [702, 334] on div "店販銷售" at bounding box center [564, 342] width 860 height 29
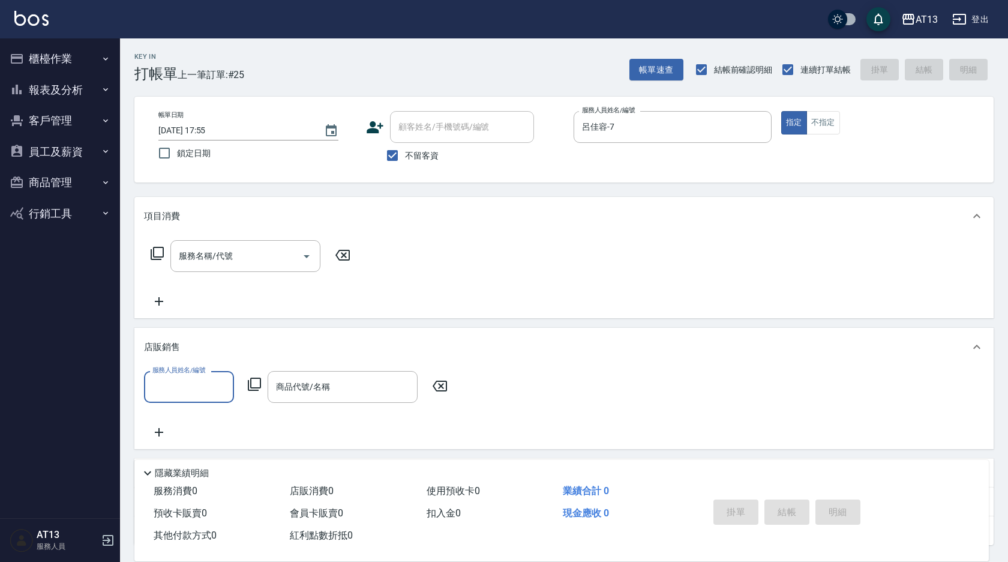
scroll to position [0, 0]
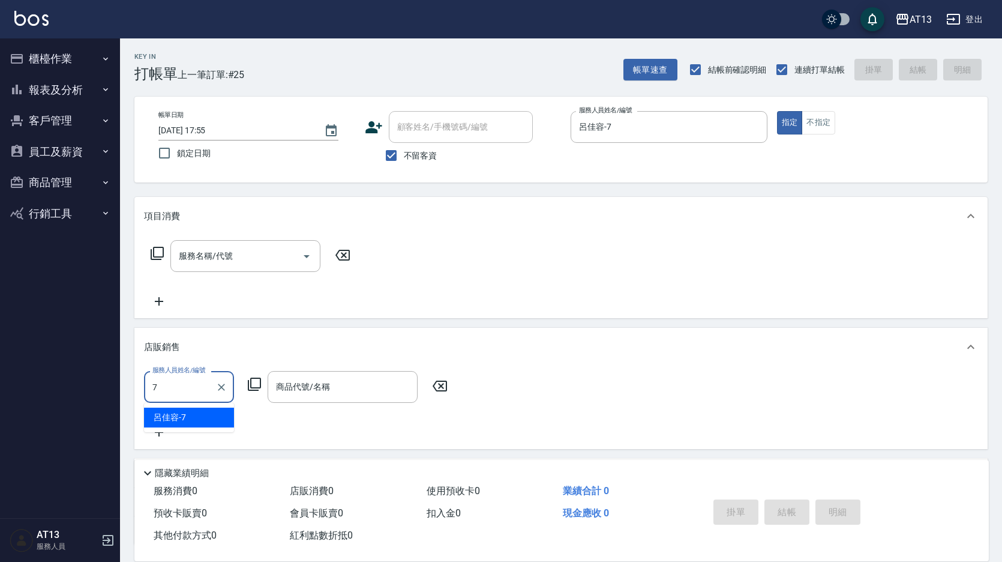
type input "呂佳容-7"
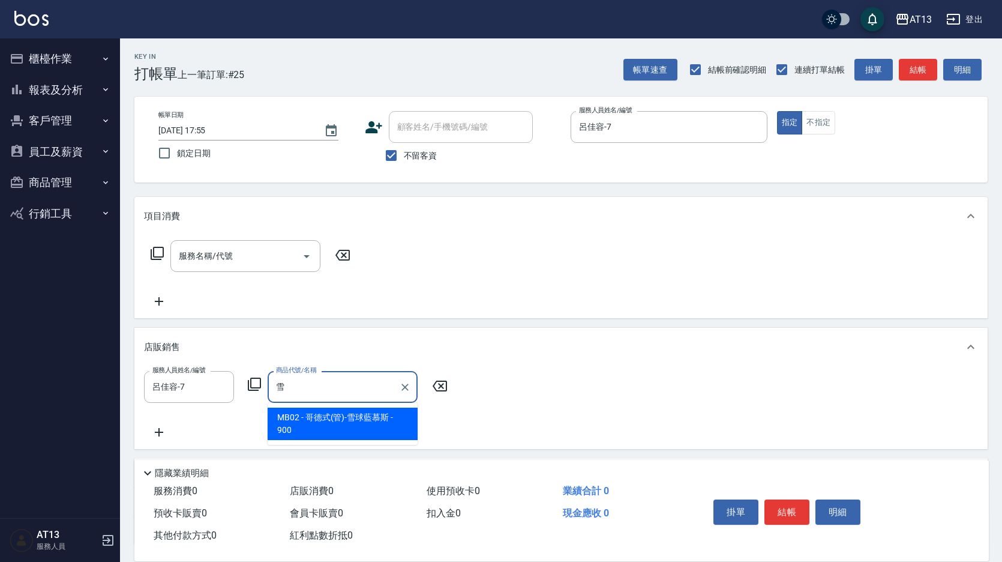
type input "哥德式(管)-雪球藍慕斯"
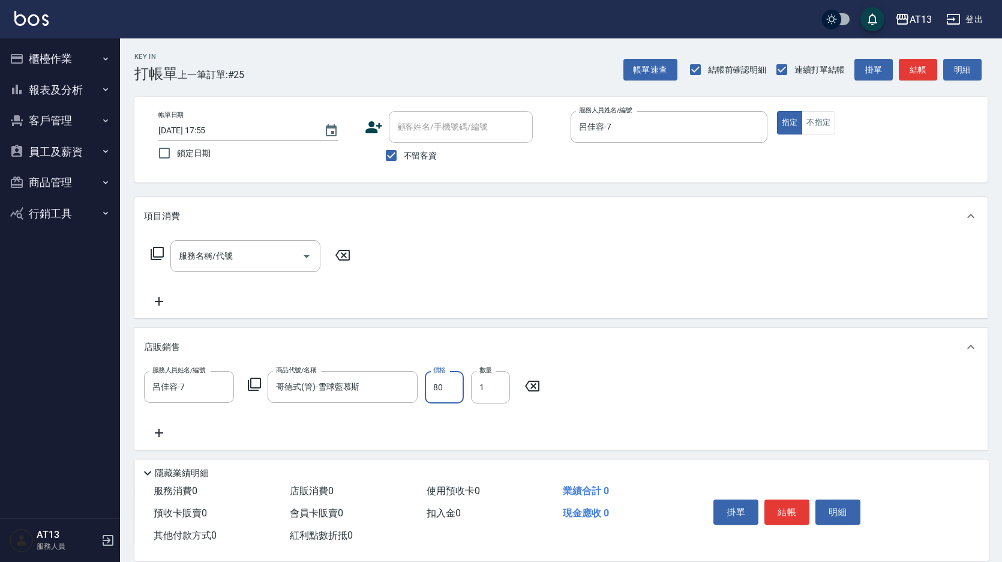
type input "810"
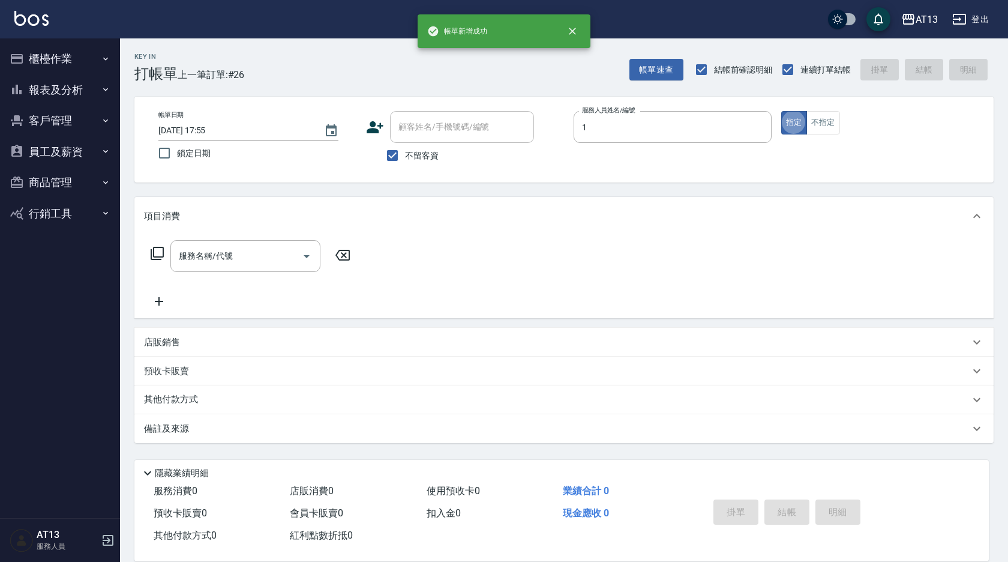
type input "[PERSON_NAME]-1"
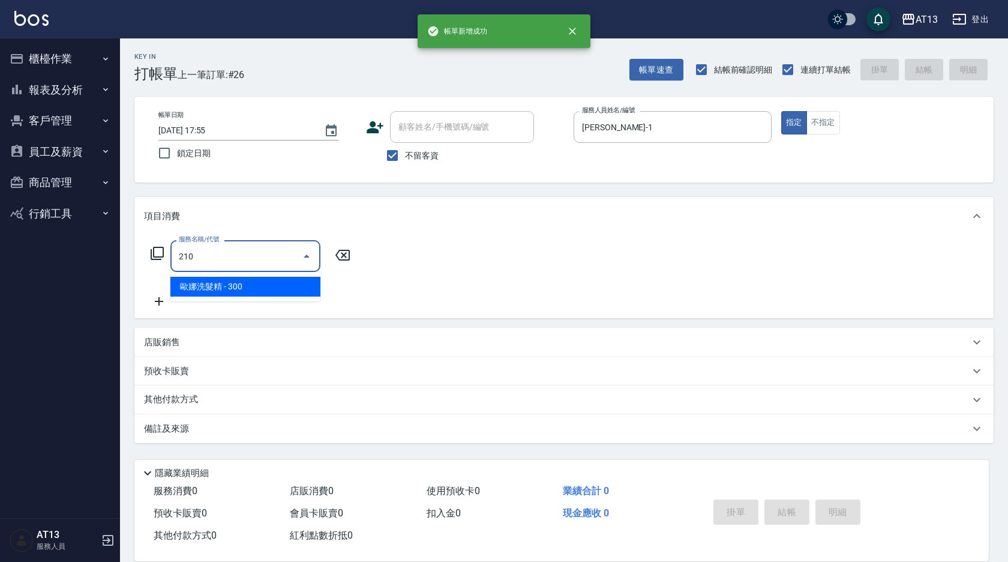
type input "歐娜洗髮精(210)"
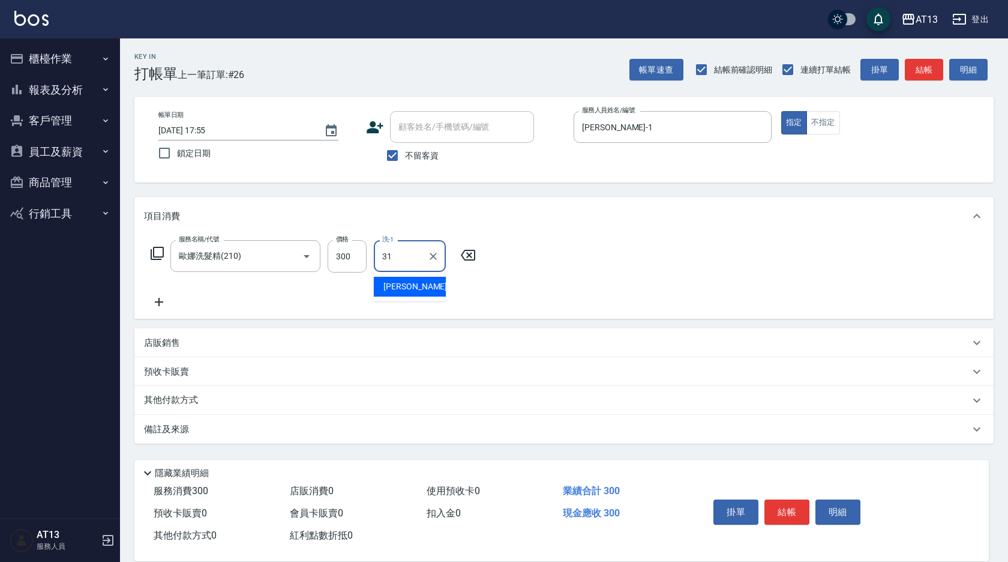
type input "[PERSON_NAME]-31"
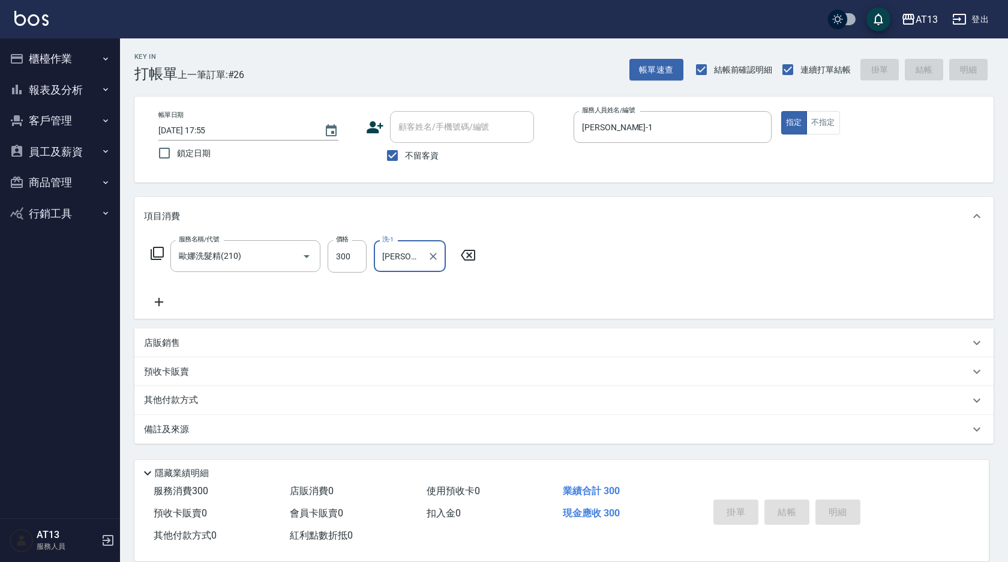
type input "[DATE] 17:56"
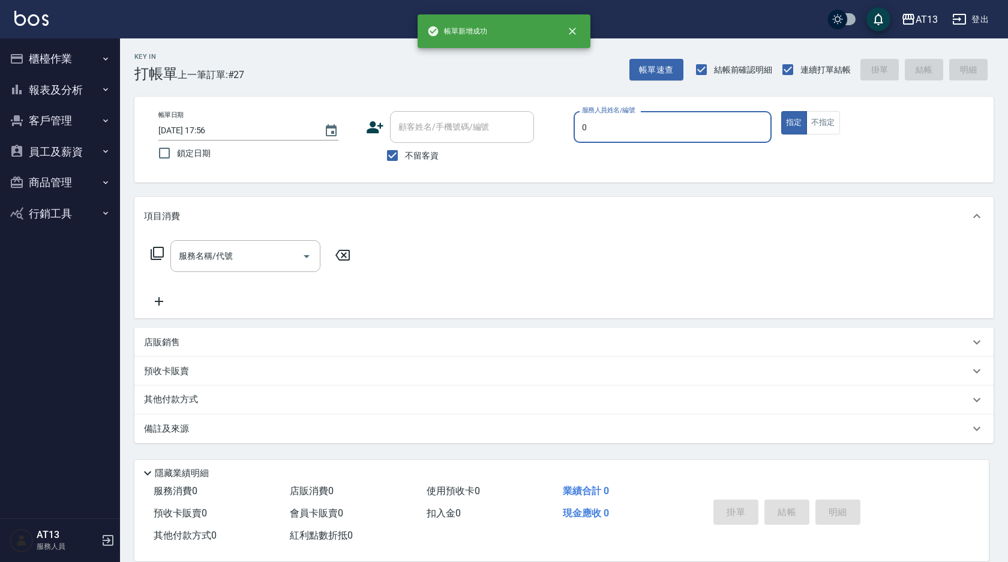
type input "嘉祥-0"
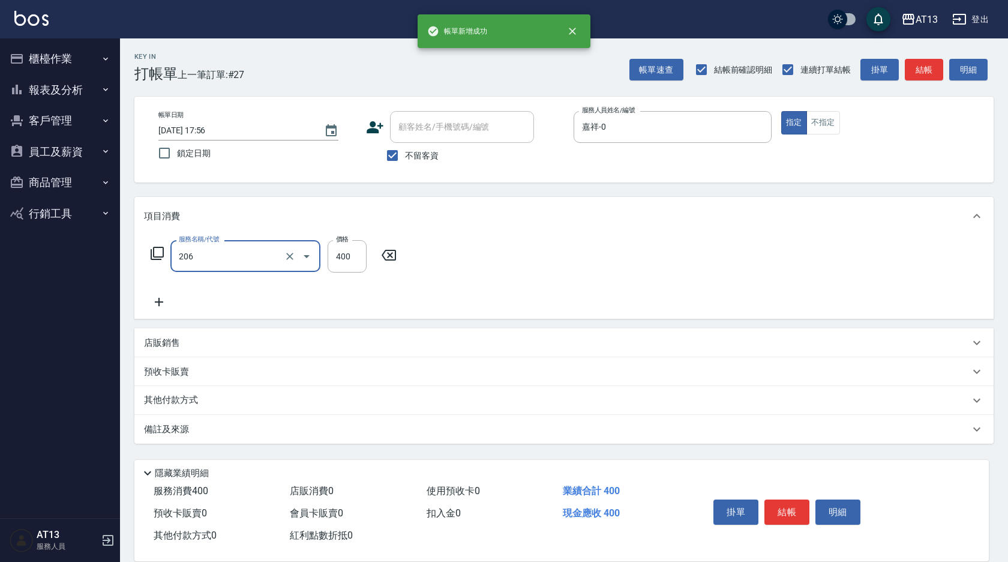
type input "健康洗(206)"
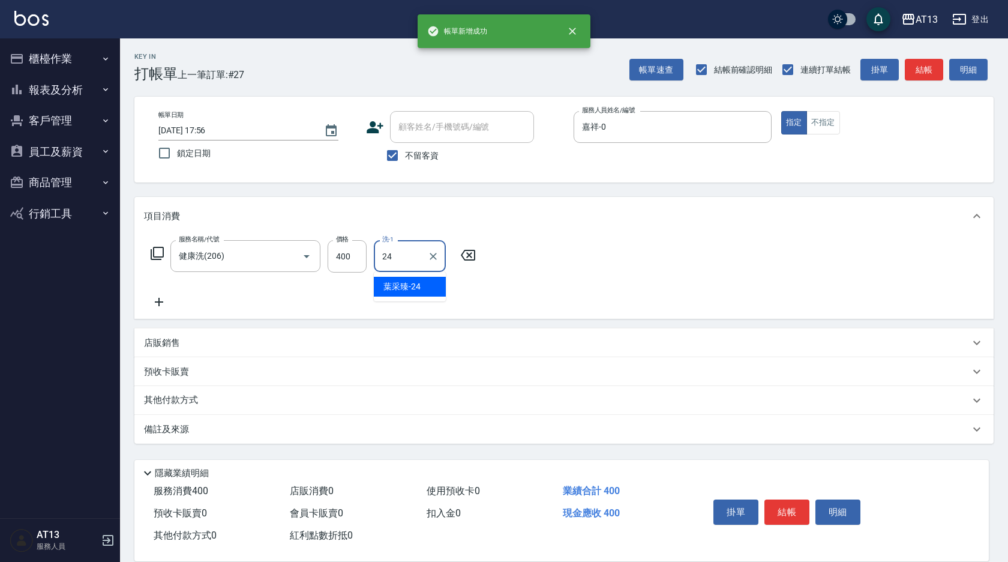
type input "葉采臻-24"
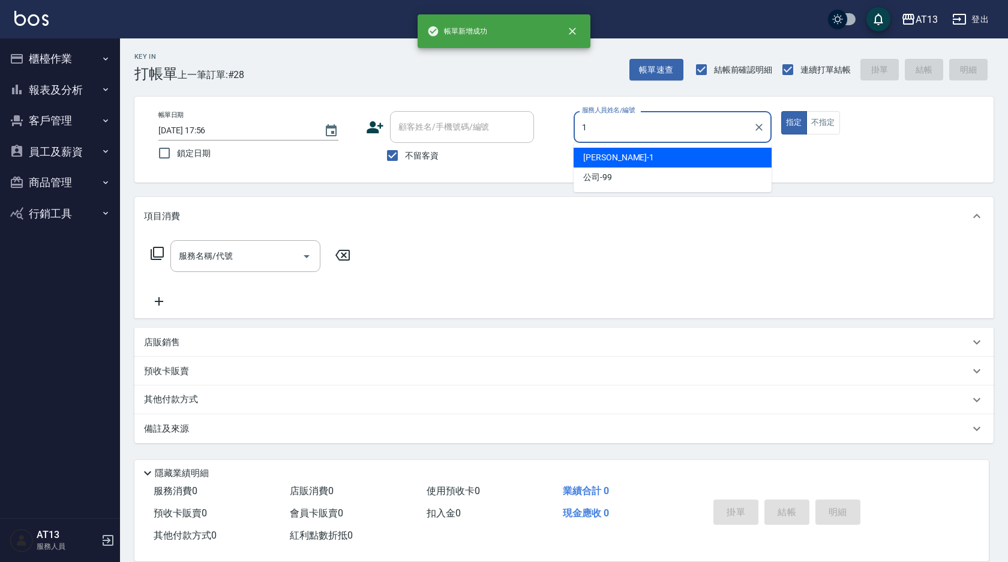
type input "[PERSON_NAME]-1"
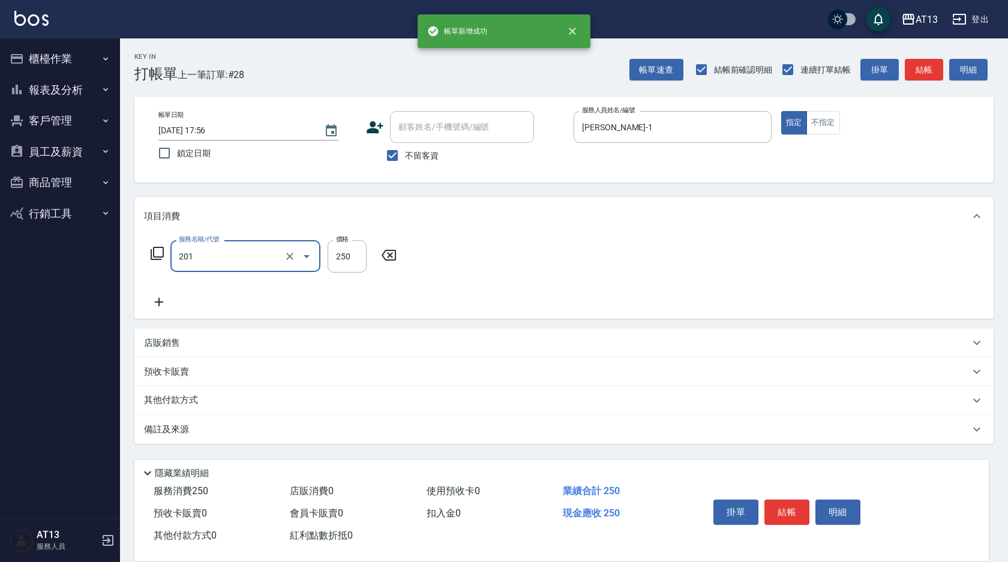
type input "洗髮(201)"
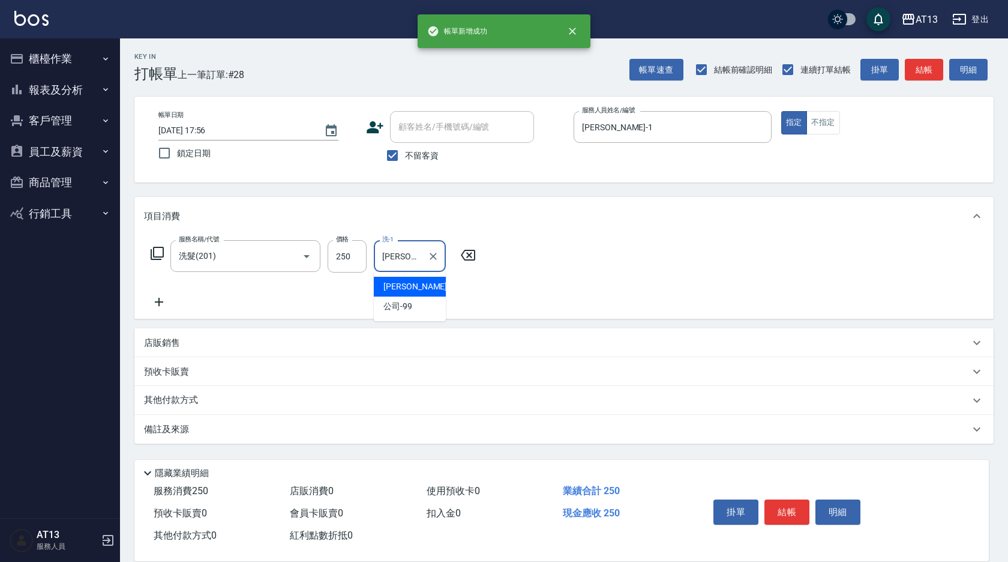
type input "[PERSON_NAME]-1"
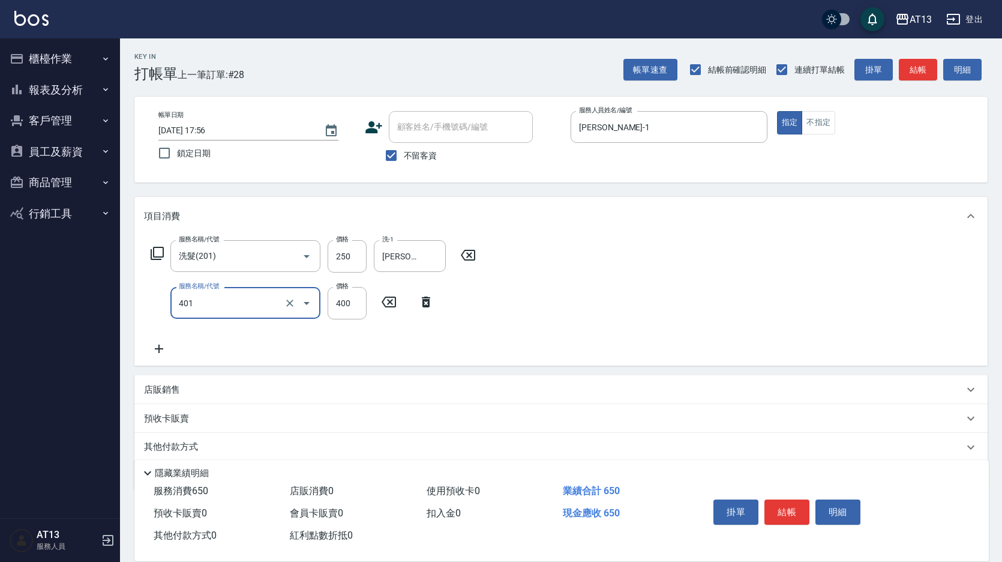
type input "剪髮(401)"
type input "150"
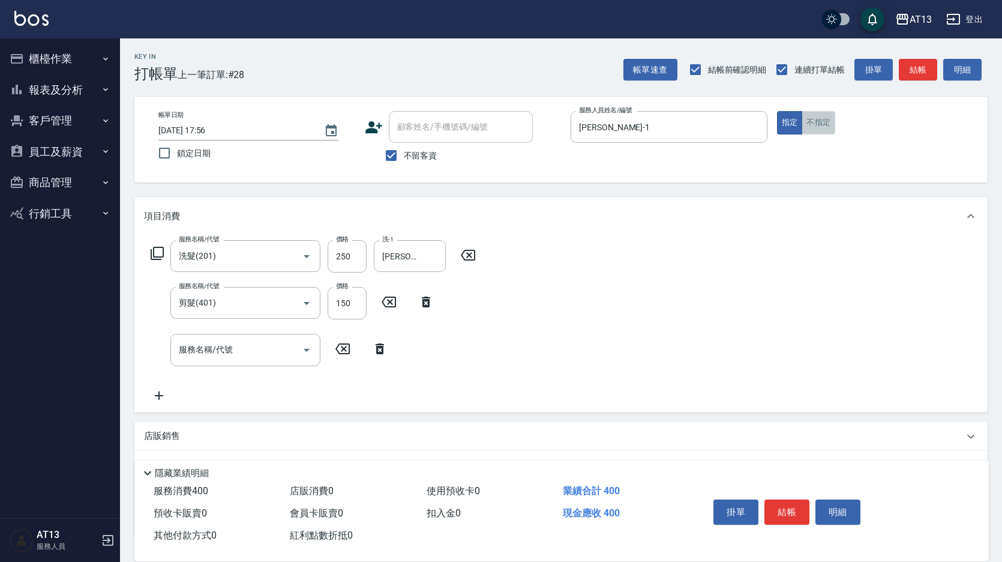
click at [821, 118] on button "不指定" at bounding box center [819, 122] width 34 height 23
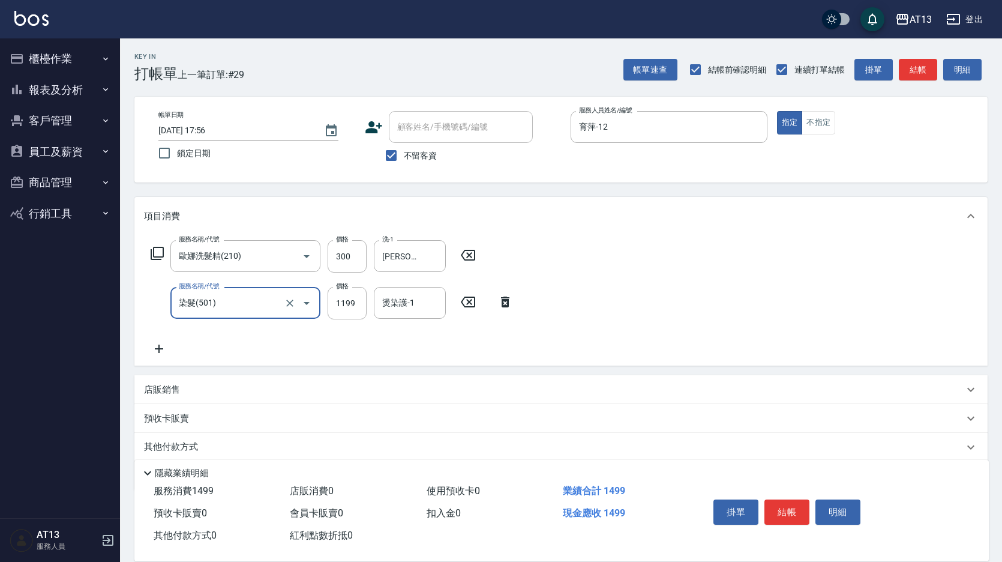
click at [244, 301] on input "染髮(501)" at bounding box center [229, 302] width 106 height 21
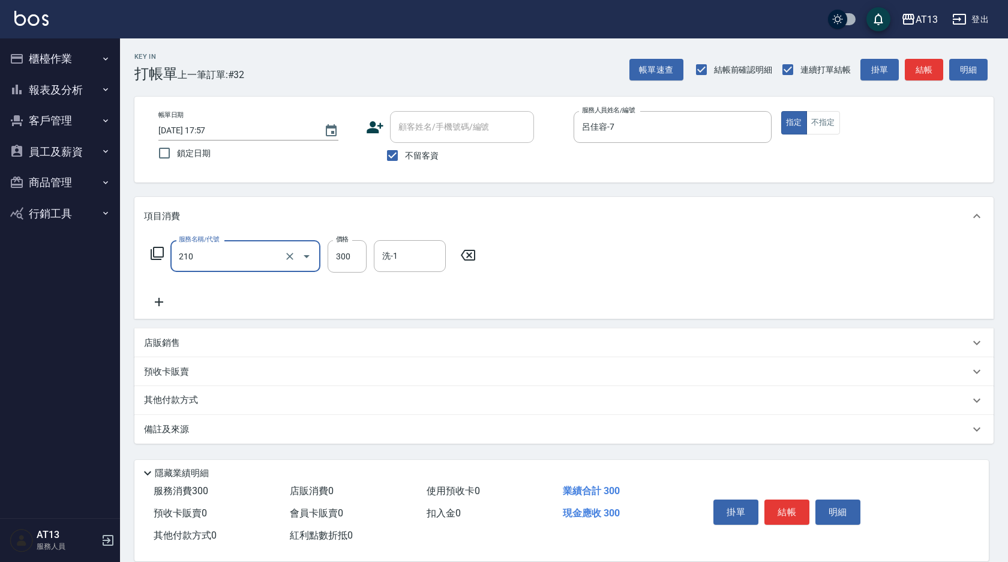
click at [239, 261] on input "210" at bounding box center [229, 255] width 106 height 21
